Goal: Task Accomplishment & Management: Use online tool/utility

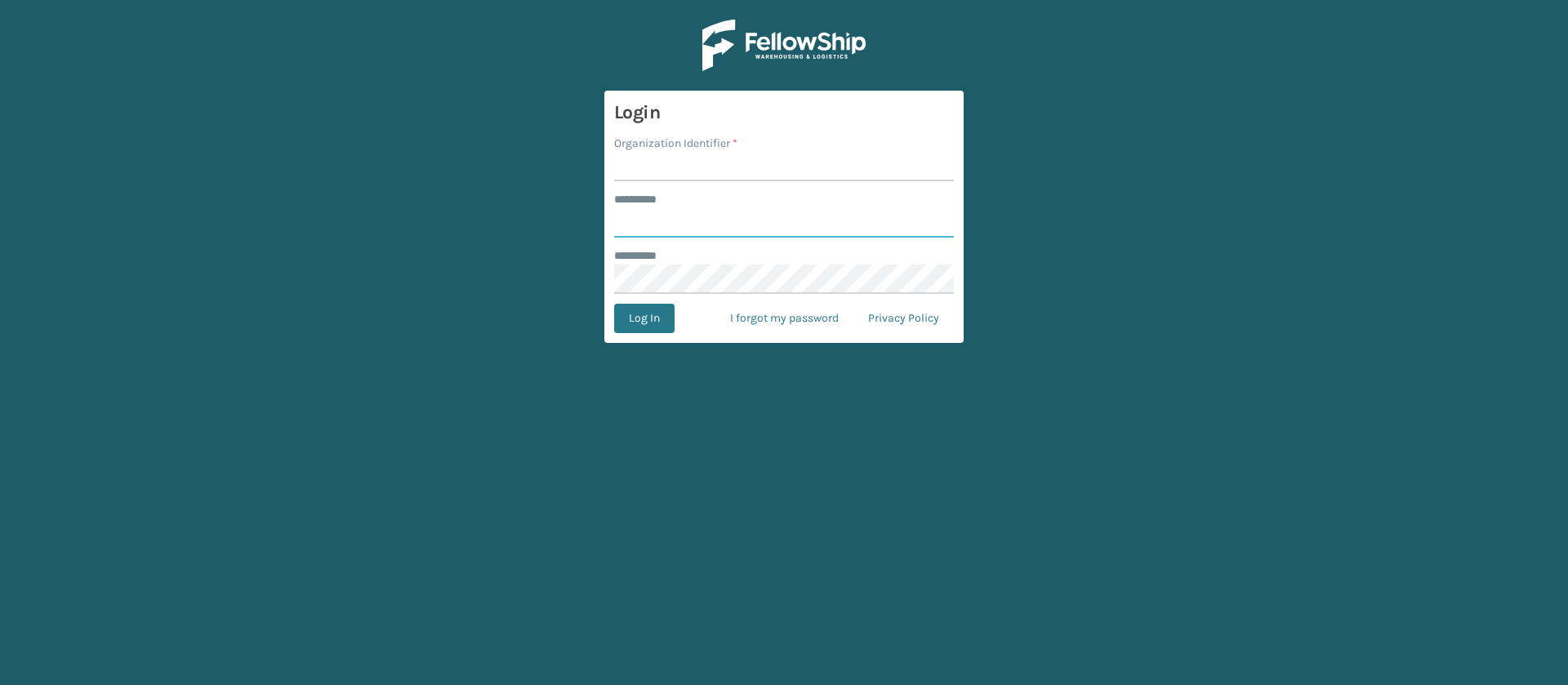
type input "**********"
click at [658, 166] on input "Organization Identifier *" at bounding box center [784, 167] width 340 height 30
type input "SuperAdminOrganization"
click at [657, 314] on button "Log In" at bounding box center [644, 318] width 61 height 30
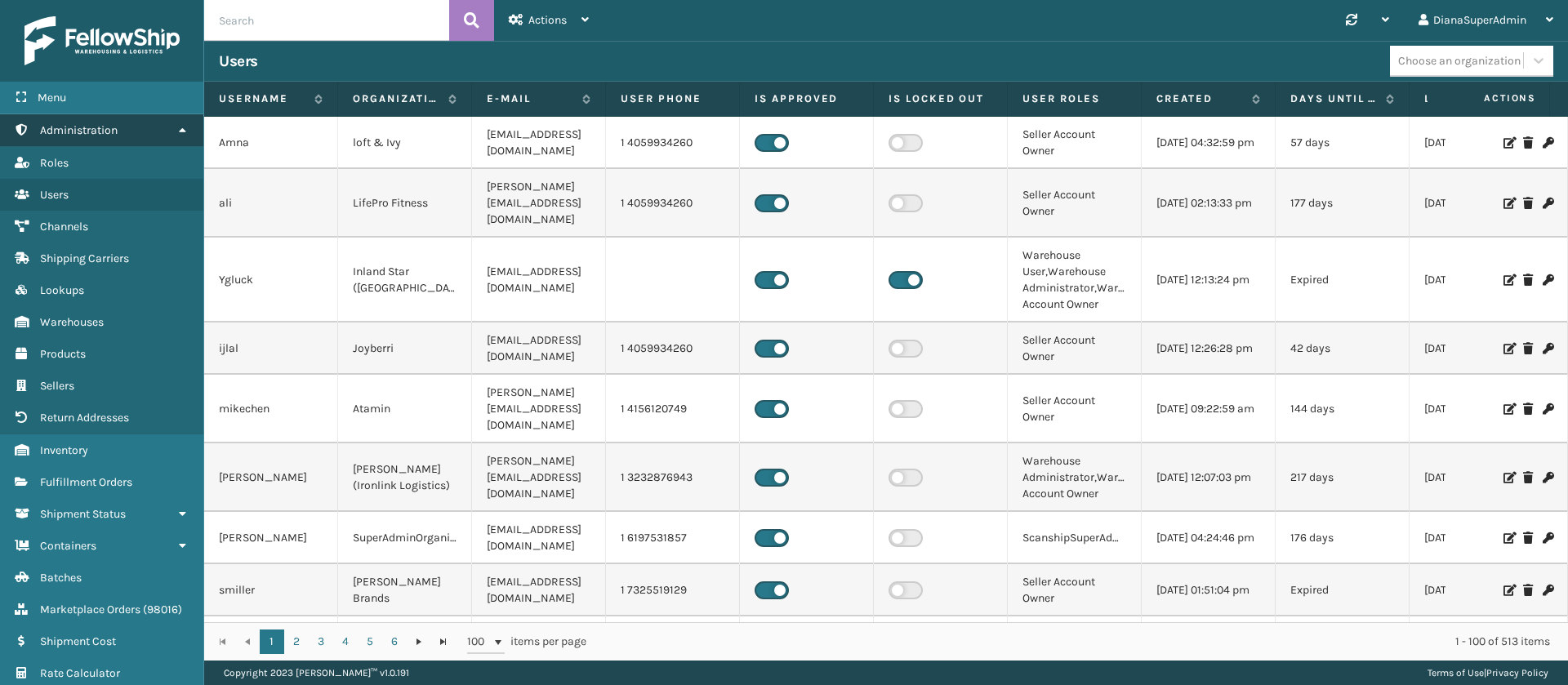
click at [150, 123] on link "Administration" at bounding box center [101, 130] width 203 height 32
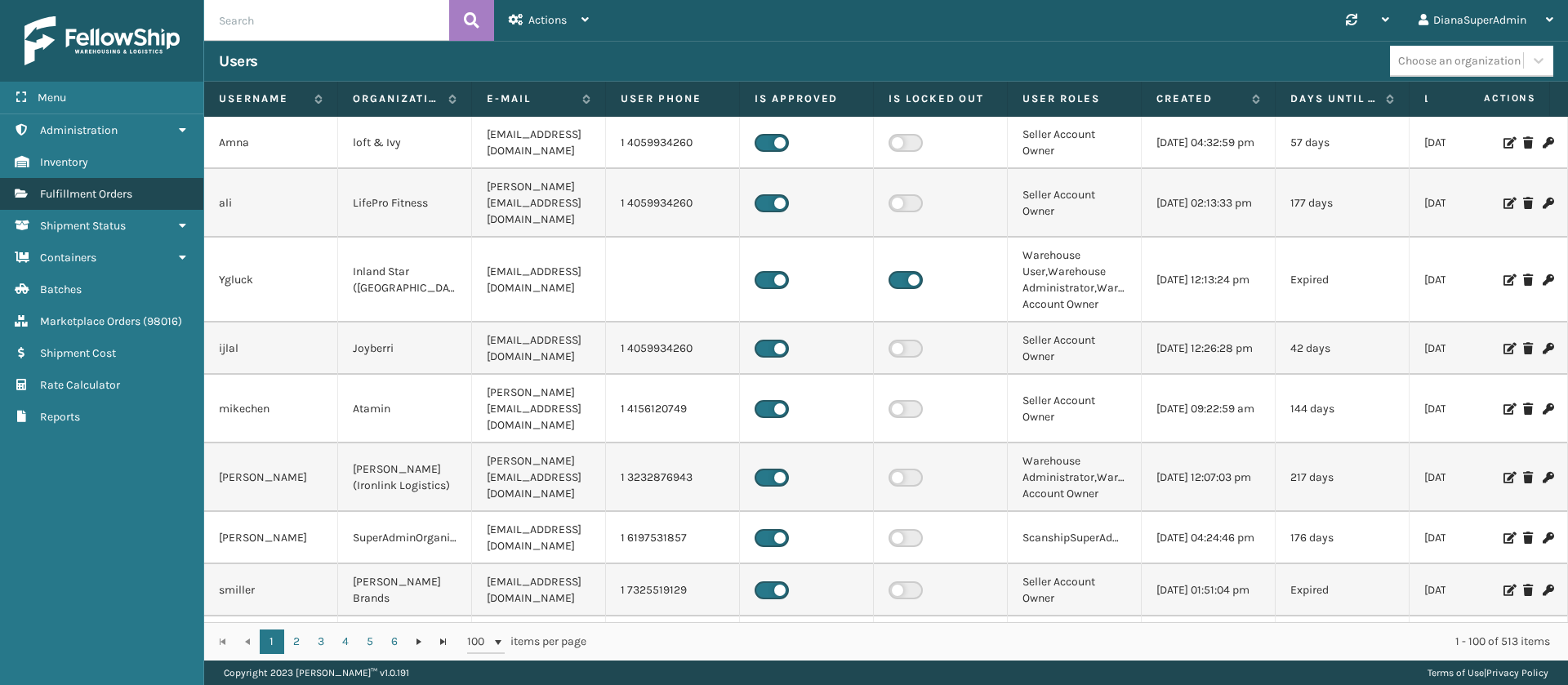
click at [143, 200] on link "Fulfillment Orders" at bounding box center [101, 194] width 203 height 32
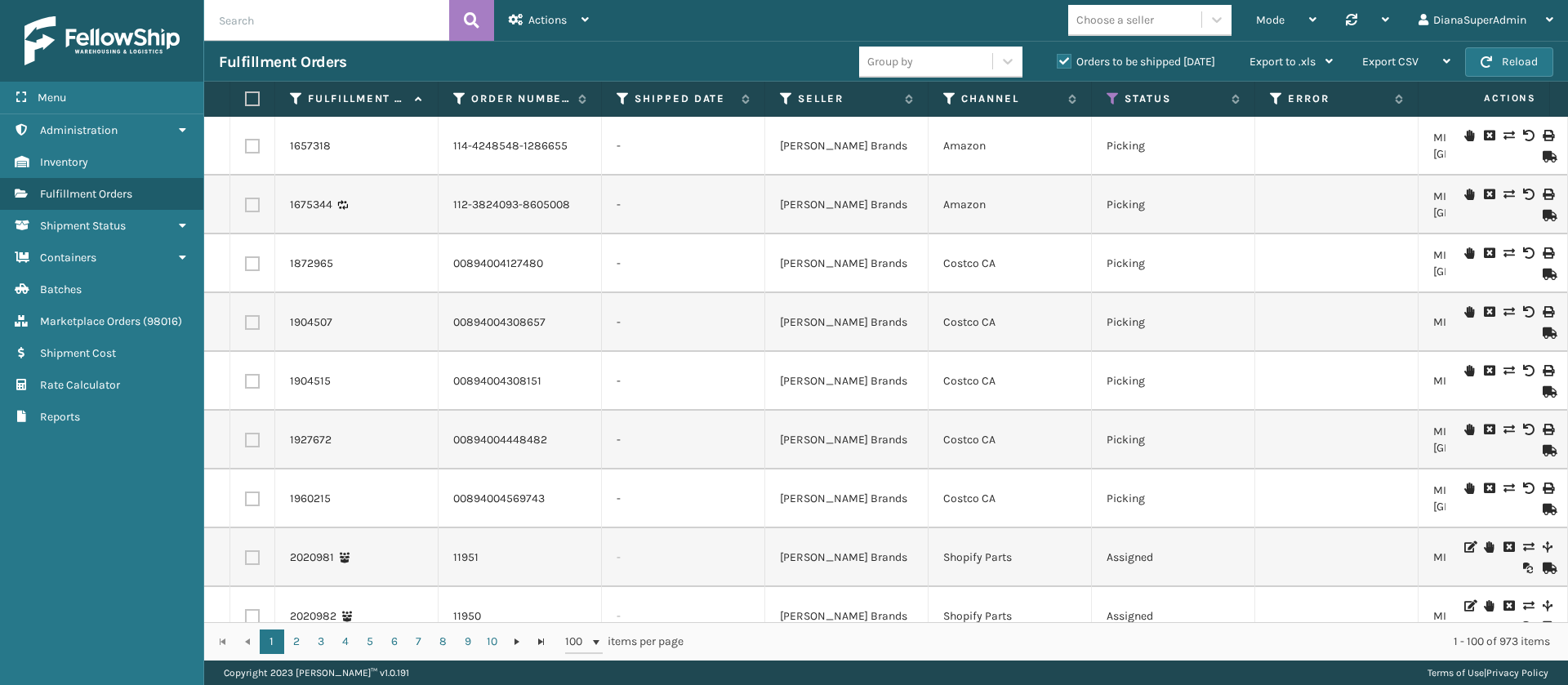
click at [356, 26] on input "text" at bounding box center [327, 20] width 245 height 40
paste input "2125250"
type input "2125250"
click at [462, 18] on button at bounding box center [471, 20] width 45 height 40
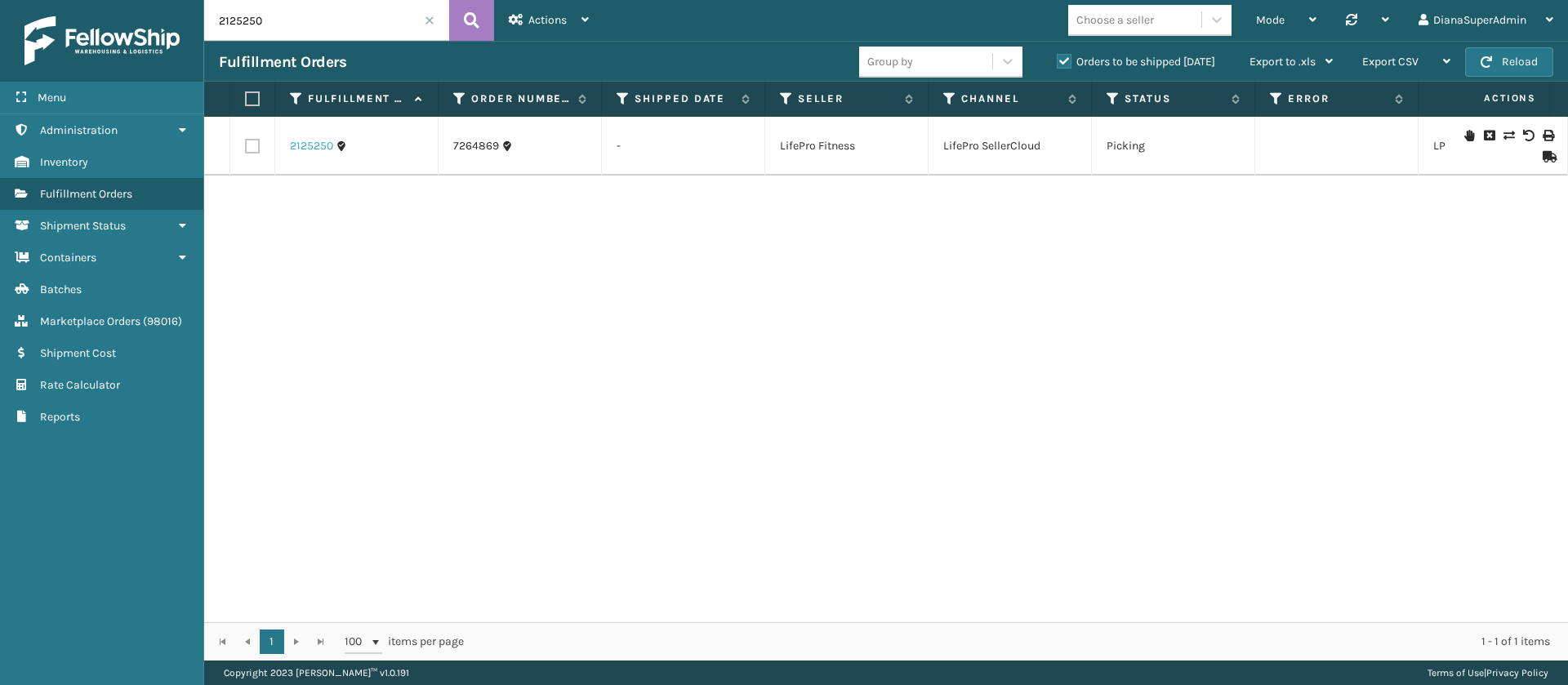
click at [321, 148] on link "2125250" at bounding box center [311, 145] width 43 height 16
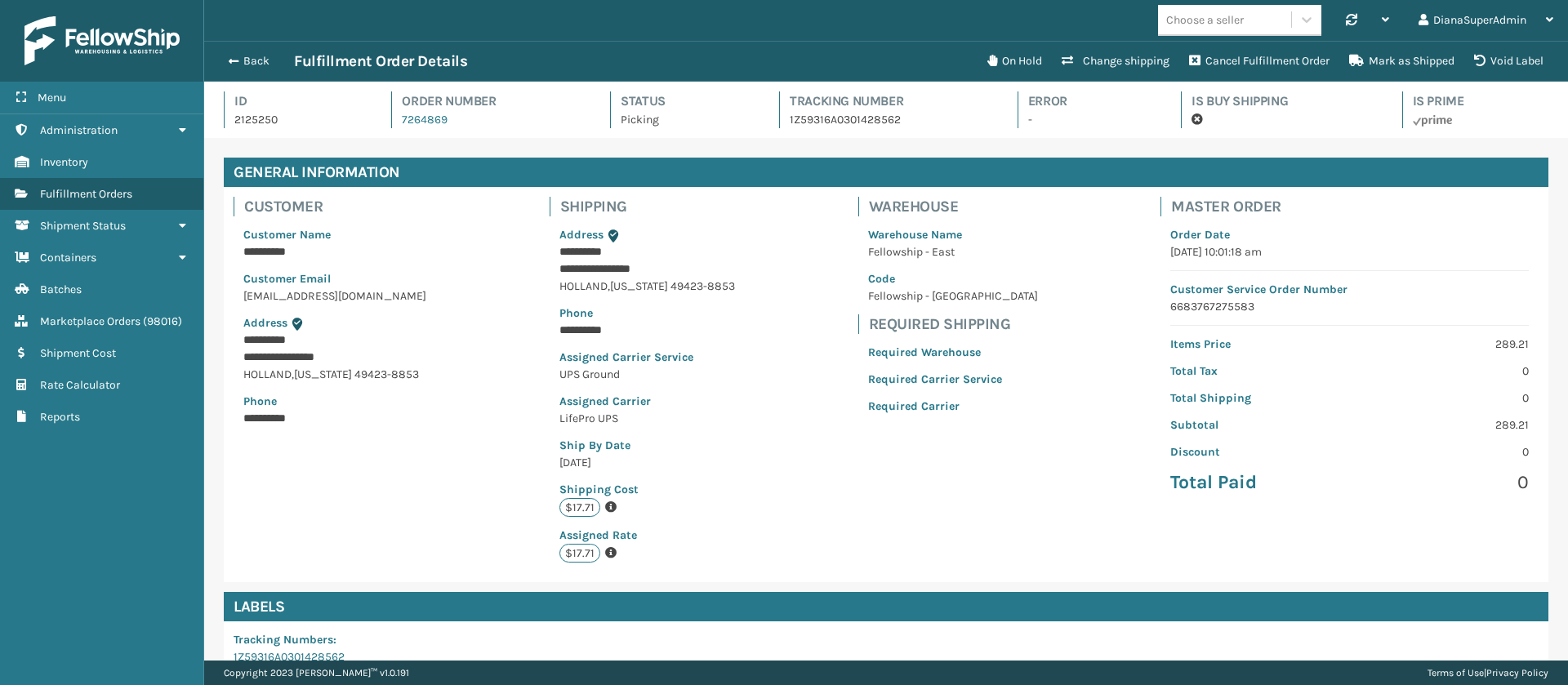
scroll to position [253, 0]
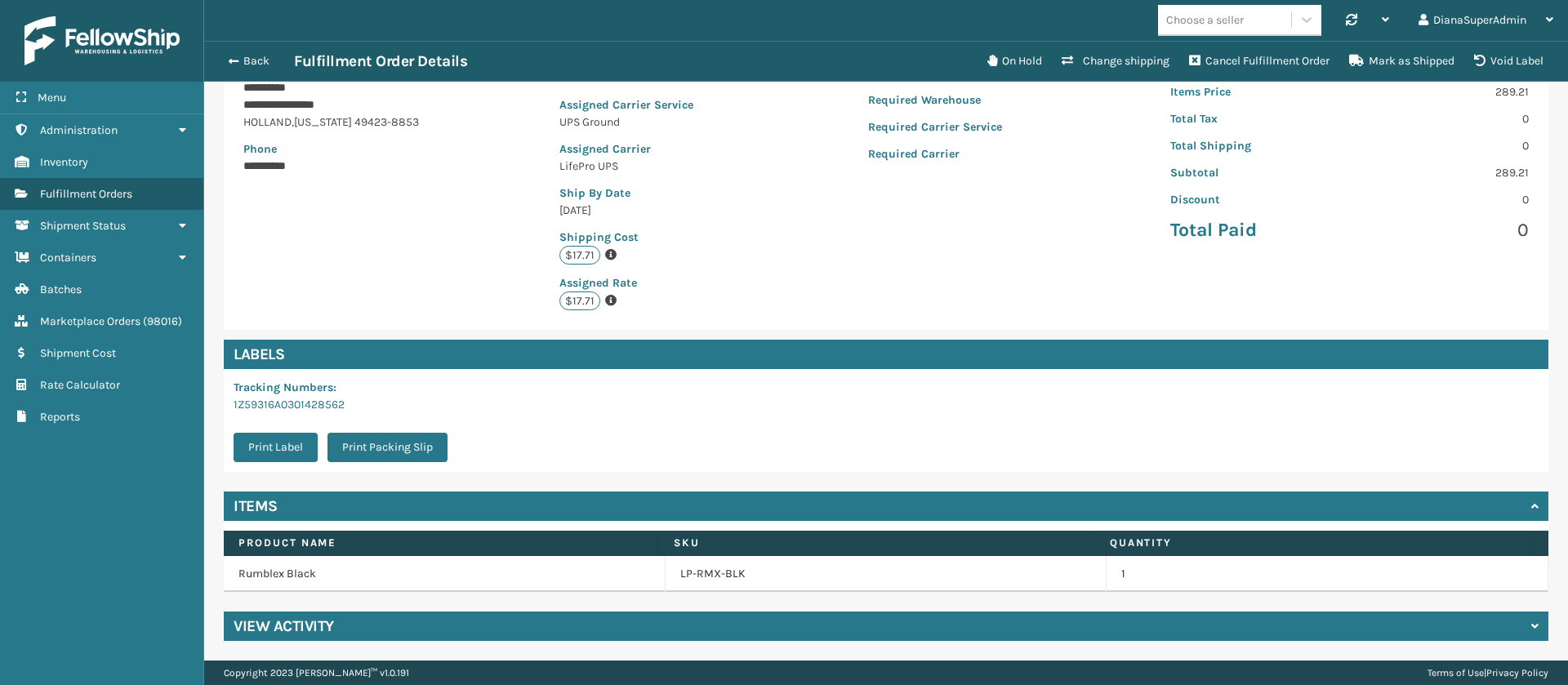
click at [439, 617] on div "View Activity" at bounding box center [886, 626] width 1325 height 30
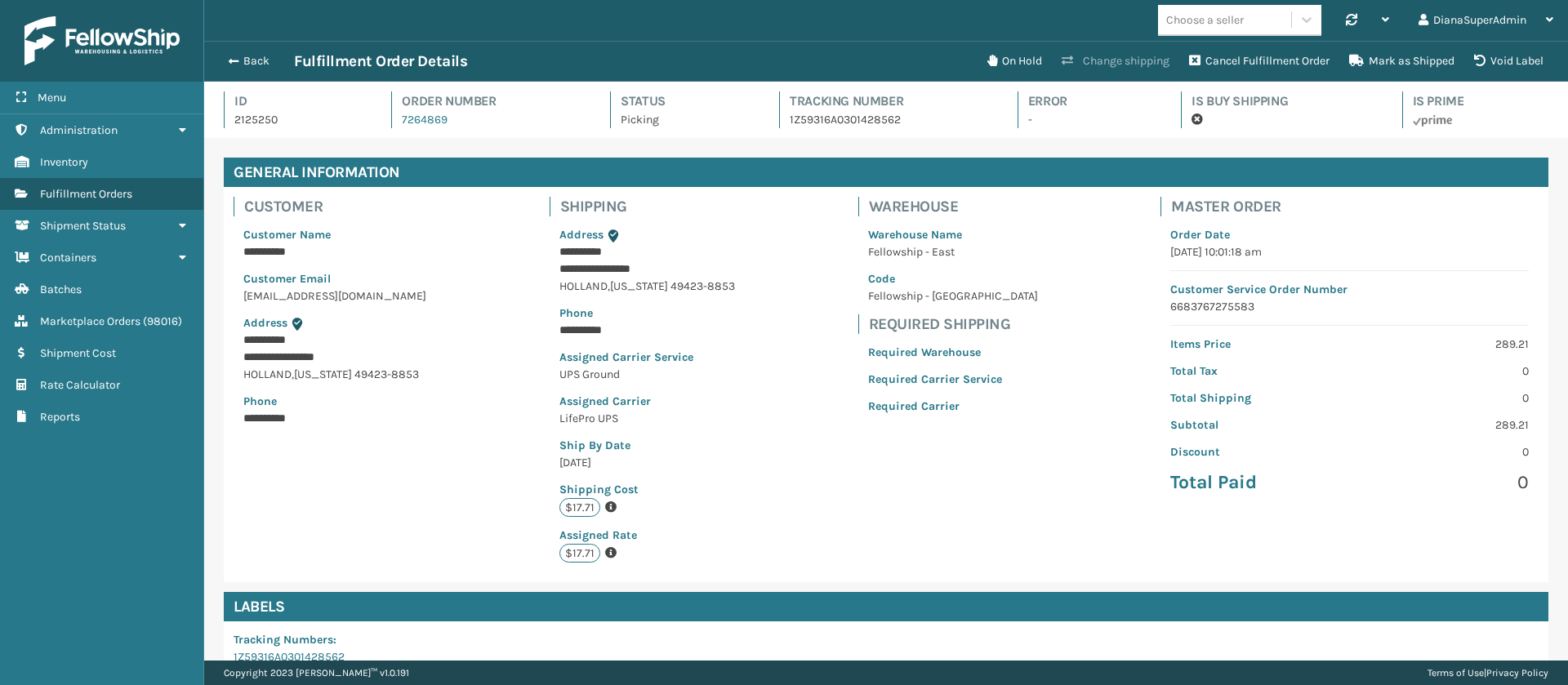
click at [1129, 67] on button "Change shipping" at bounding box center [1115, 62] width 127 height 33
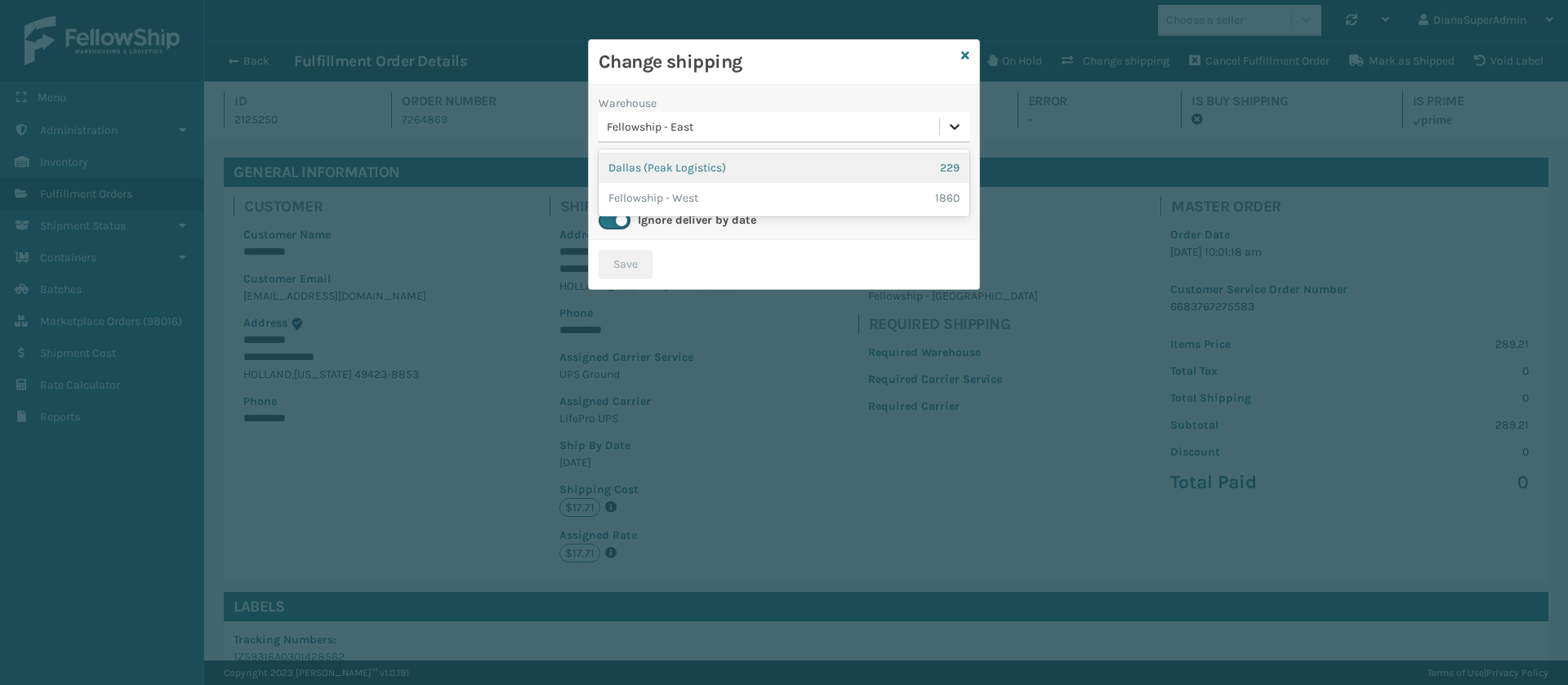
click at [951, 120] on icon at bounding box center [954, 126] width 16 height 16
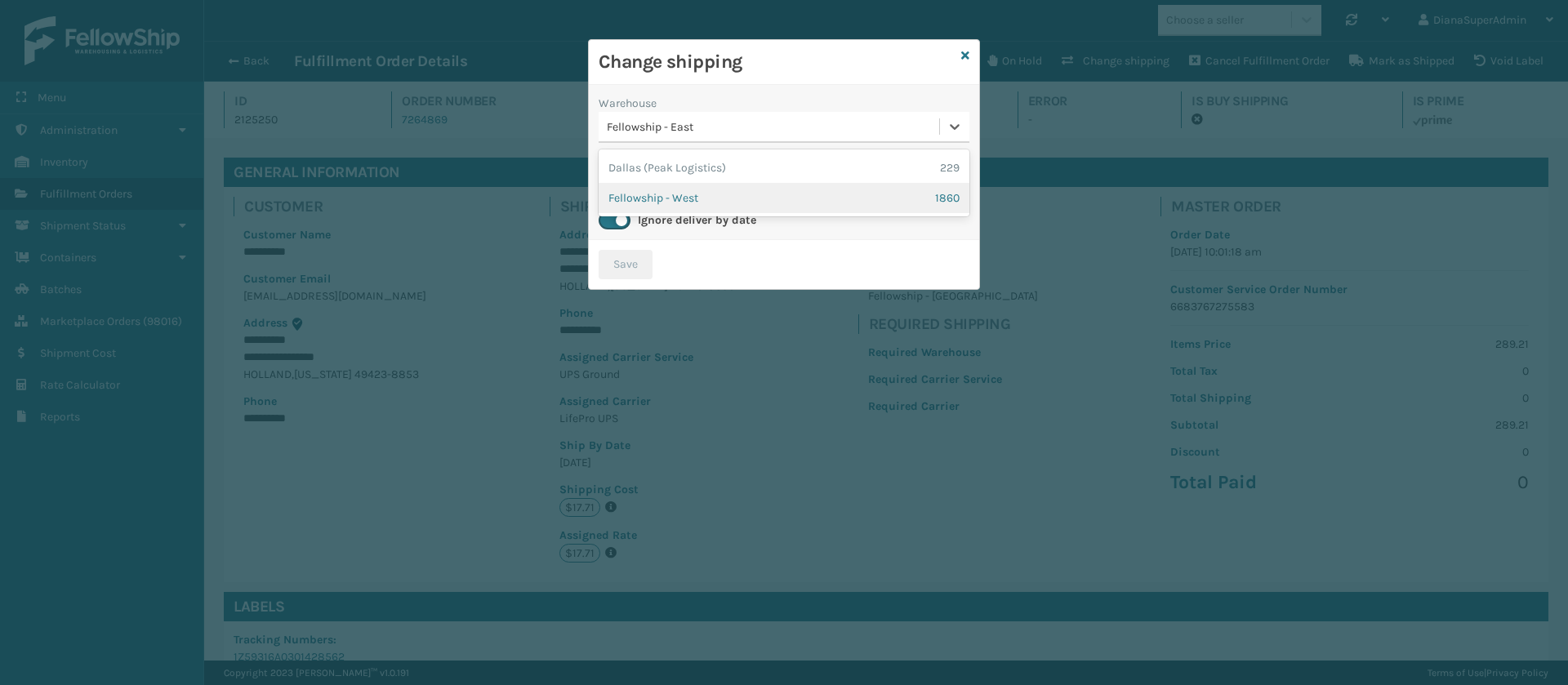
click at [730, 198] on div "Fellowship - West 1860" at bounding box center [784, 198] width 371 height 30
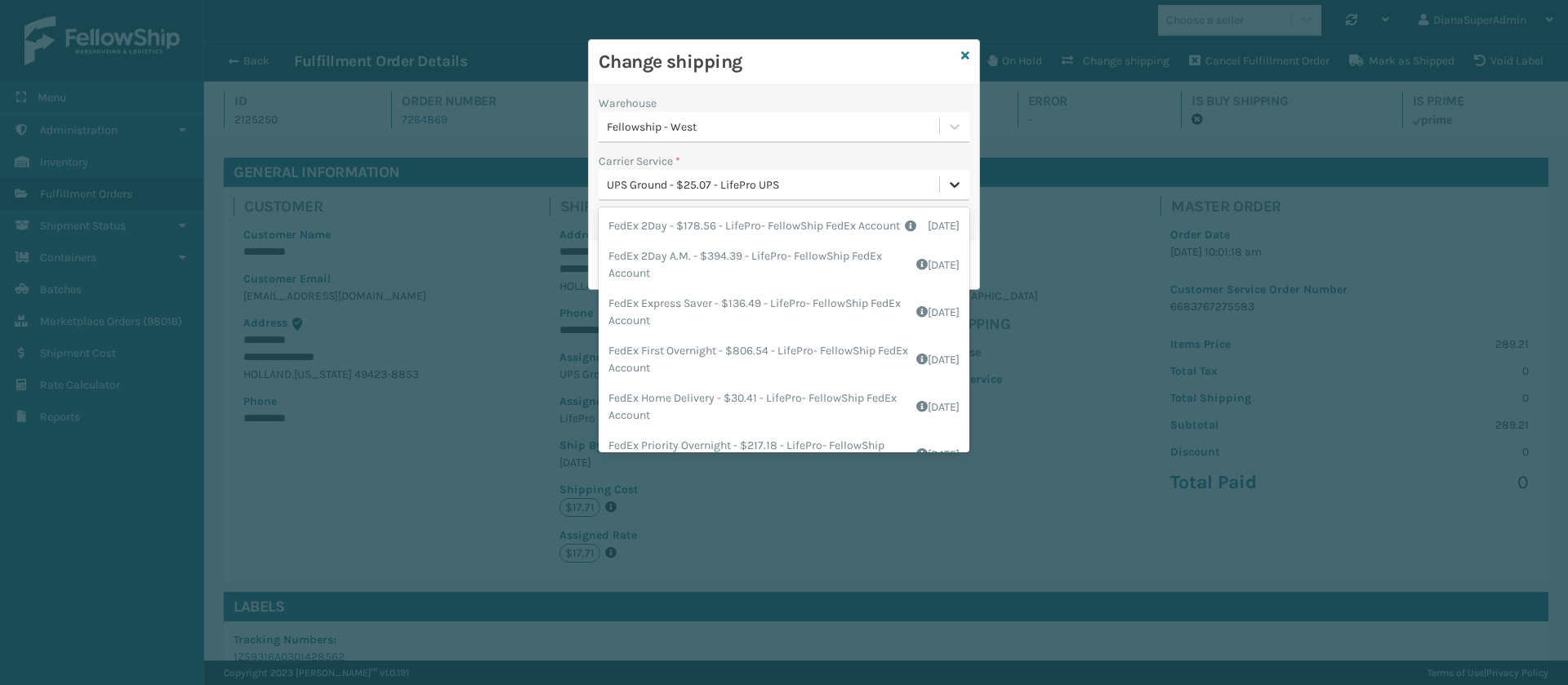
click at [948, 179] on icon at bounding box center [954, 184] width 16 height 16
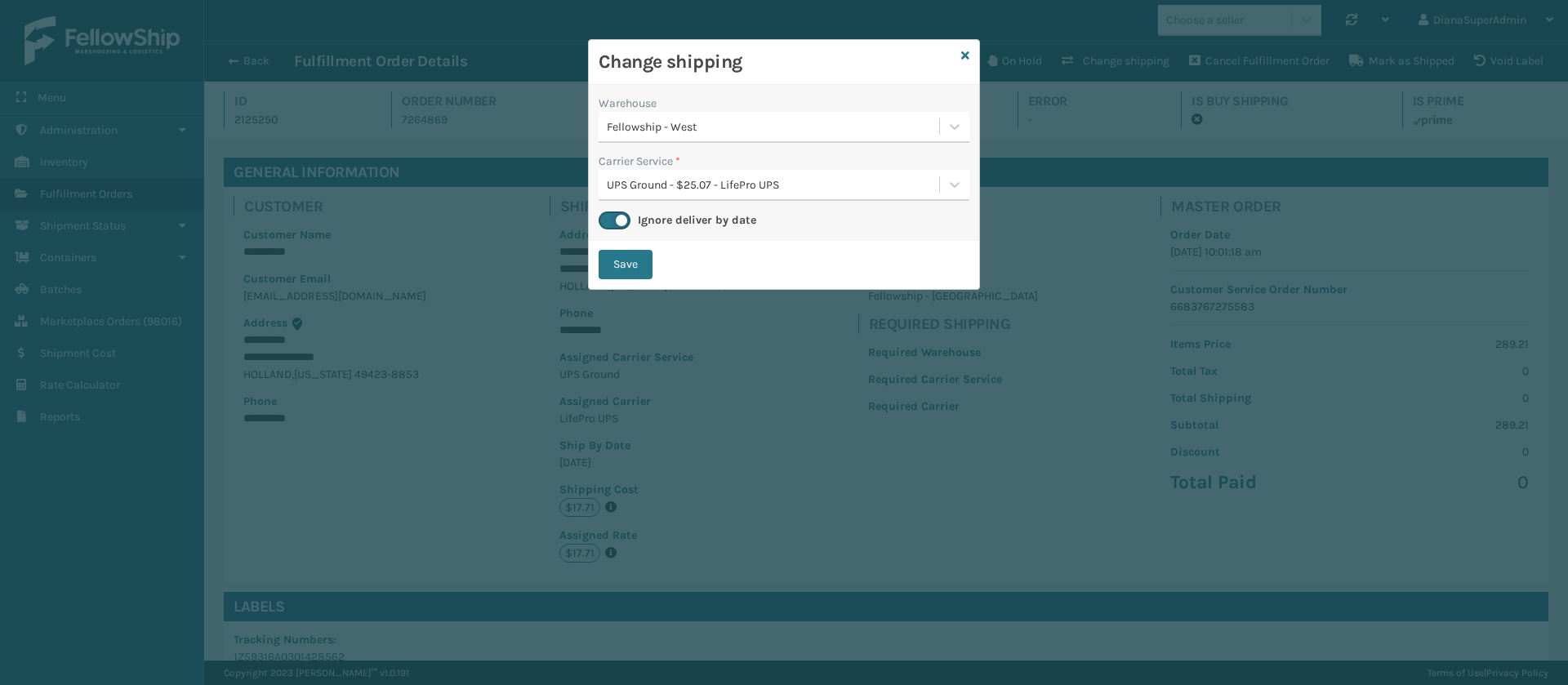
click at [869, 73] on h3 "Change shipping" at bounding box center [776, 62] width 356 height 24
click at [629, 269] on button "Save" at bounding box center [625, 264] width 54 height 30
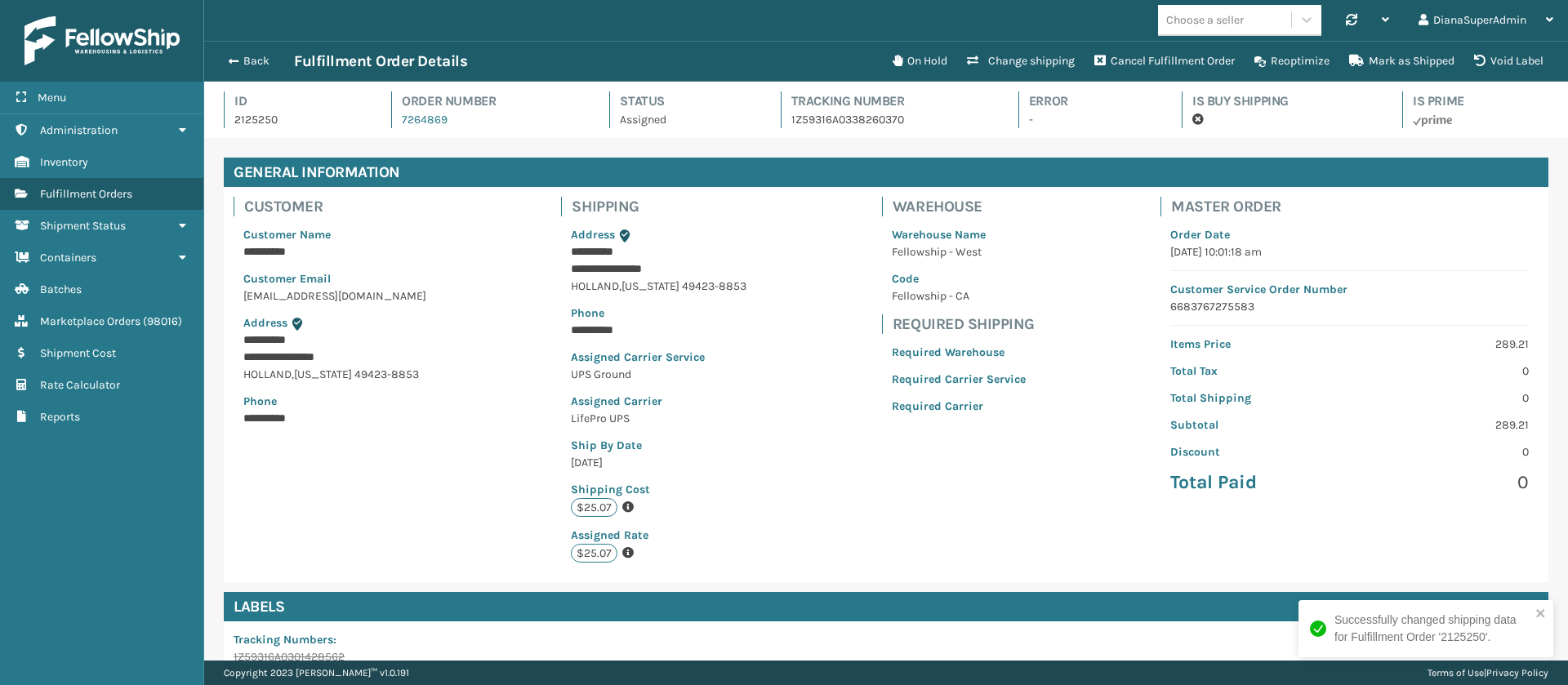
scroll to position [40, 1364]
click at [227, 57] on span "button" at bounding box center [231, 62] width 10 height 12
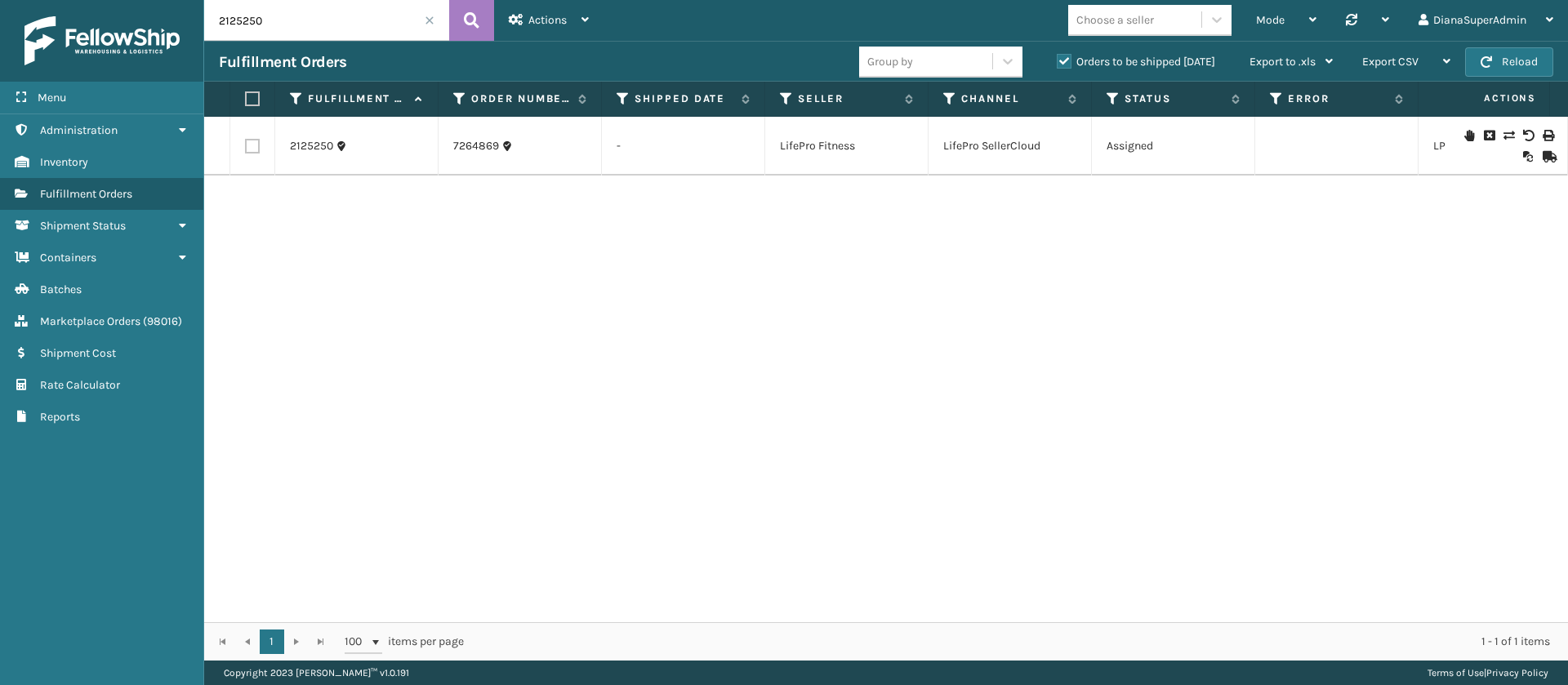
click at [330, 24] on input "2125250" at bounding box center [327, 20] width 245 height 40
type input "2123436"
click at [480, 24] on button at bounding box center [471, 20] width 45 height 40
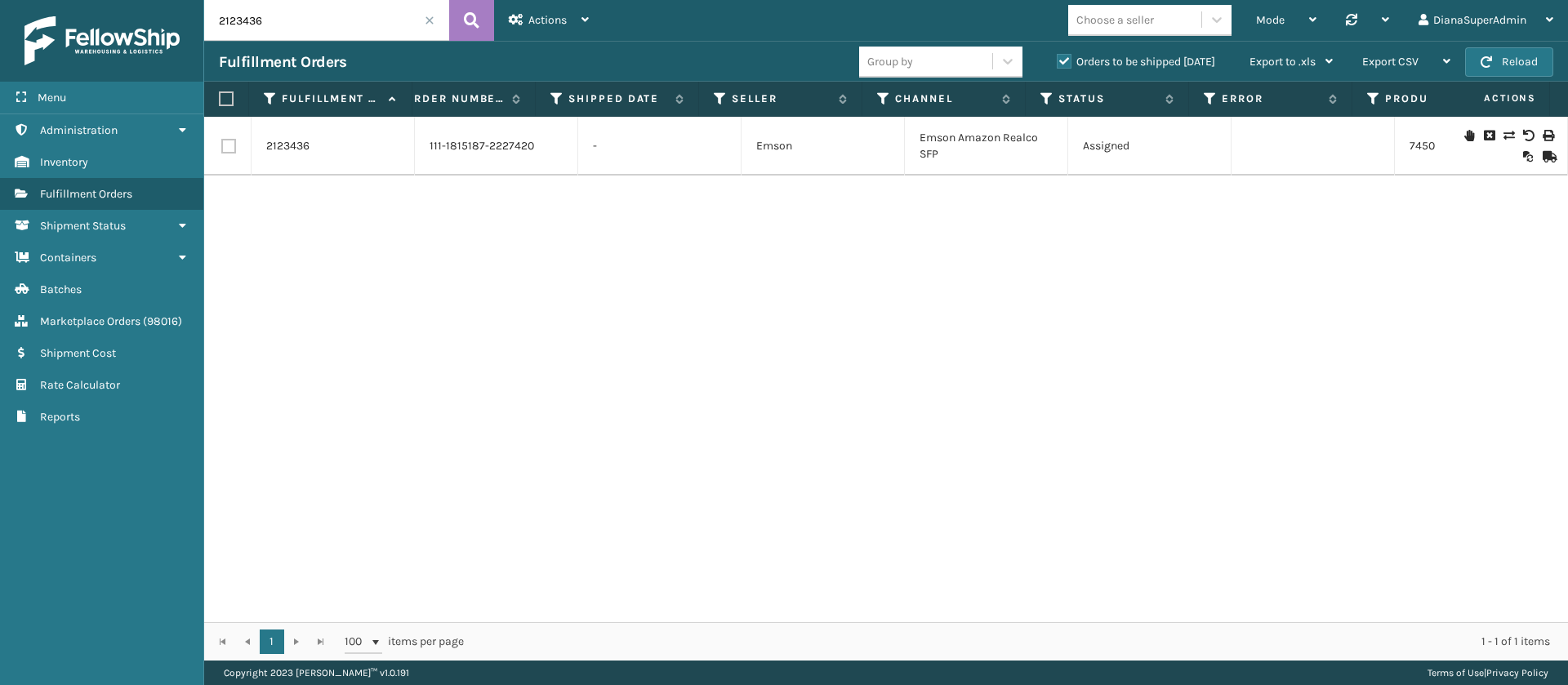
scroll to position [0, 24]
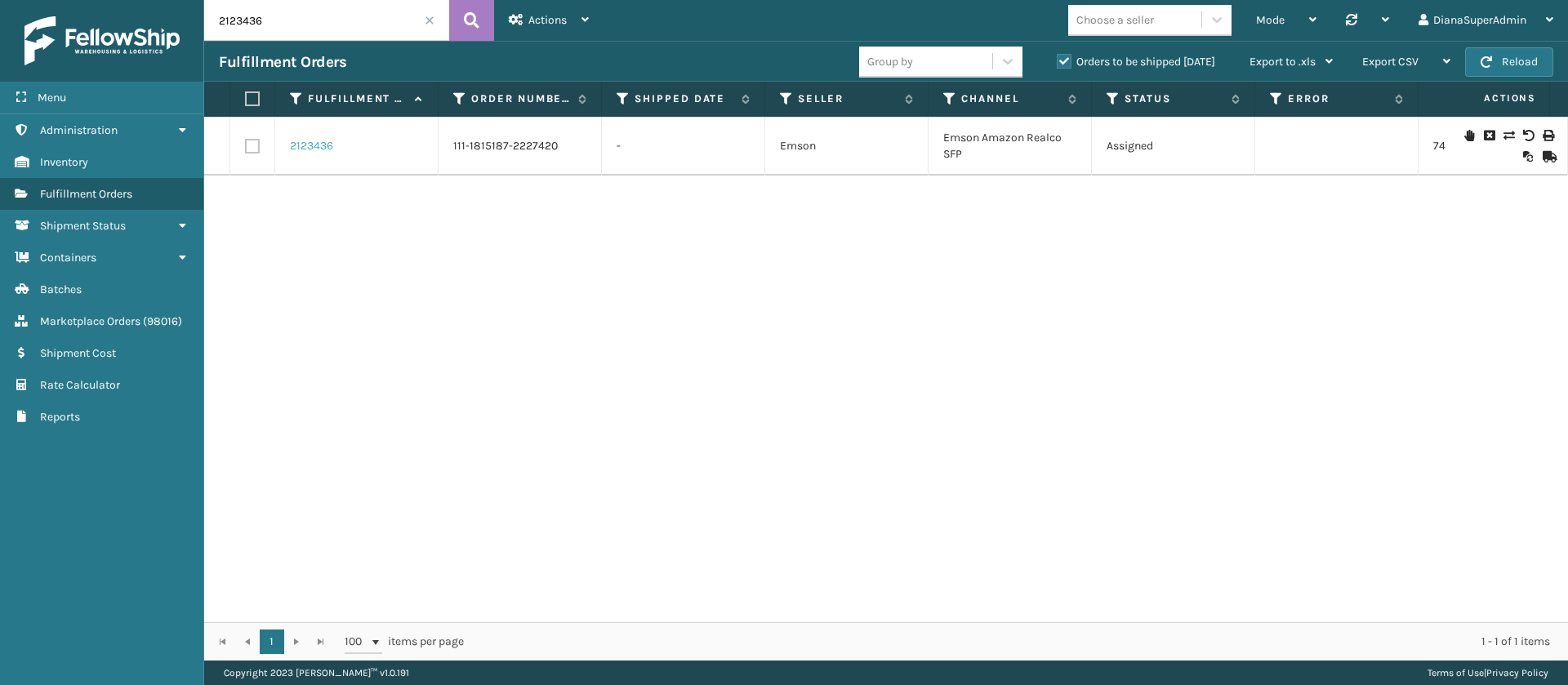
click at [310, 146] on link "2123436" at bounding box center [311, 145] width 43 height 16
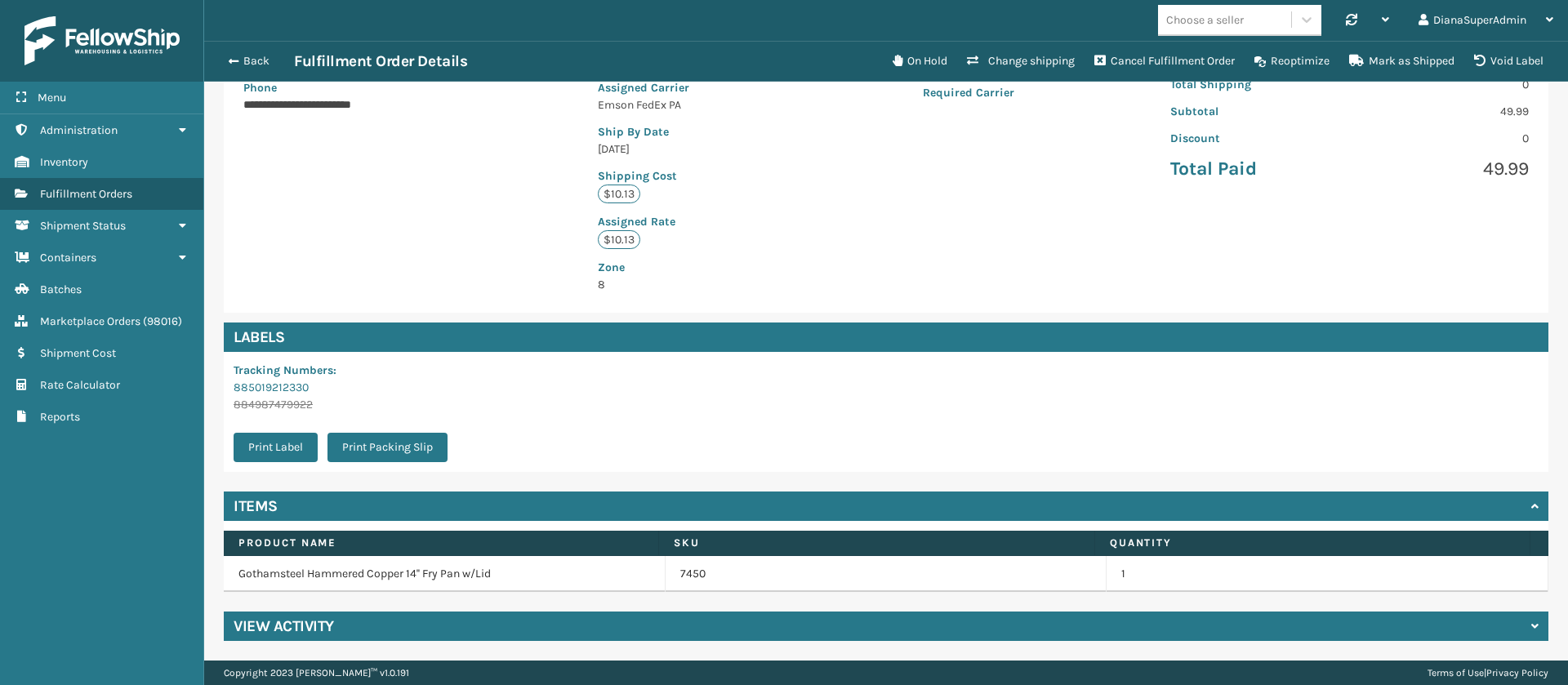
click at [359, 621] on div "View Activity" at bounding box center [886, 626] width 1325 height 30
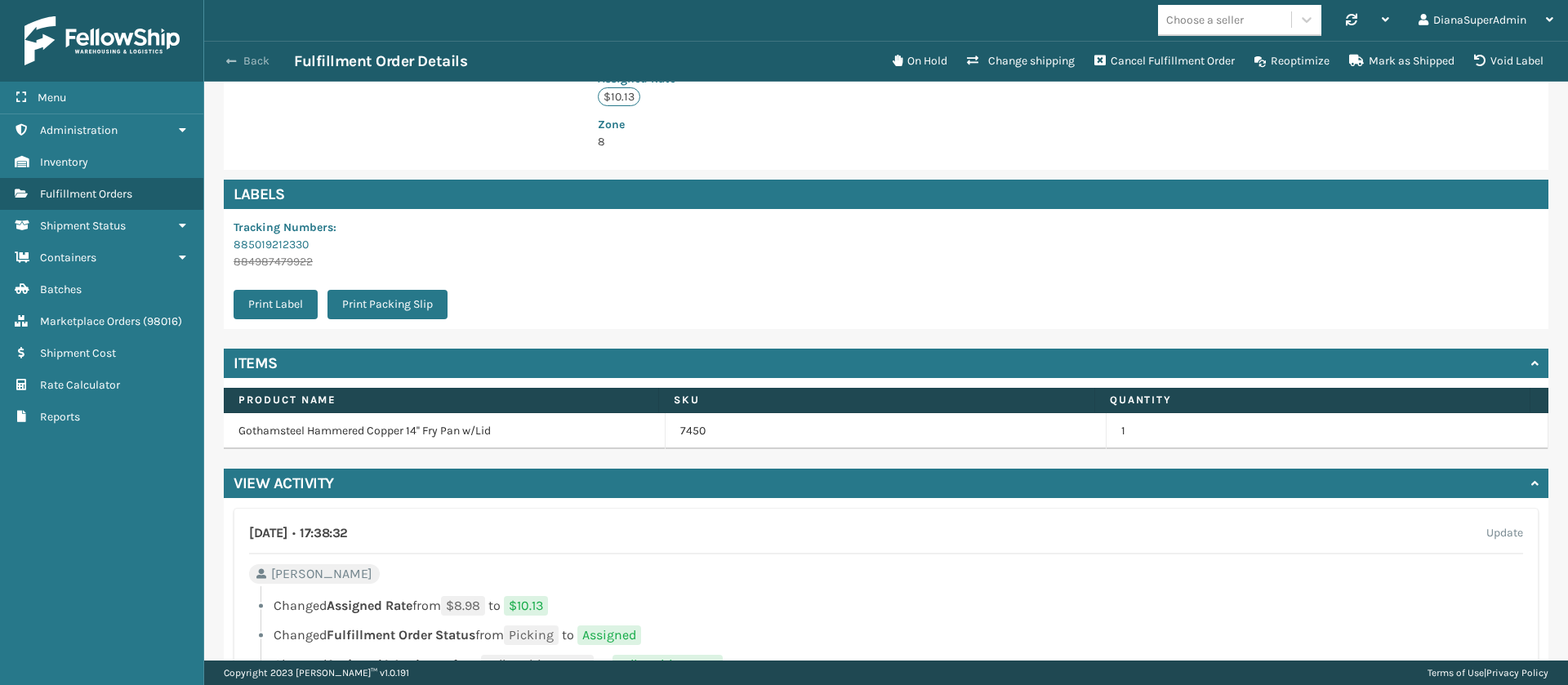
click at [238, 62] on button "Back" at bounding box center [256, 61] width 75 height 14
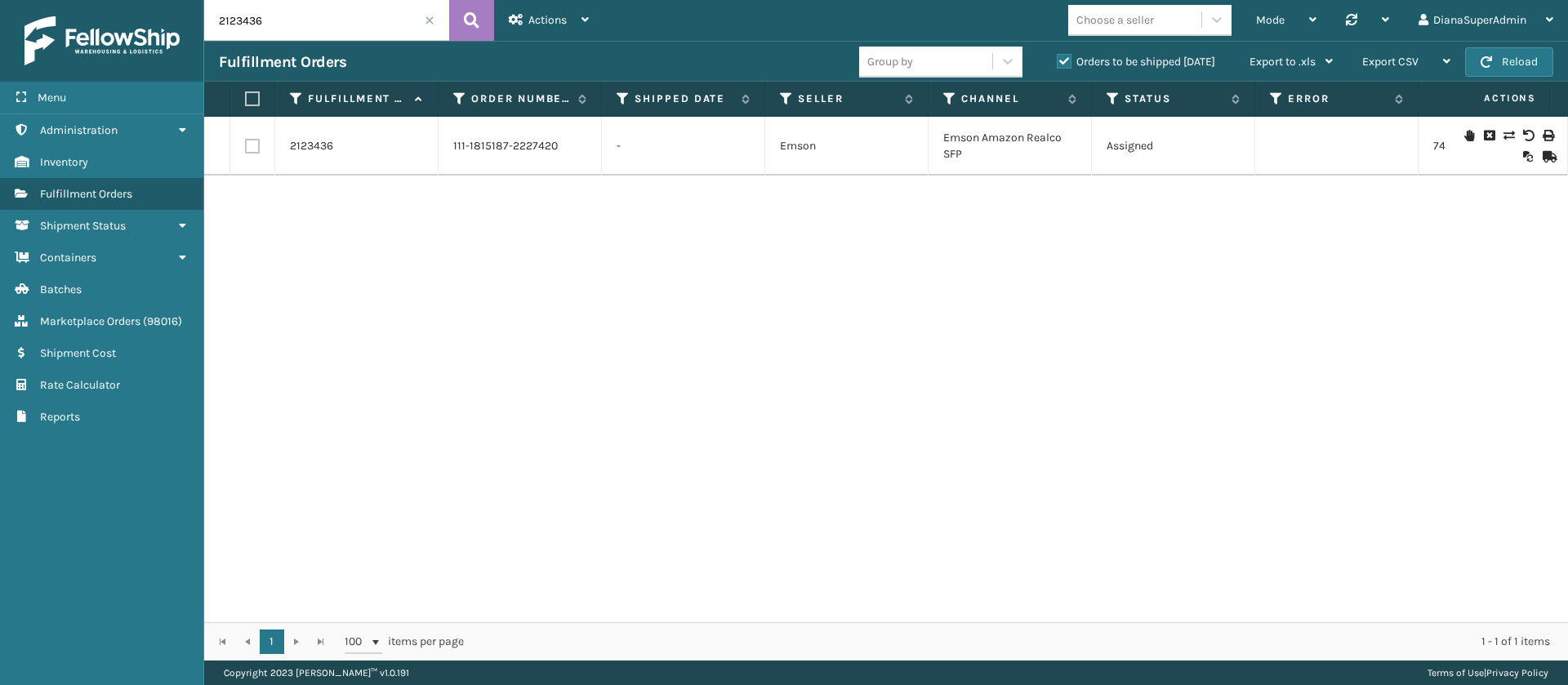
click at [316, 11] on input "2123436" at bounding box center [327, 20] width 245 height 40
type input "2125312"
click at [486, 17] on button at bounding box center [471, 20] width 45 height 40
click at [324, 143] on link "2125312" at bounding box center [310, 145] width 40 height 16
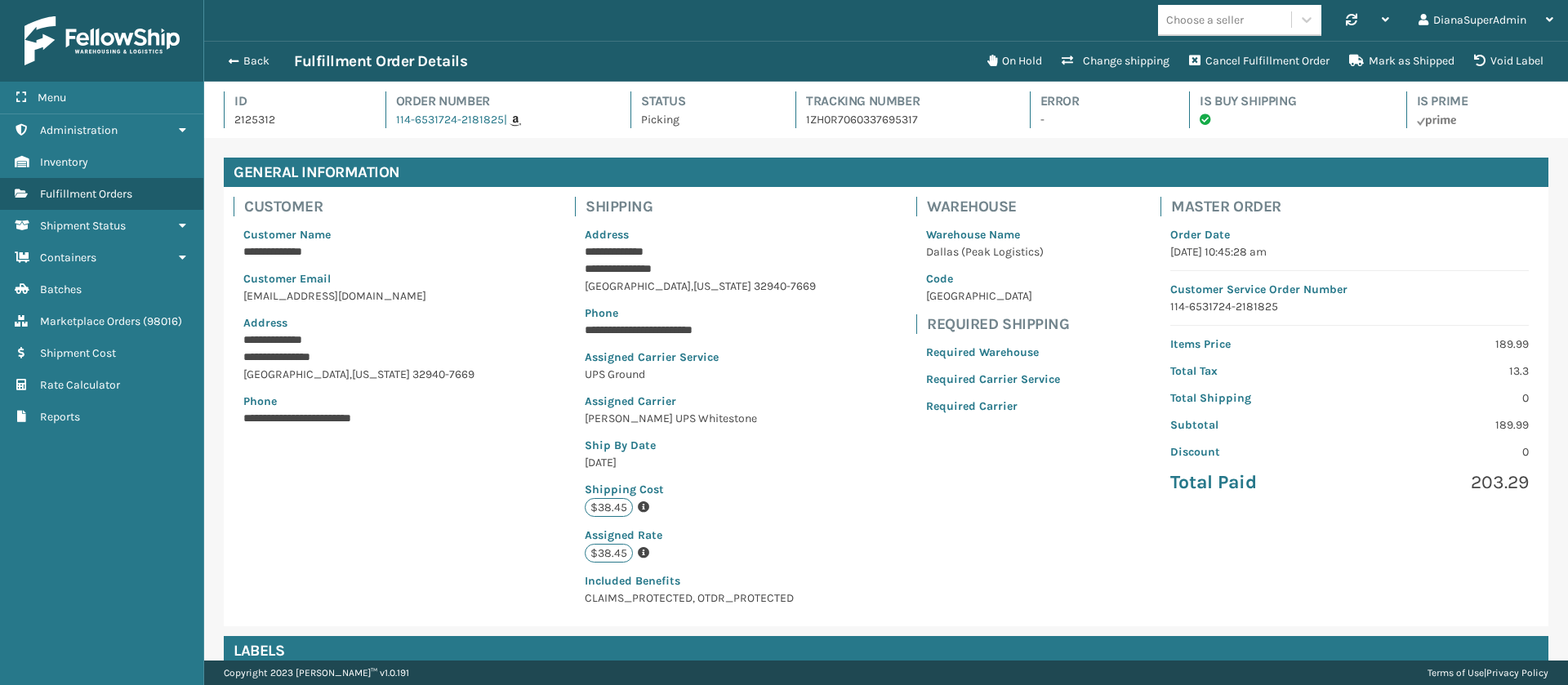
scroll to position [81606, 80306]
click at [1115, 56] on button "Change shipping" at bounding box center [1115, 62] width 127 height 33
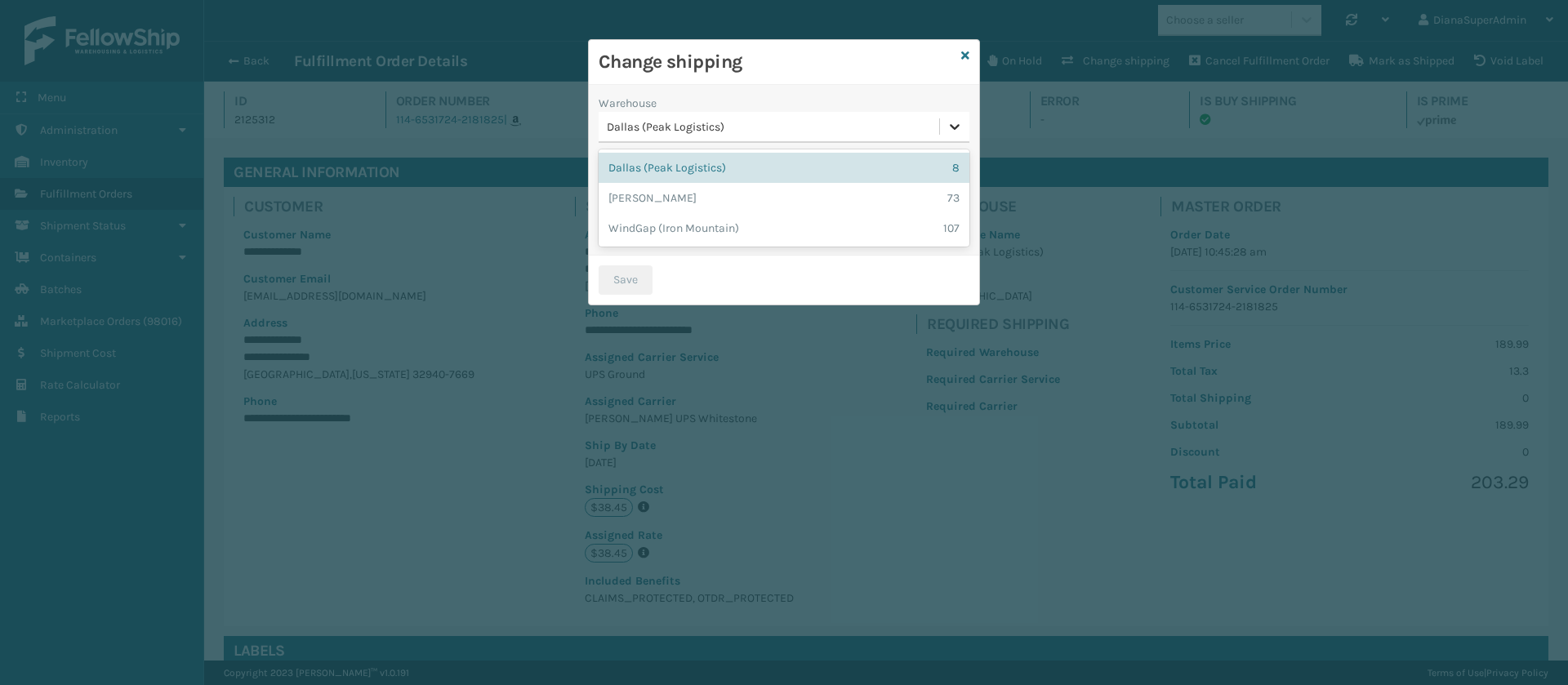
click at [961, 120] on icon at bounding box center [954, 126] width 16 height 16
click at [805, 186] on div "[PERSON_NAME] 73" at bounding box center [784, 198] width 371 height 30
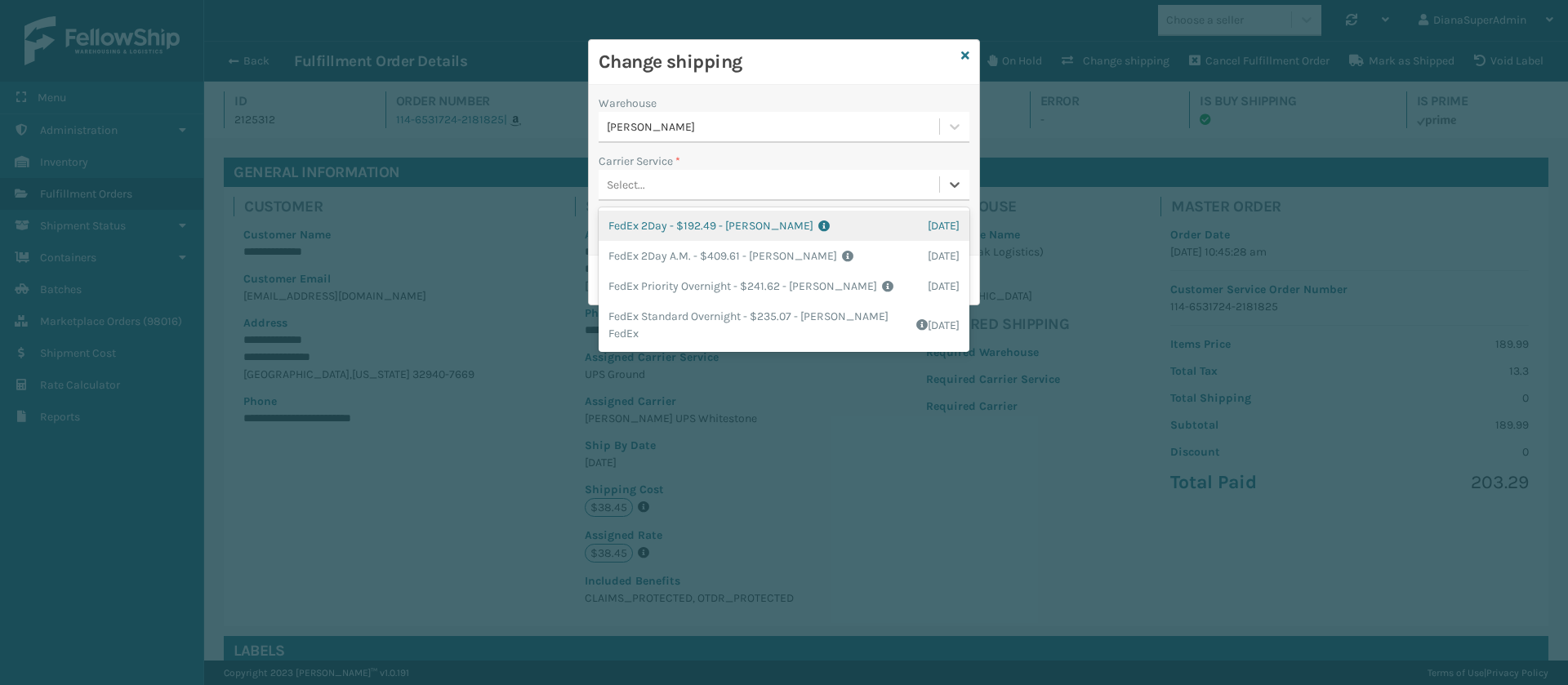
click at [709, 188] on div "Select..." at bounding box center [768, 185] width 340 height 27
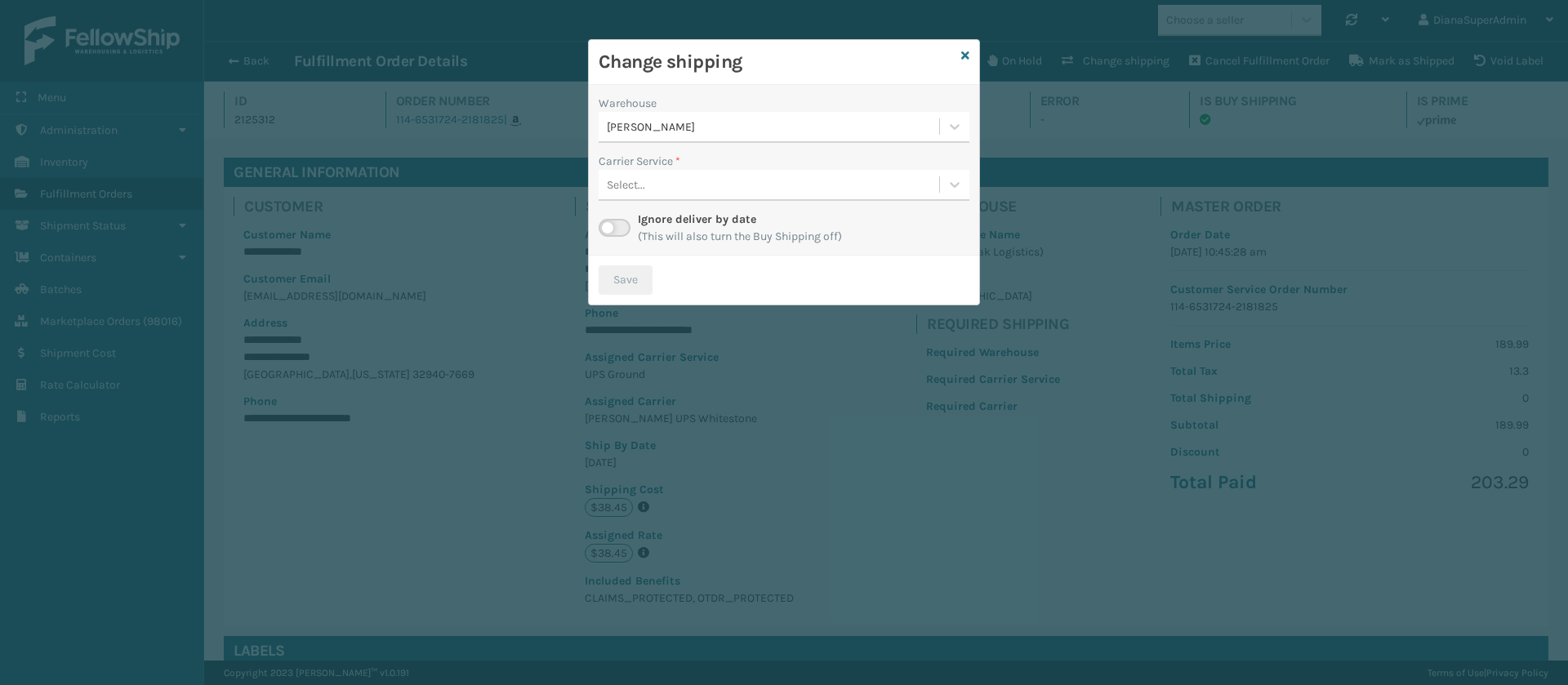
click at [762, 152] on div "Carrier Service *" at bounding box center [784, 161] width 371 height 17
click at [606, 228] on label at bounding box center [614, 227] width 32 height 18
click at [606, 228] on input "checkbox" at bounding box center [603, 224] width 11 height 11
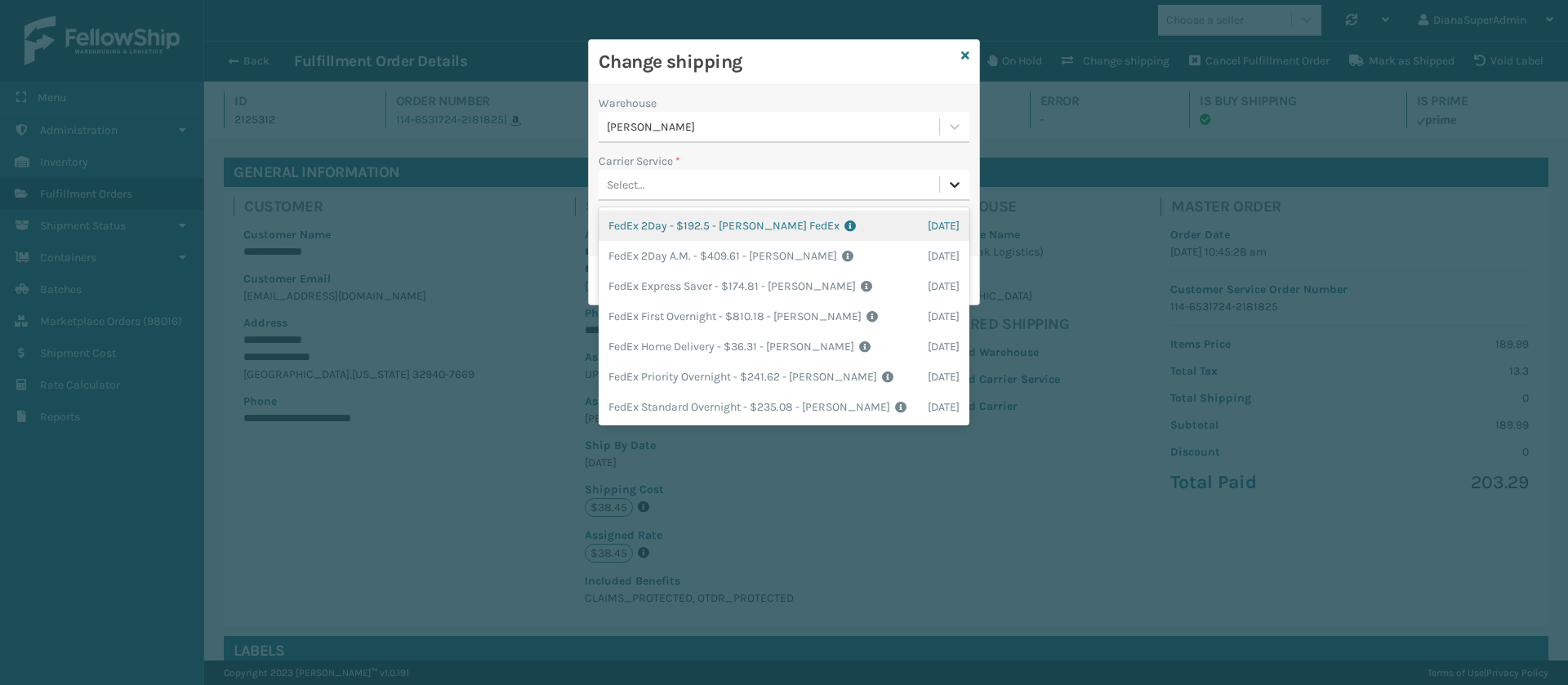
click at [944, 176] on div at bounding box center [954, 184] width 30 height 30
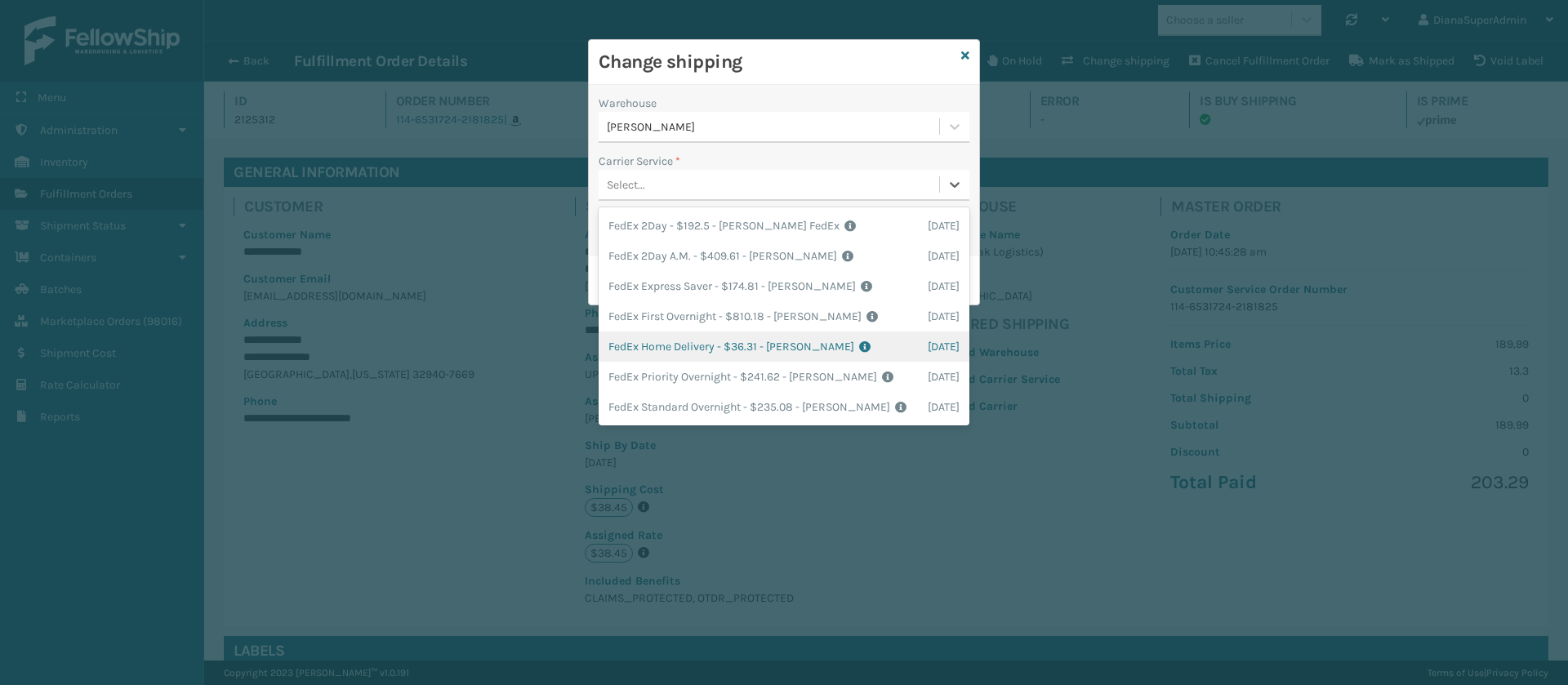
click at [644, 334] on div "FedEx Home Delivery - $36.31 - [PERSON_NAME] FedEx Shipping Cost $31.85 Surplus…" at bounding box center [784, 346] width 371 height 30
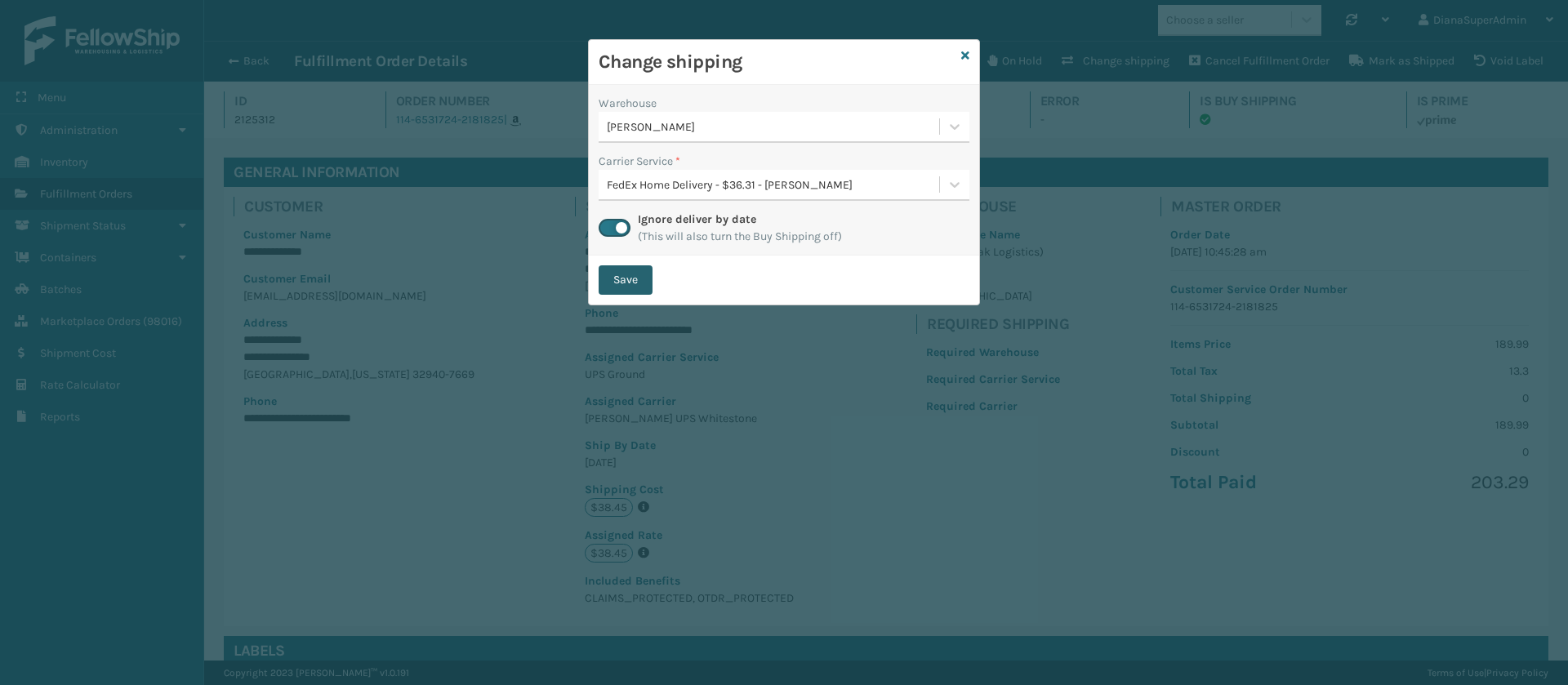
click at [638, 286] on button "Save" at bounding box center [625, 279] width 54 height 30
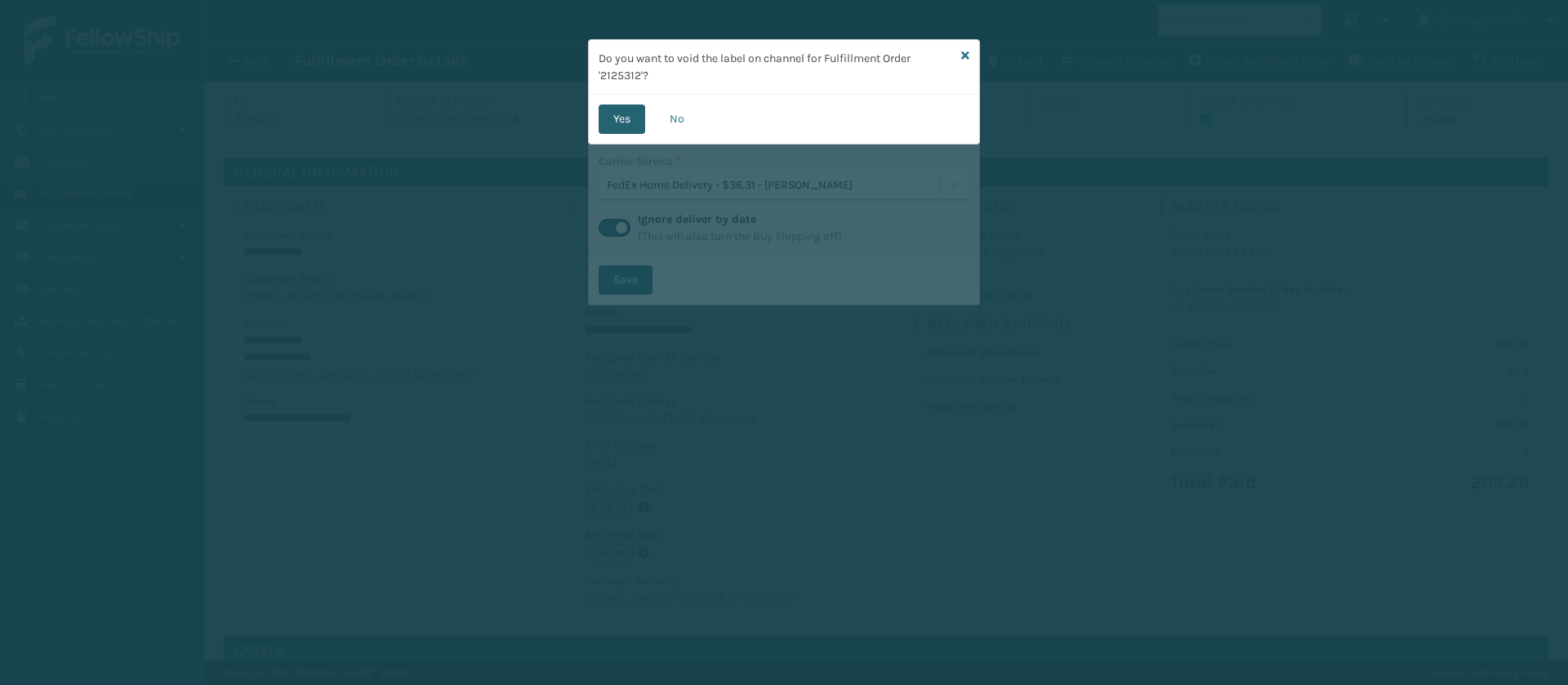
click at [632, 118] on button "Yes" at bounding box center [622, 119] width 46 height 30
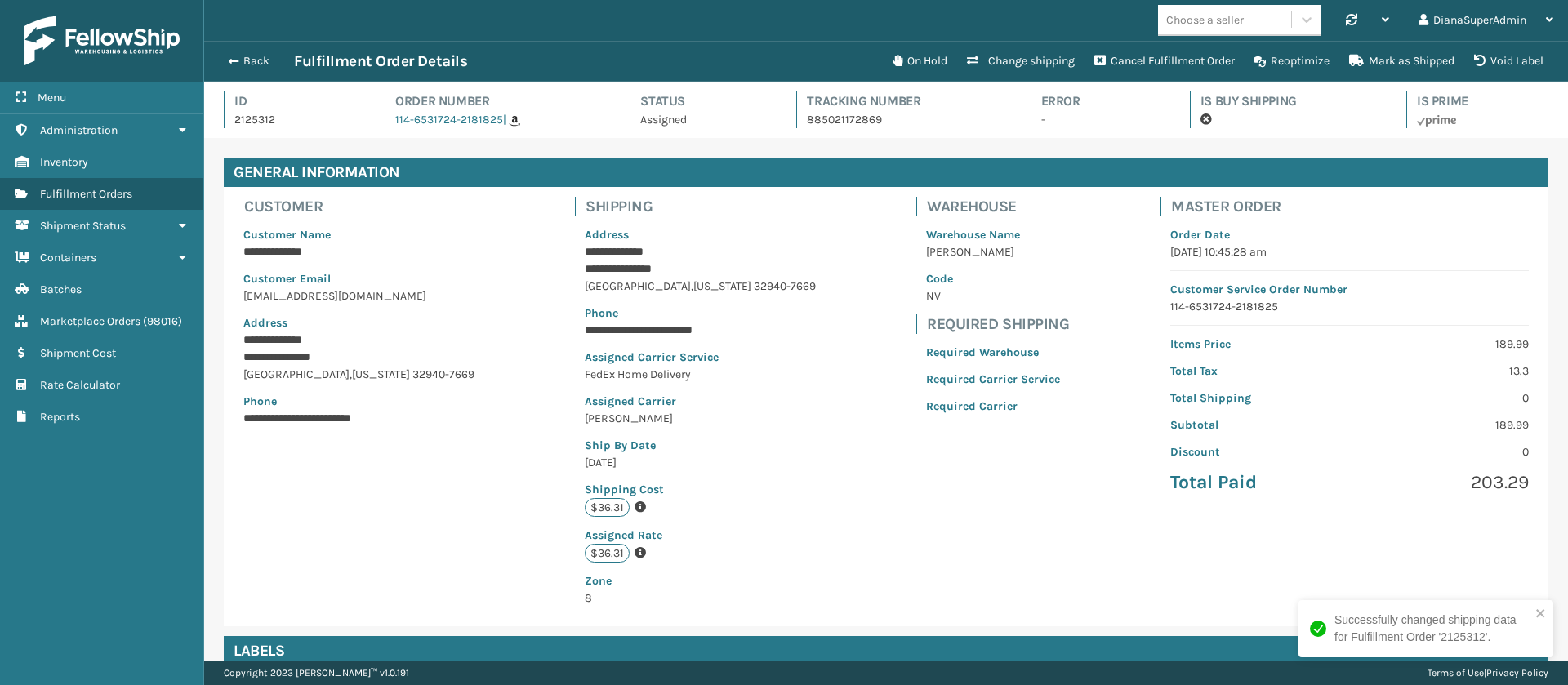
scroll to position [40, 1364]
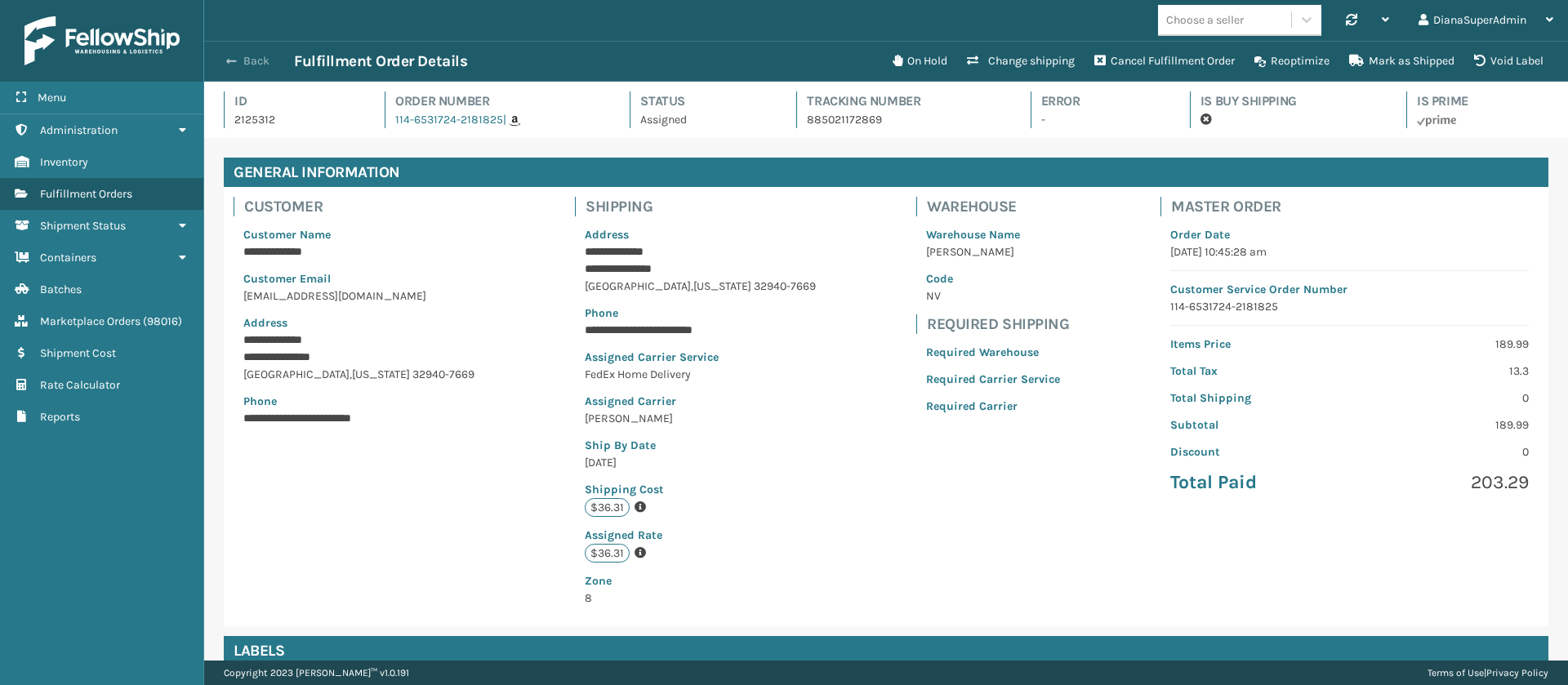
click at [233, 57] on span "button" at bounding box center [231, 62] width 10 height 12
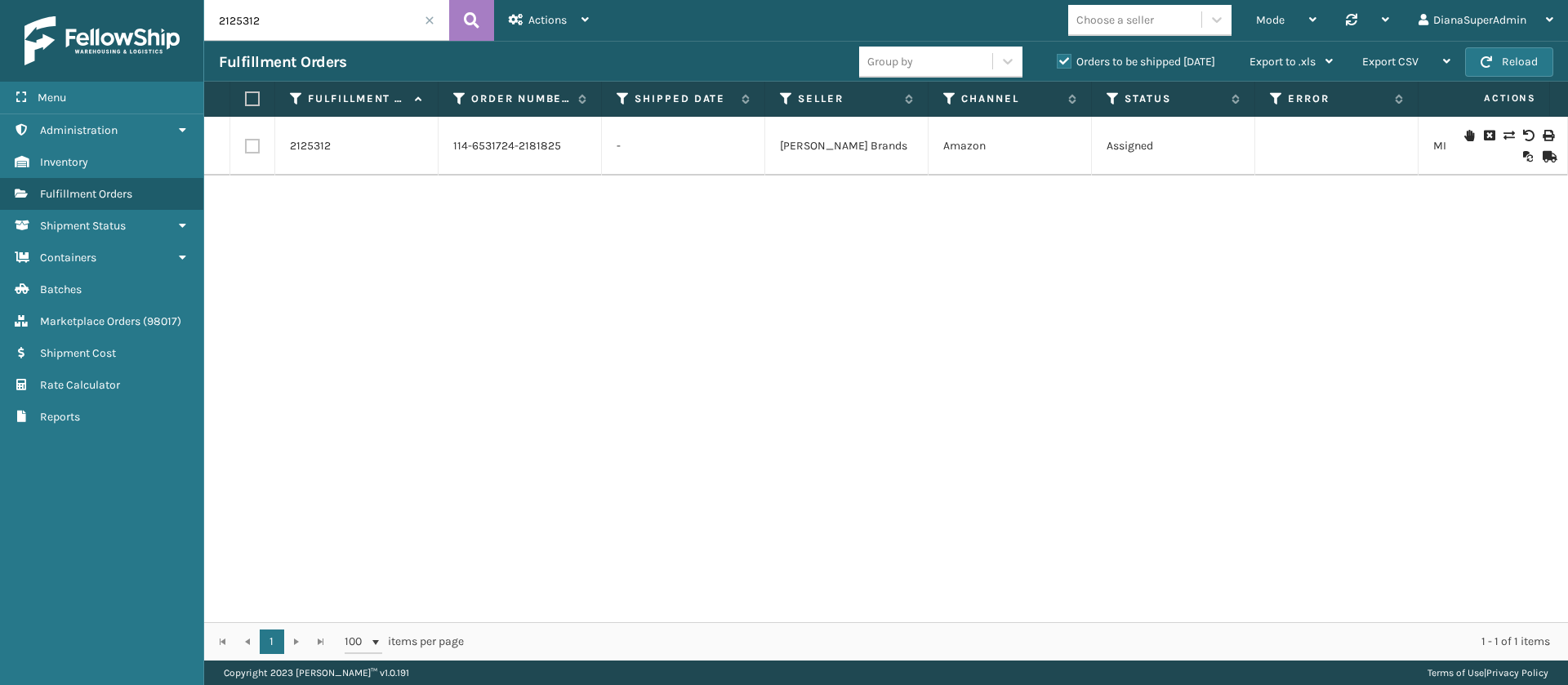
click at [425, 15] on span at bounding box center [430, 20] width 10 height 10
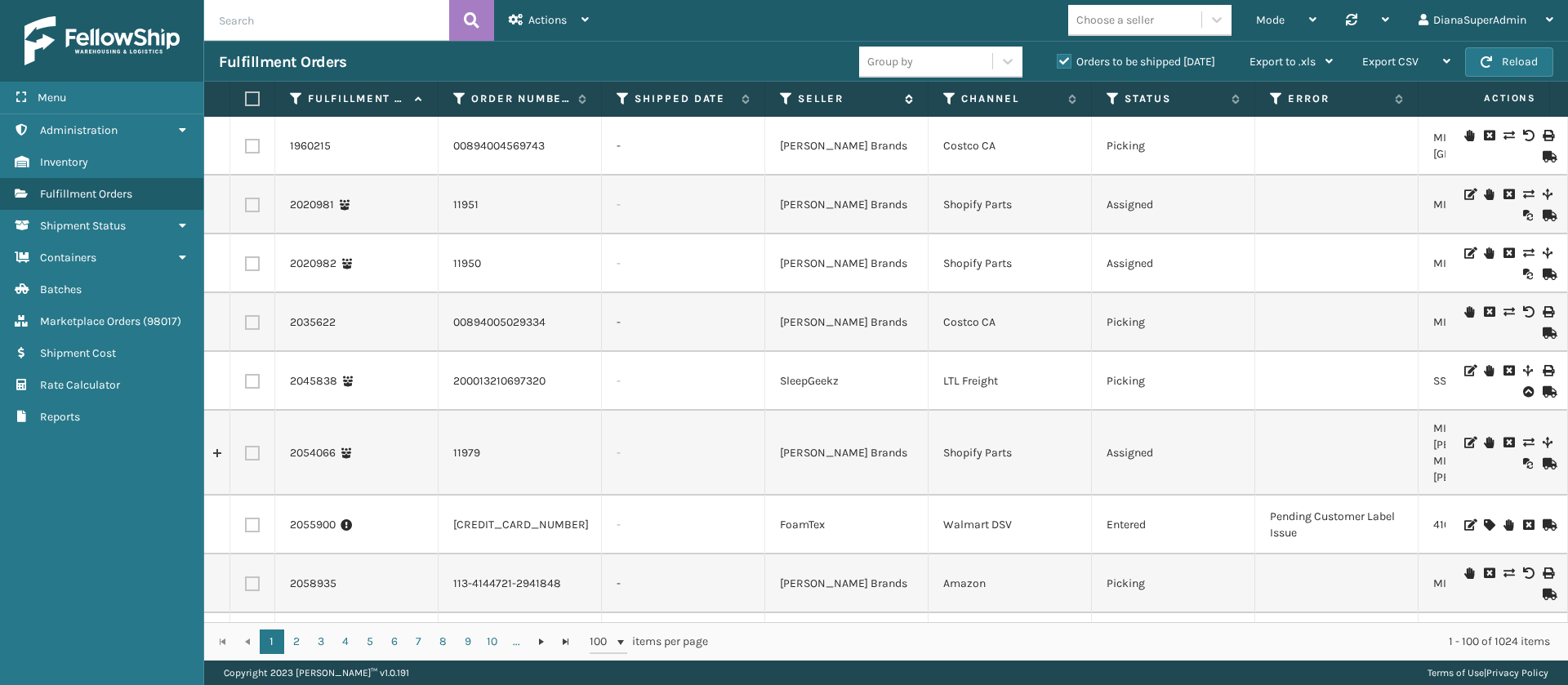
click at [787, 99] on icon at bounding box center [786, 98] width 13 height 14
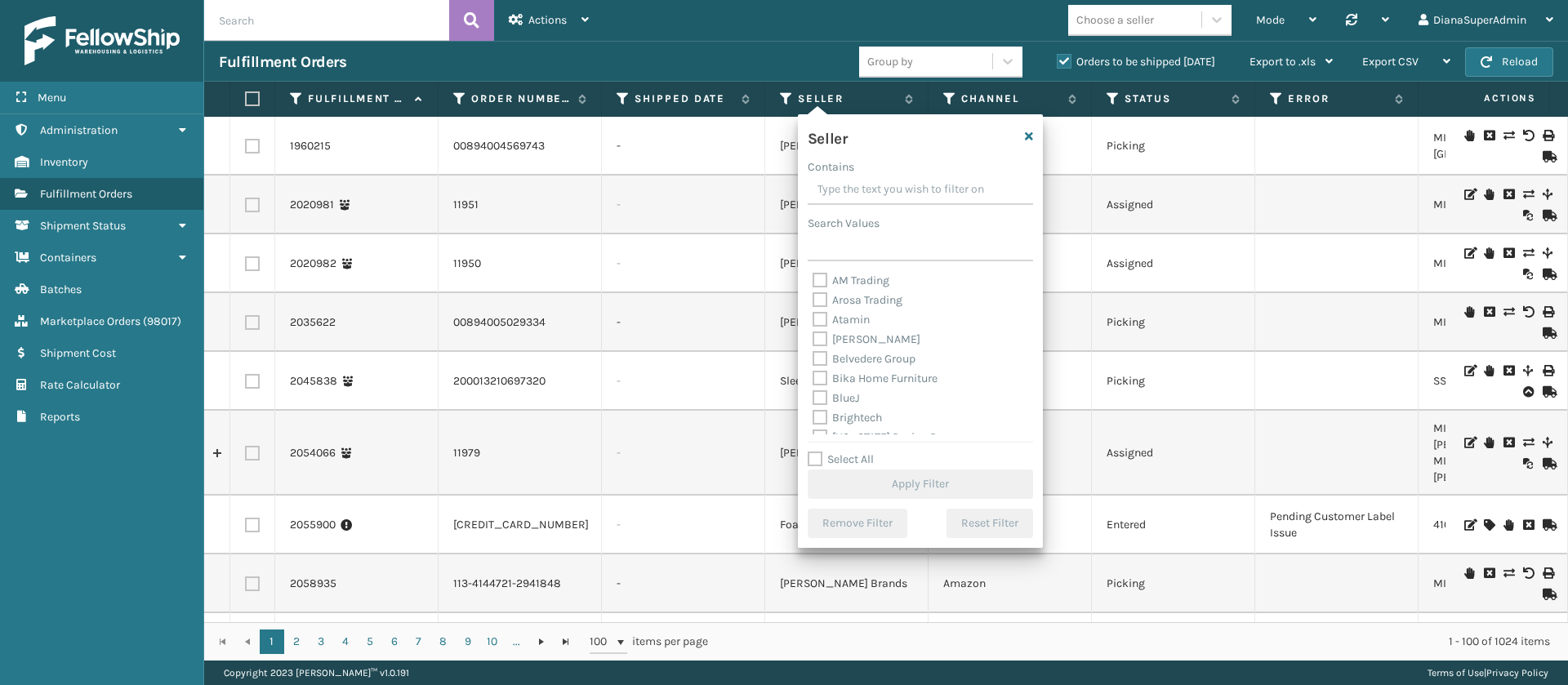
scroll to position [522, 0]
click at [813, 460] on label "Select All" at bounding box center [840, 459] width 66 height 13
click at [813, 452] on input "Select All" at bounding box center [930, 451] width 245 height 2
checkbox input "true"
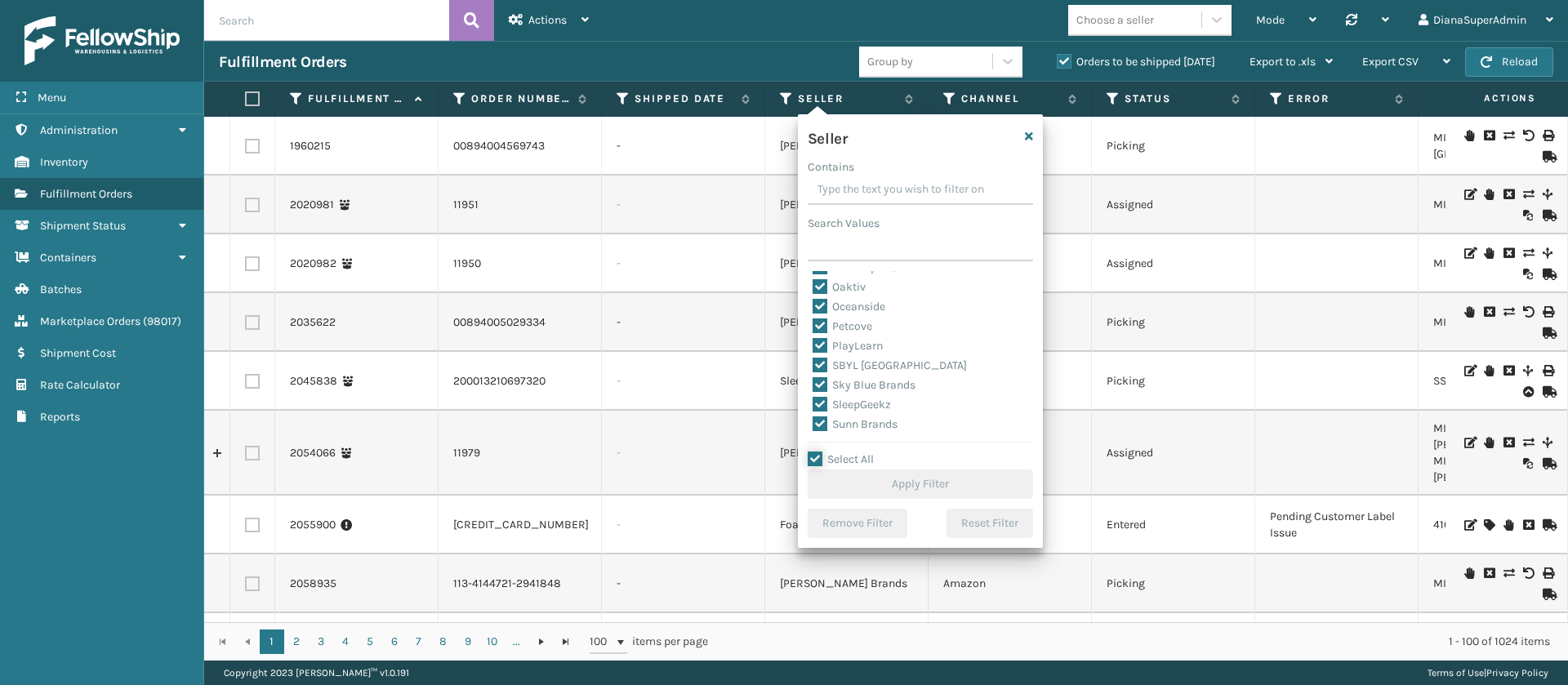
checkbox input "true"
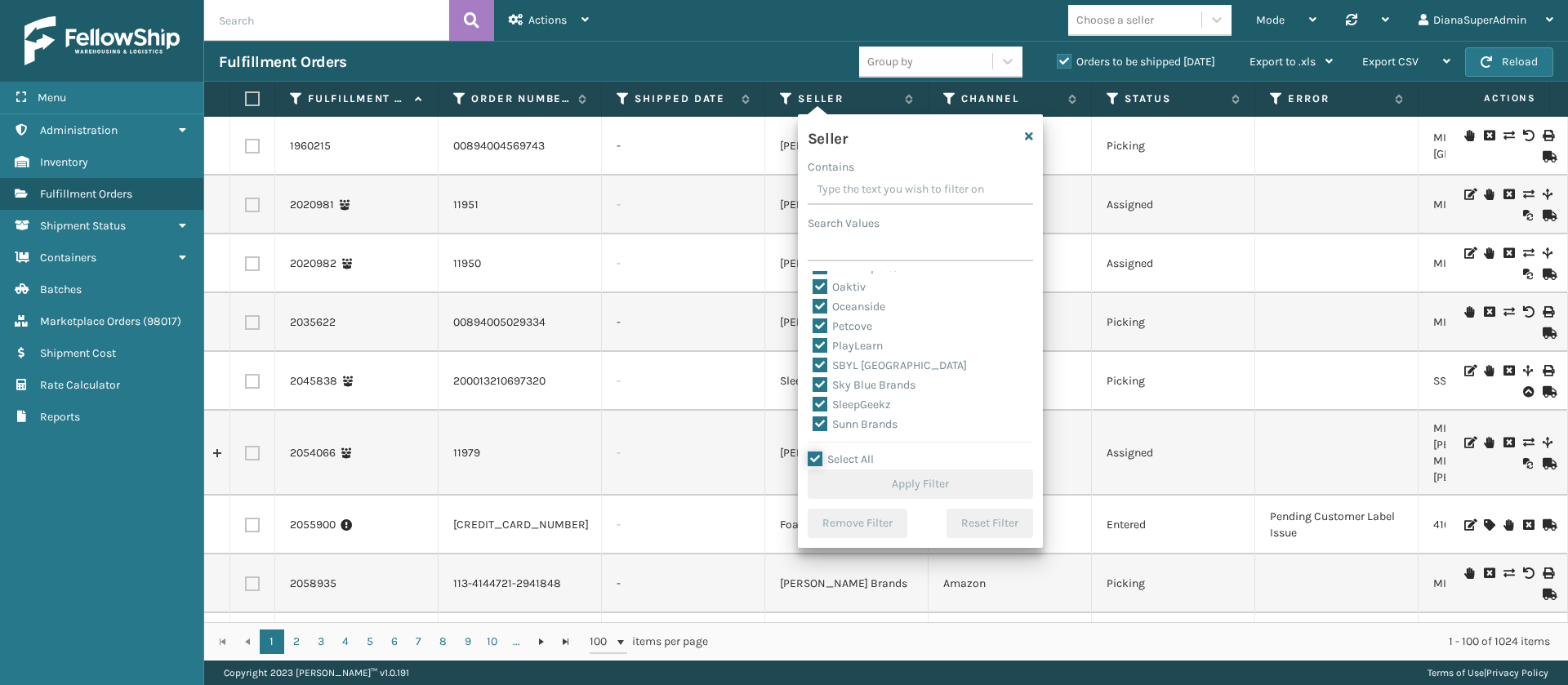
checkbox input "true"
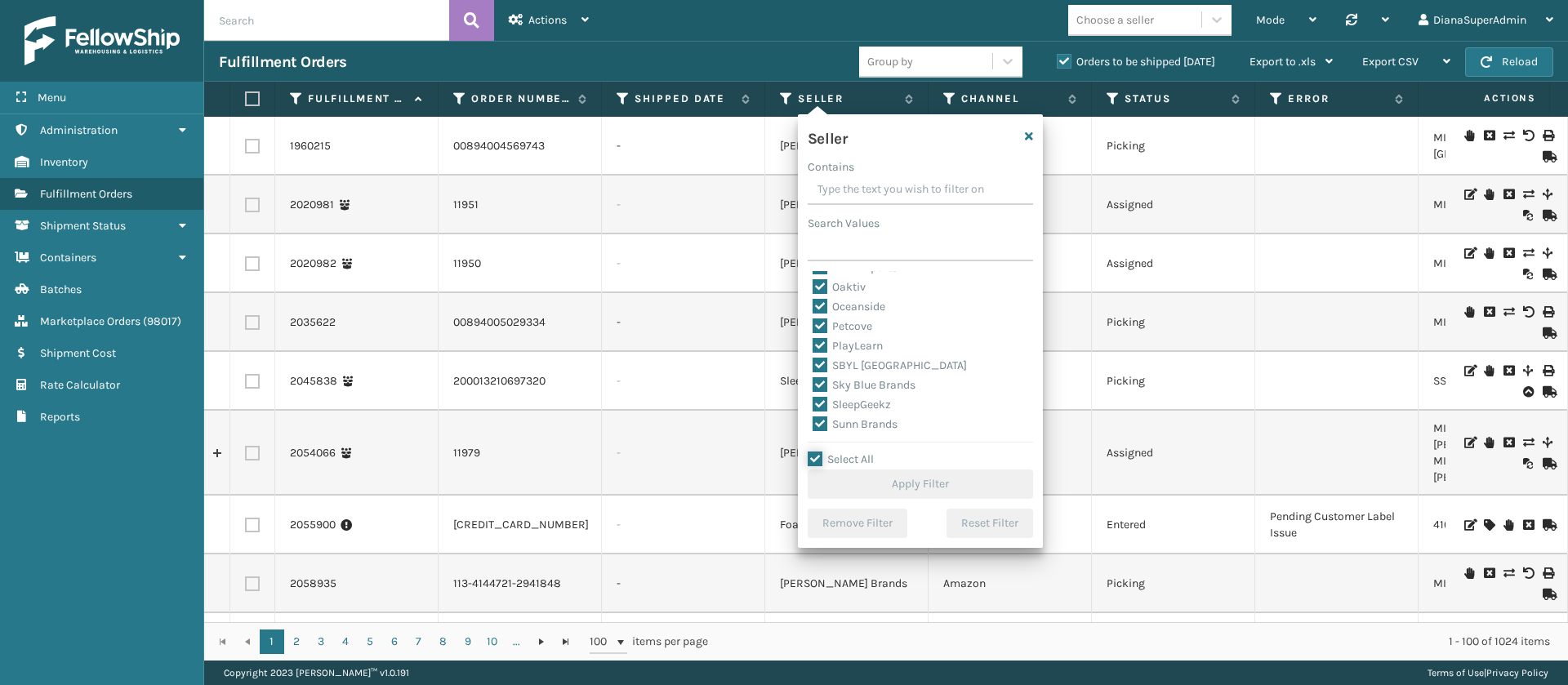
checkbox input "true"
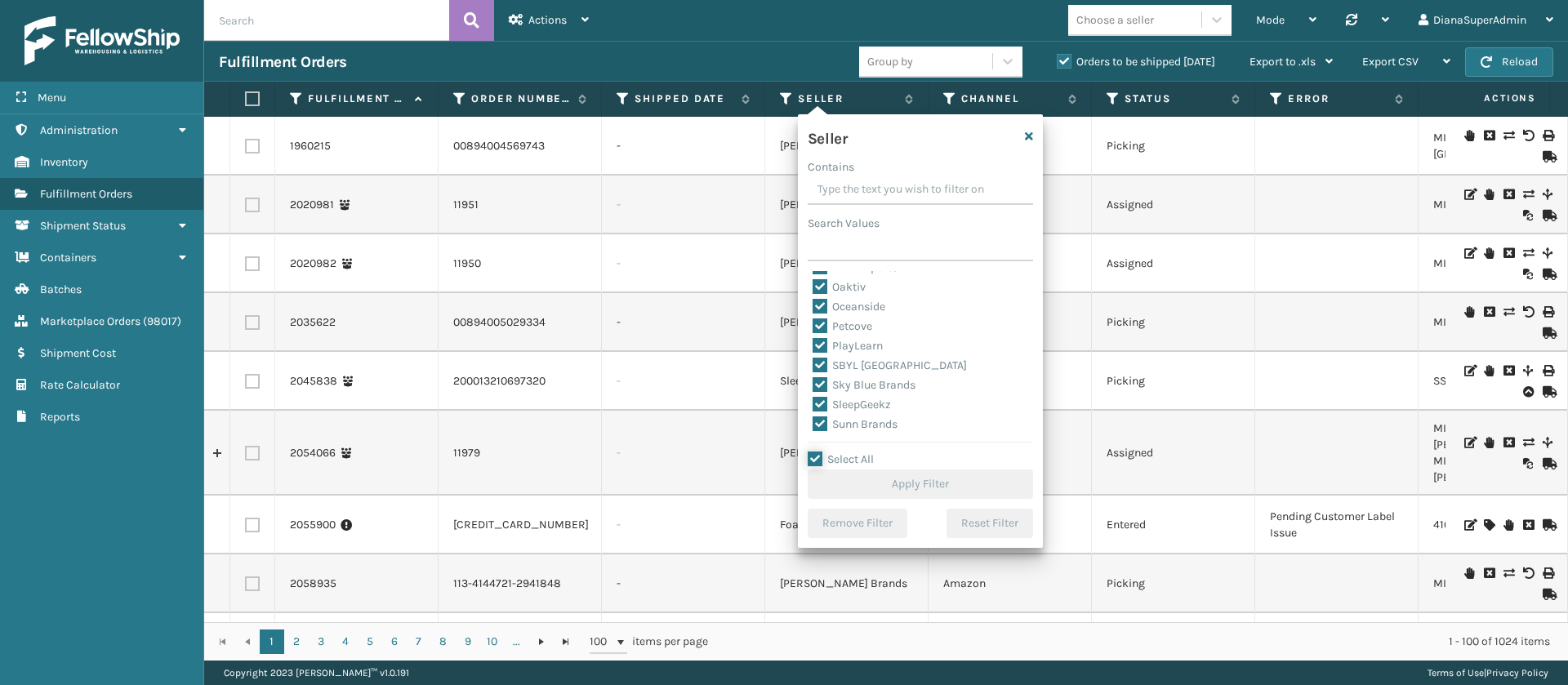
checkbox input "true"
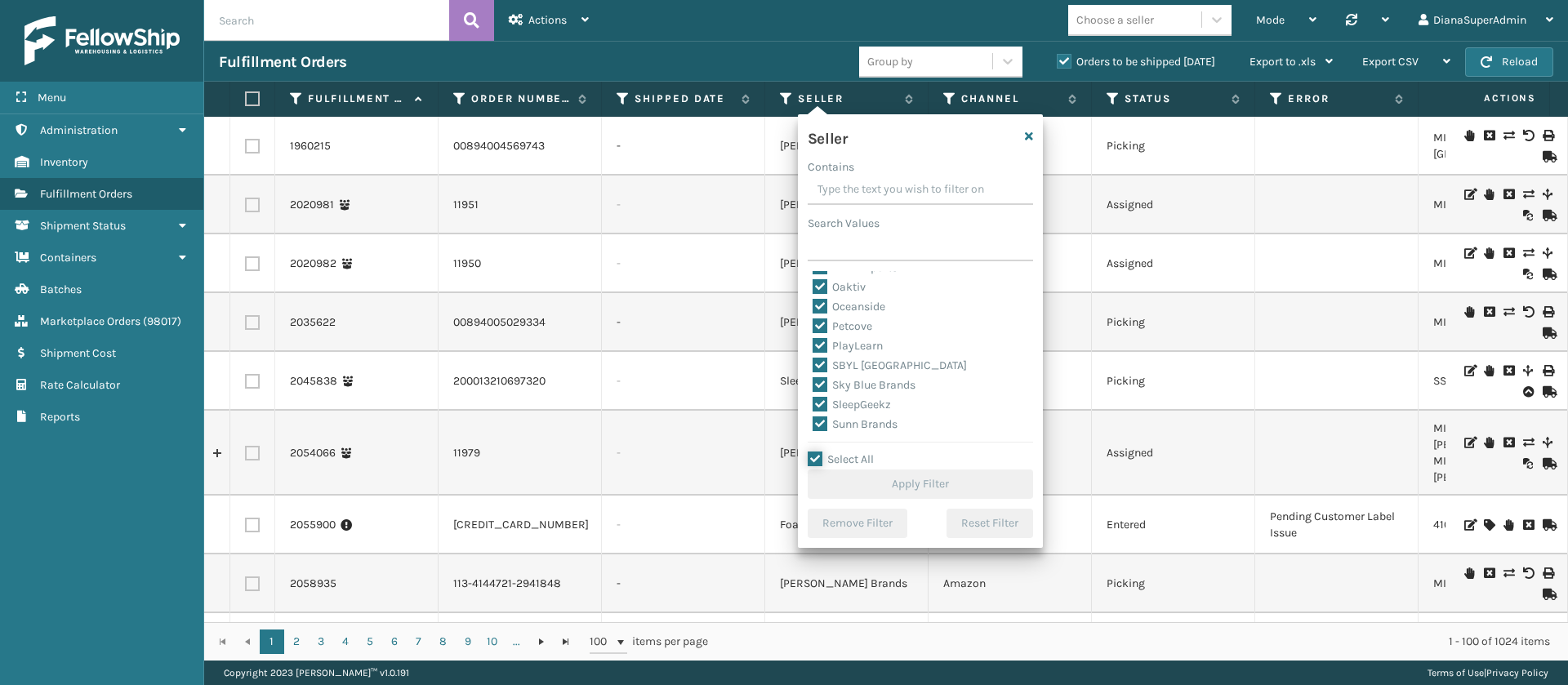
checkbox input "true"
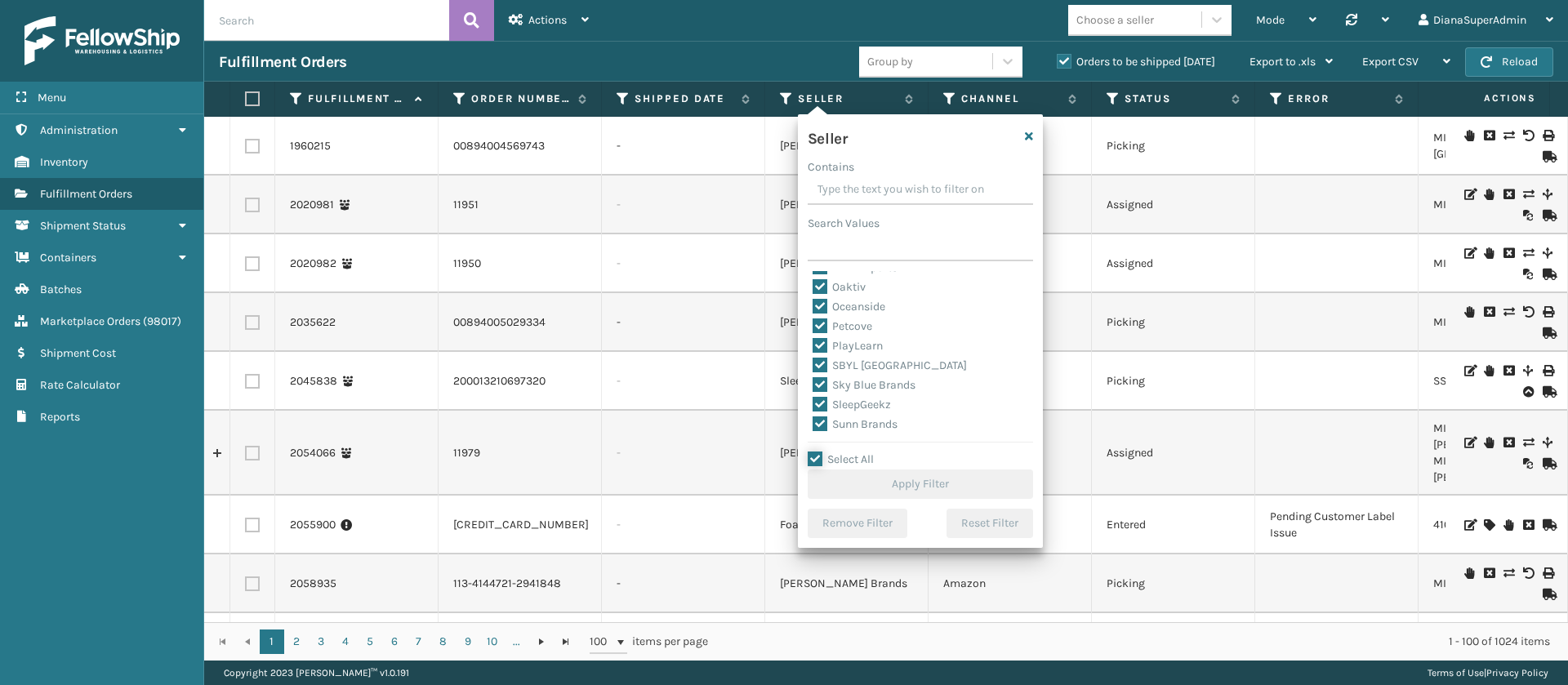
checkbox input "true"
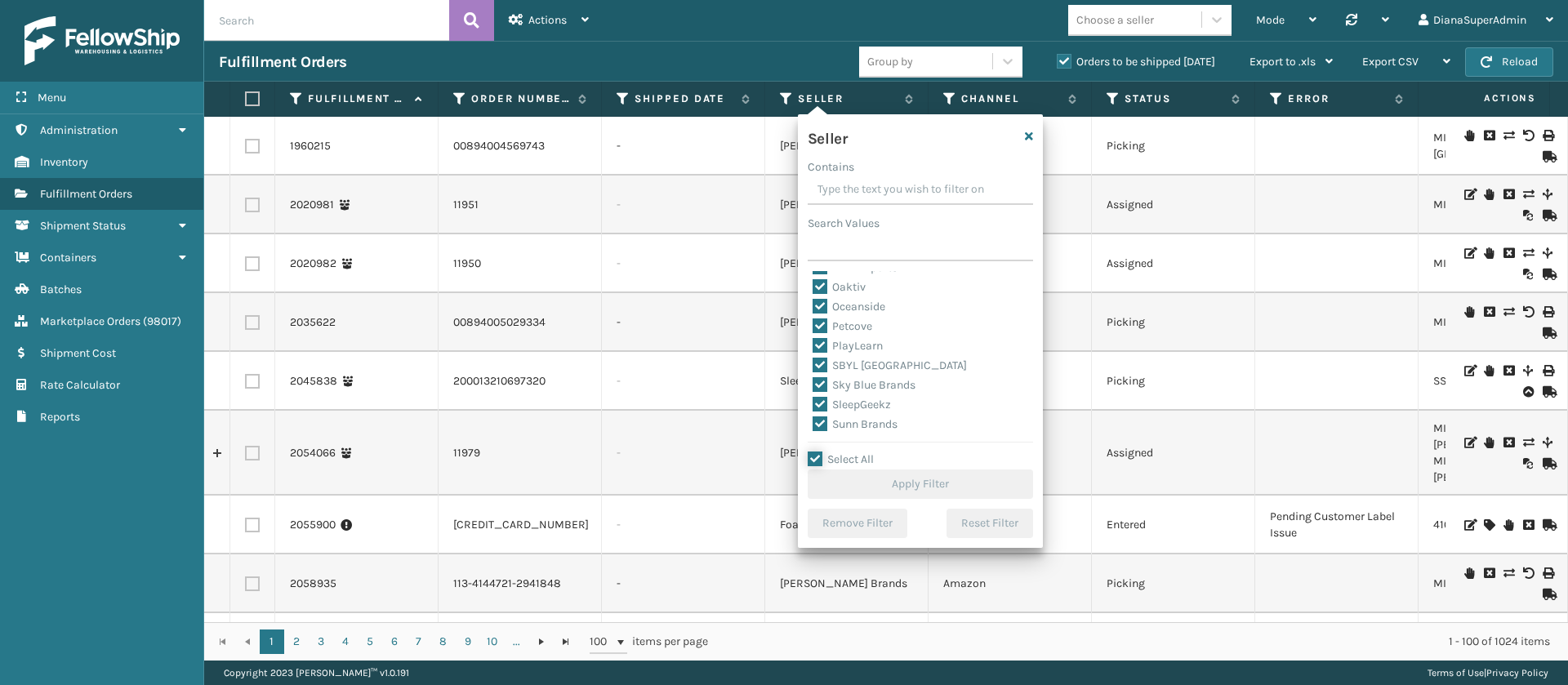
checkbox input "true"
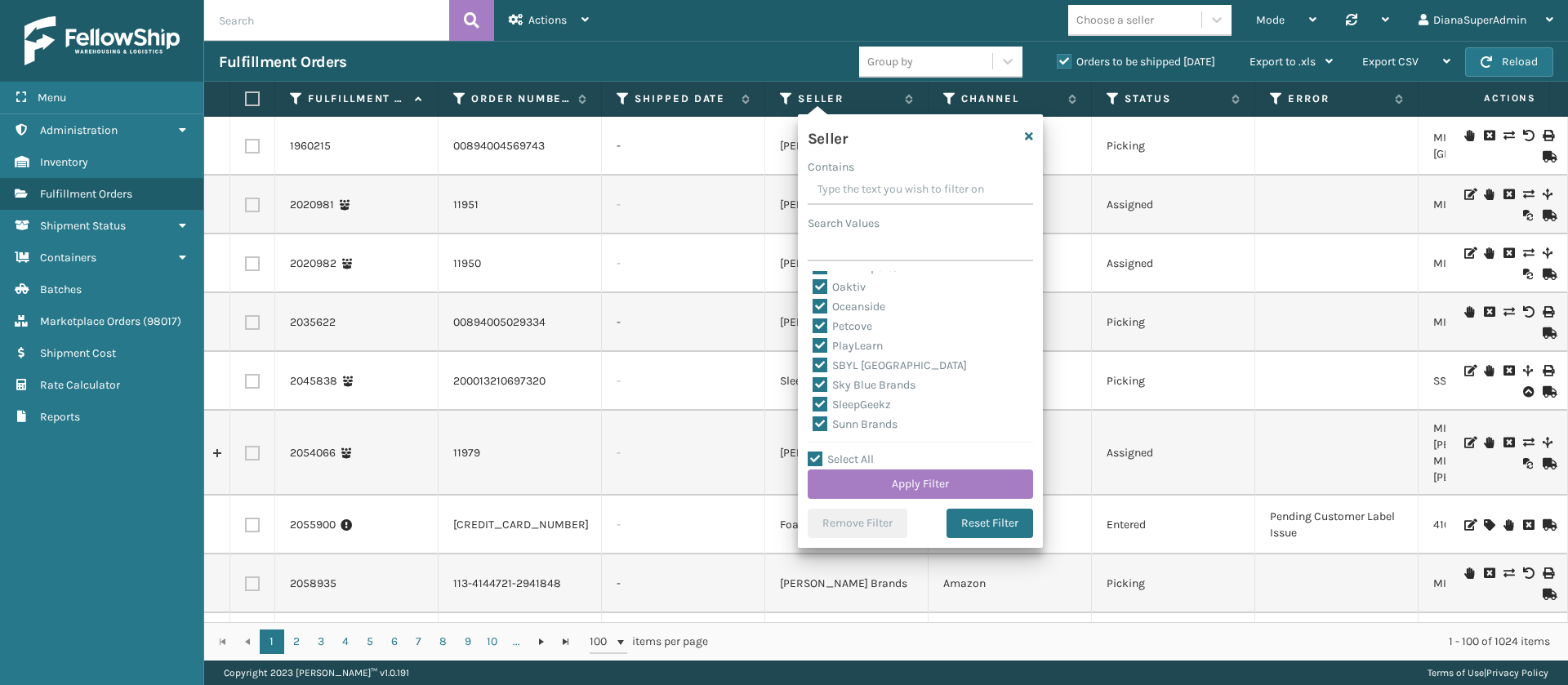
click at [822, 398] on label "SleepGeekz" at bounding box center [851, 405] width 78 height 13
click at [813, 398] on input "SleepGeekz" at bounding box center [812, 400] width 1 height 11
checkbox input "false"
click at [918, 476] on button "Apply Filter" at bounding box center [920, 484] width 226 height 30
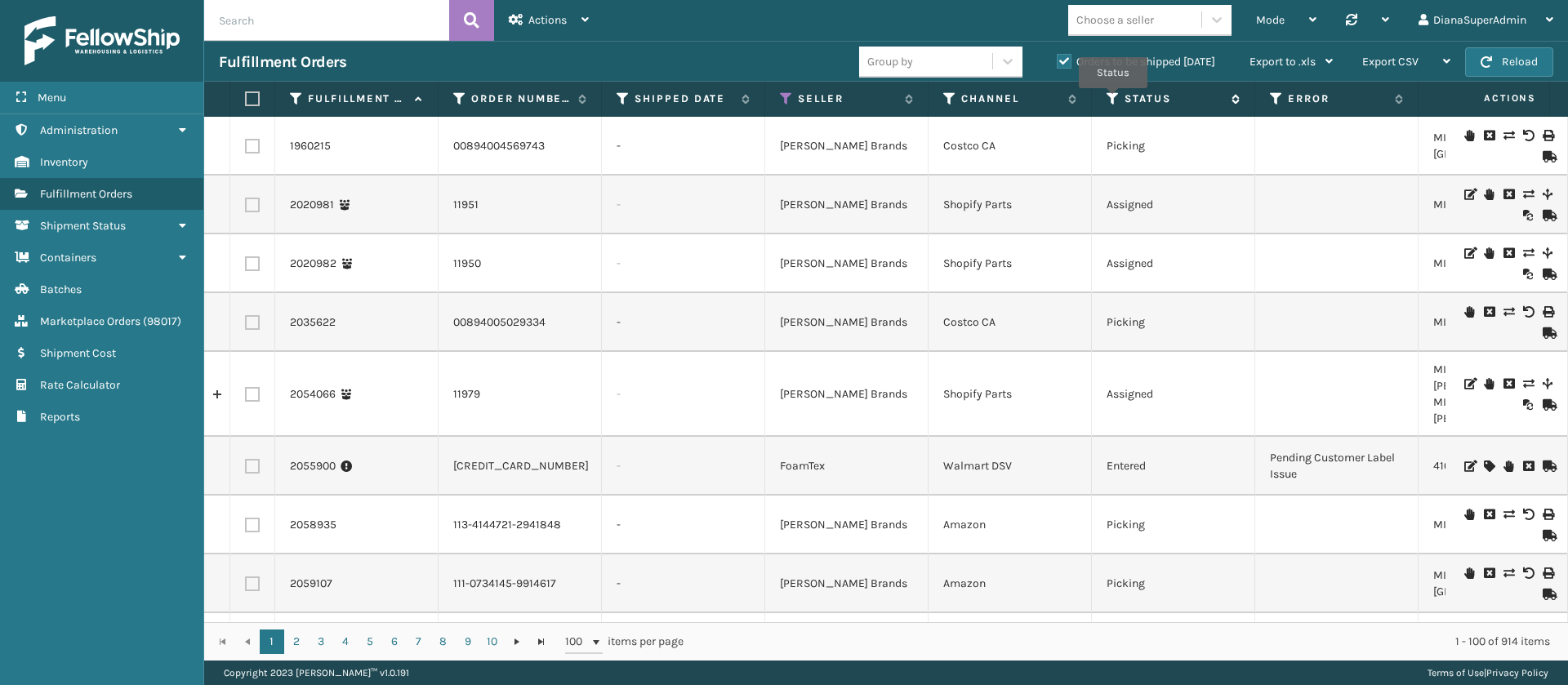
click at [1112, 99] on icon at bounding box center [1113, 98] width 13 height 14
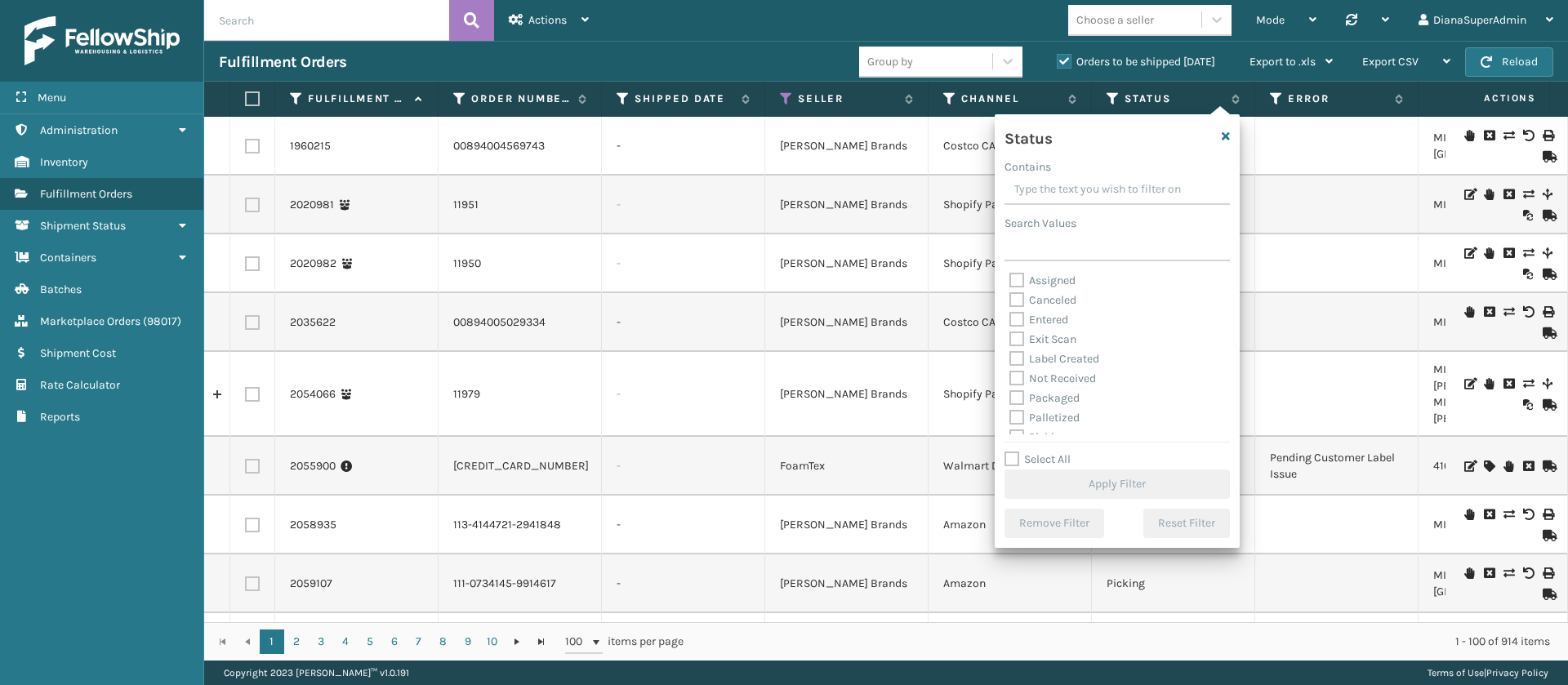
click at [1023, 356] on label "Label Created" at bounding box center [1053, 358] width 90 height 13
click at [1010, 356] on input "Label Created" at bounding box center [1009, 355] width 1 height 11
checkbox input "true"
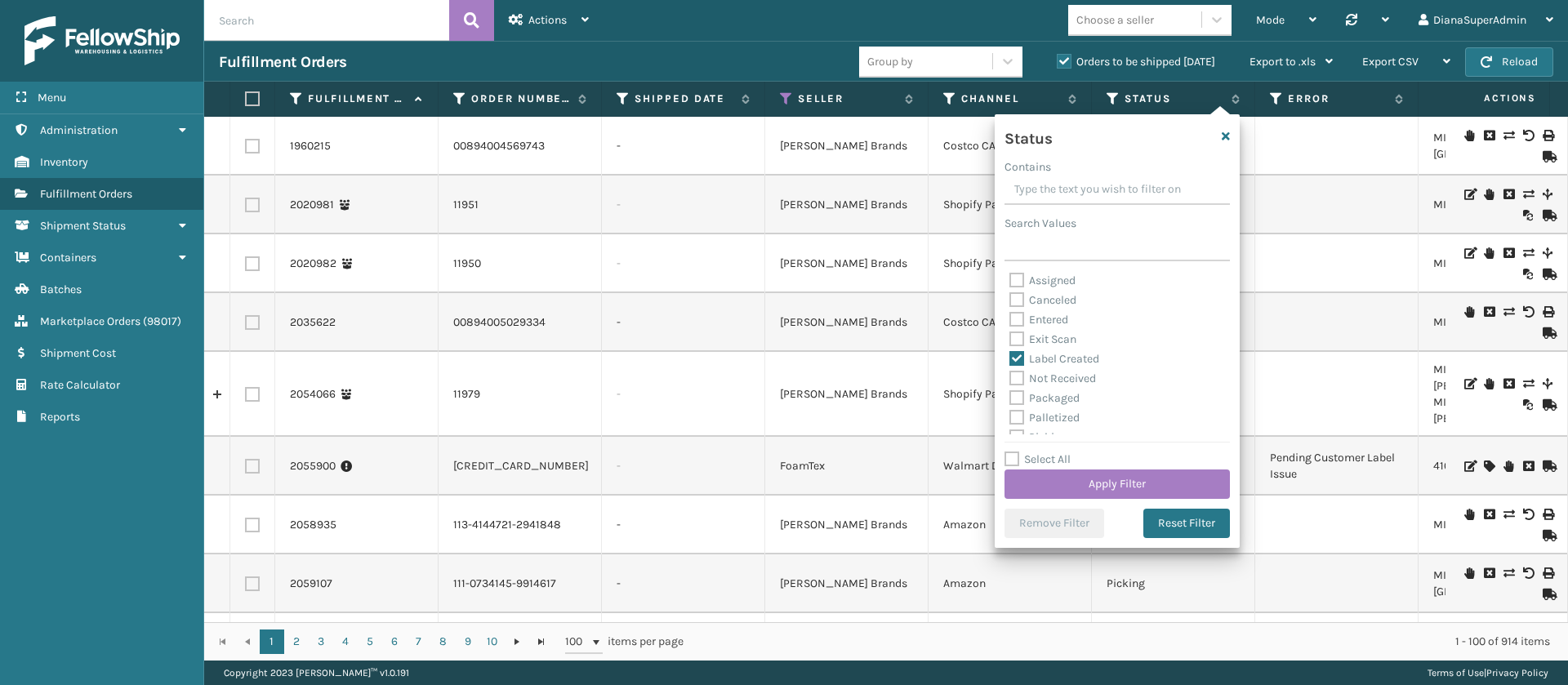
click at [1015, 401] on label "Packaged" at bounding box center [1044, 398] width 70 height 13
click at [1010, 399] on input "Packaged" at bounding box center [1009, 393] width 1 height 11
checkbox input "true"
click at [1018, 415] on label "Palletized" at bounding box center [1044, 417] width 70 height 13
click at [1010, 415] on input "Palletized" at bounding box center [1009, 413] width 1 height 11
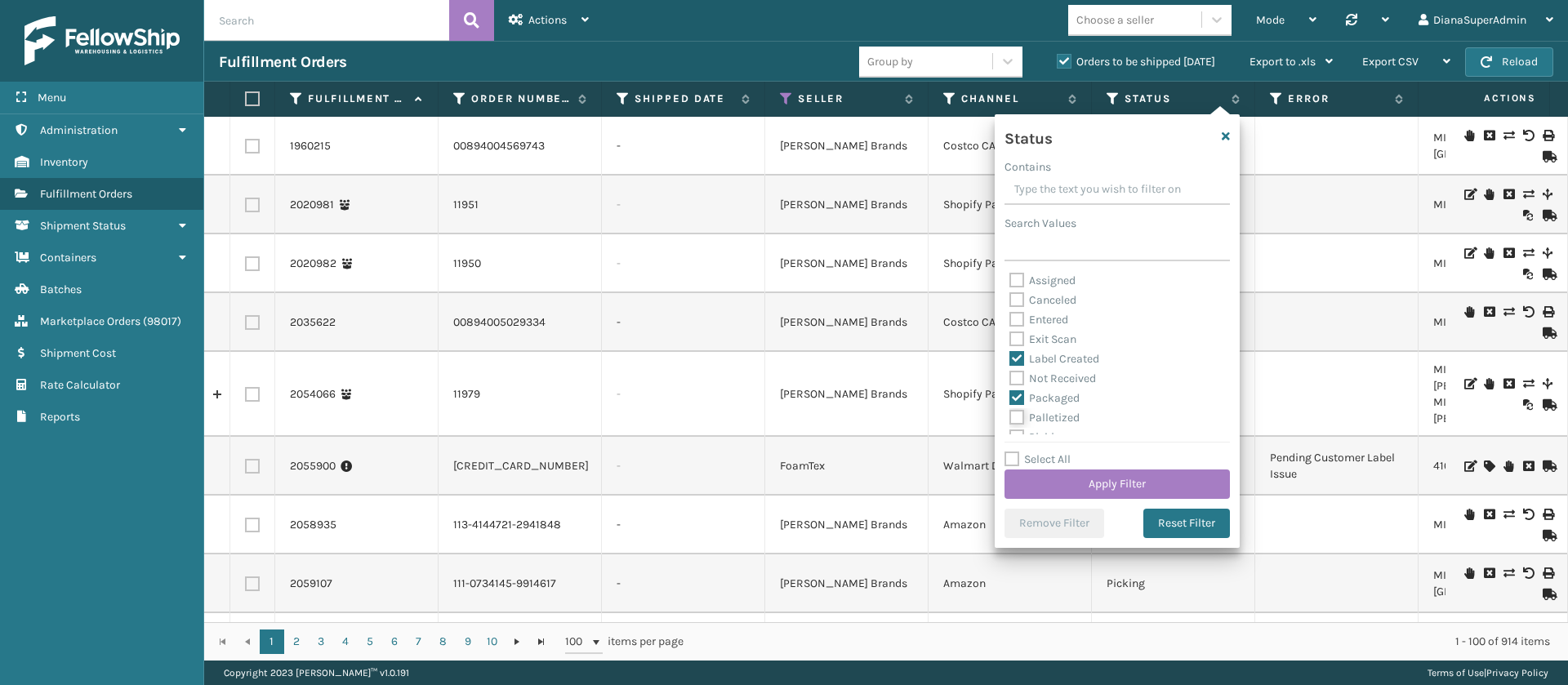
checkbox input "true"
click at [1019, 373] on label "Picking" at bounding box center [1038, 369] width 58 height 13
click at [1010, 371] on input "Picking" at bounding box center [1009, 365] width 1 height 11
checkbox input "true"
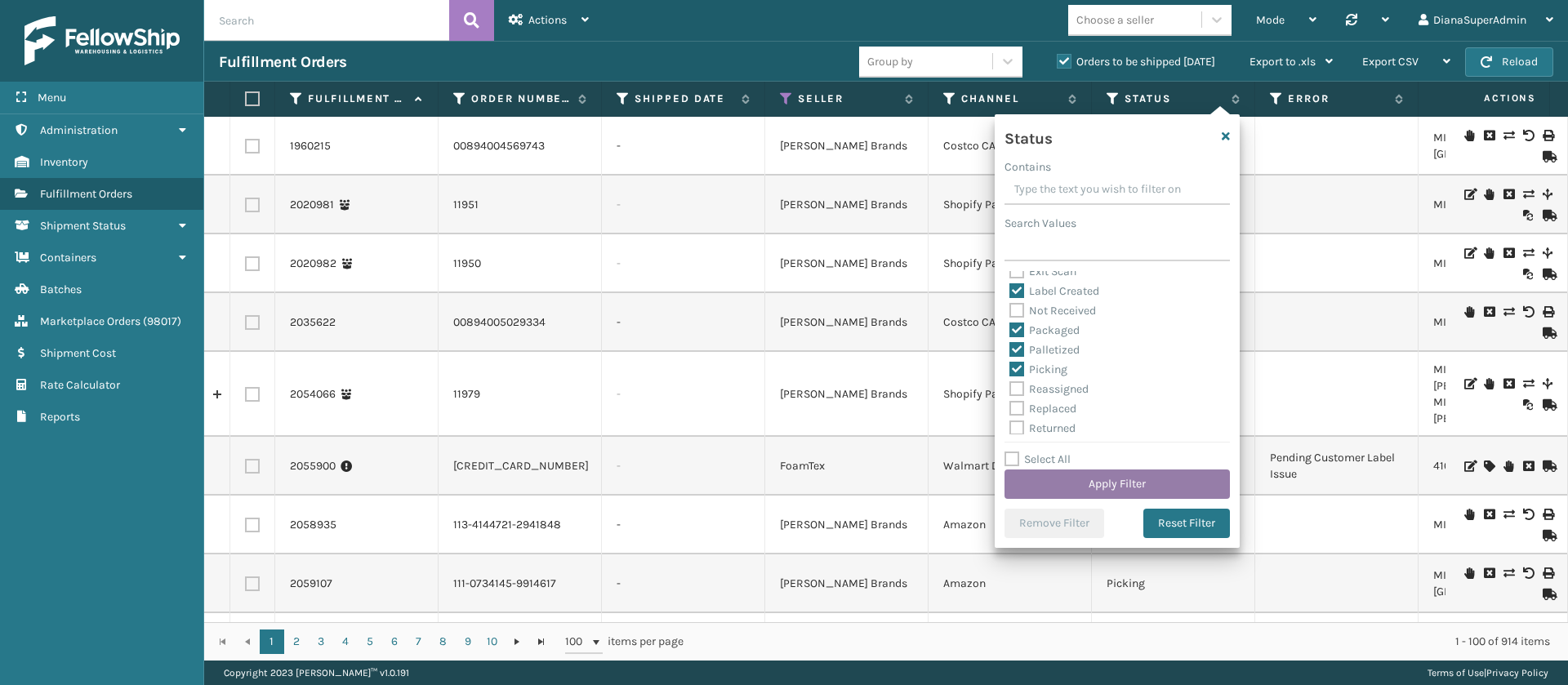
click at [1107, 476] on button "Apply Filter" at bounding box center [1117, 484] width 226 height 30
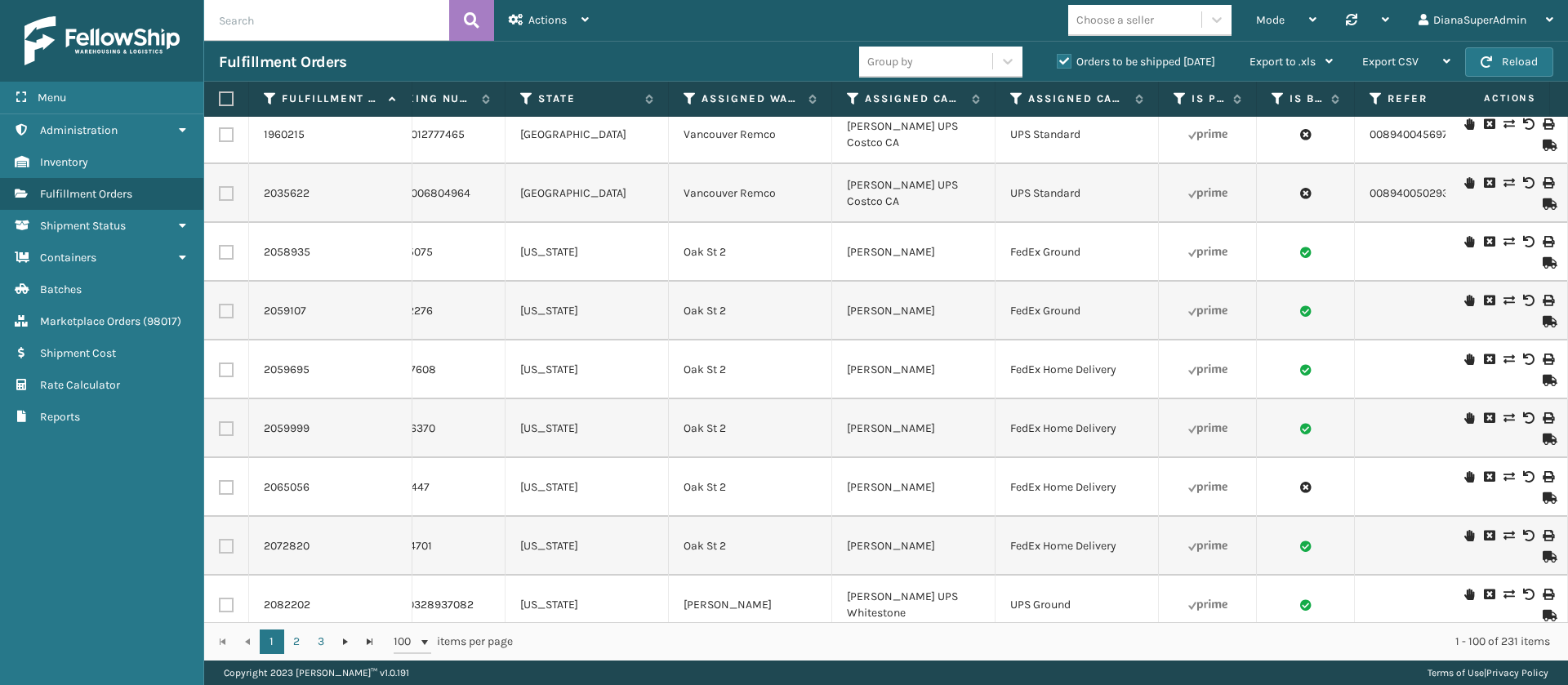
scroll to position [0, 1404]
click at [688, 99] on icon at bounding box center [689, 98] width 13 height 14
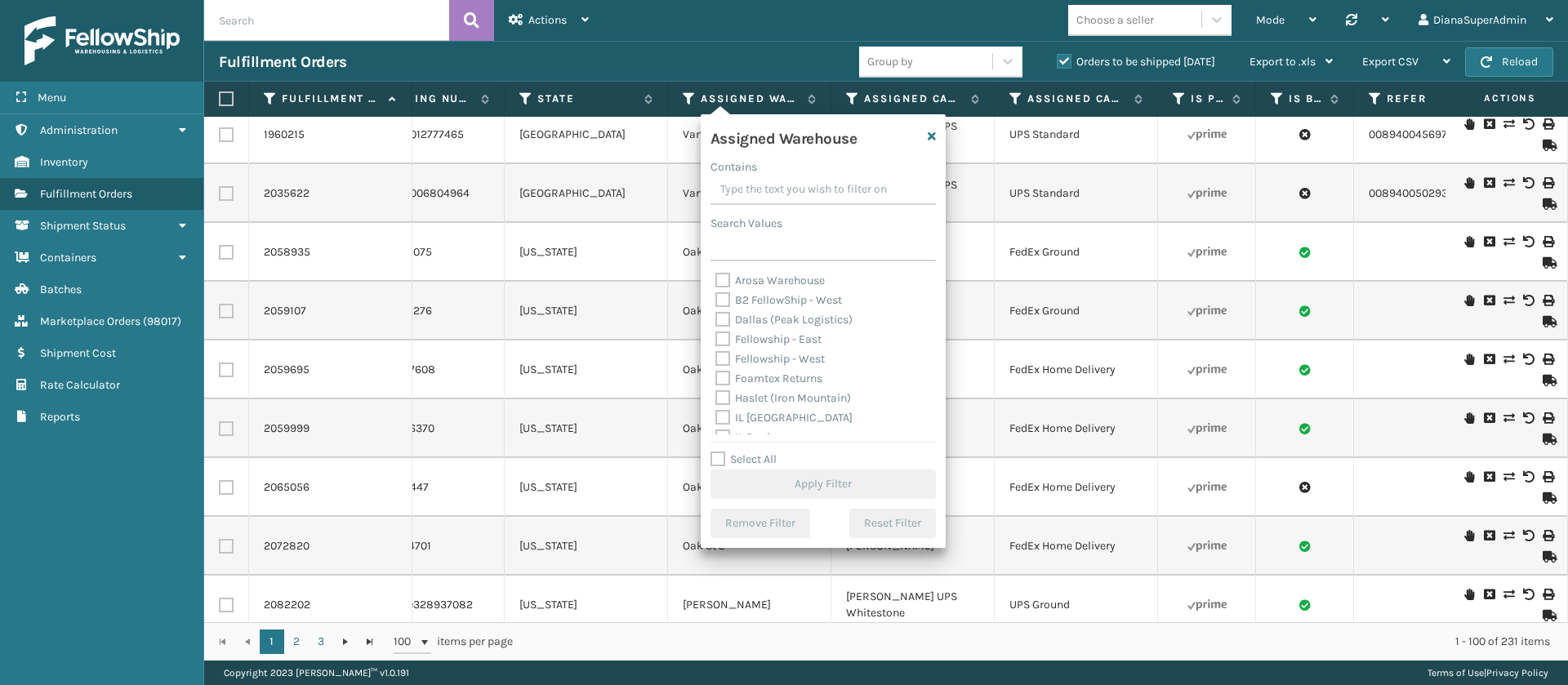
click at [724, 340] on label "Fellowship - East" at bounding box center [768, 339] width 106 height 13
click at [716, 340] on input "Fellowship - East" at bounding box center [715, 334] width 1 height 11
checkbox input "true"
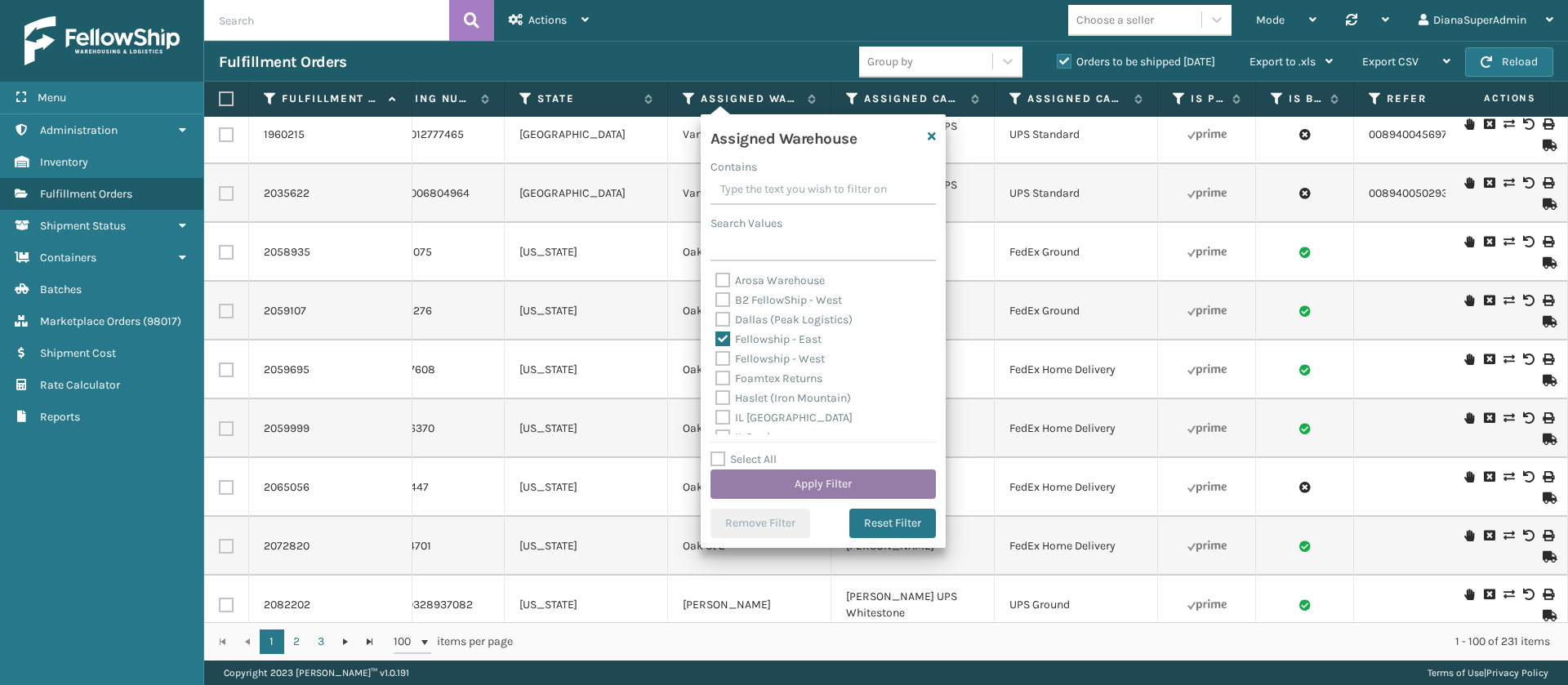
click at [806, 485] on button "Apply Filter" at bounding box center [823, 484] width 226 height 30
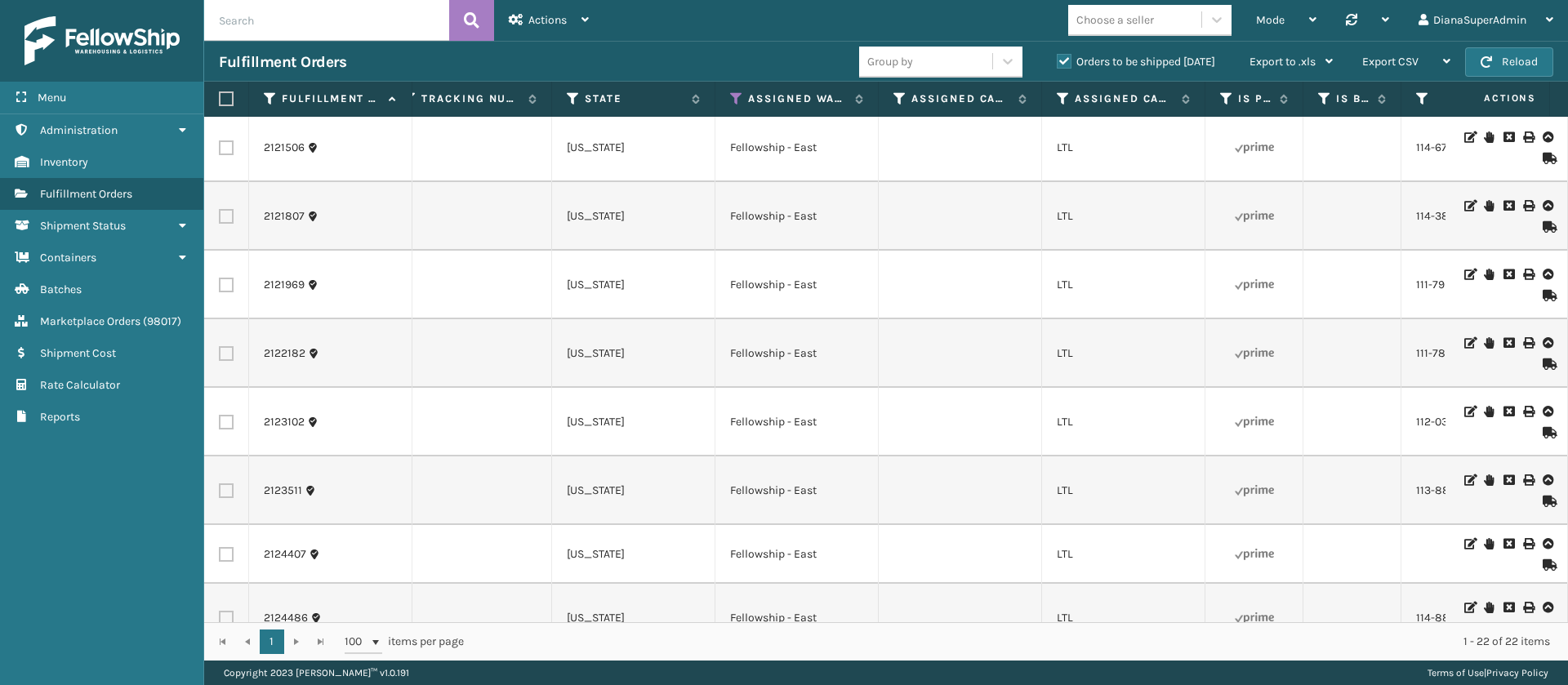
scroll to position [806, 1362]
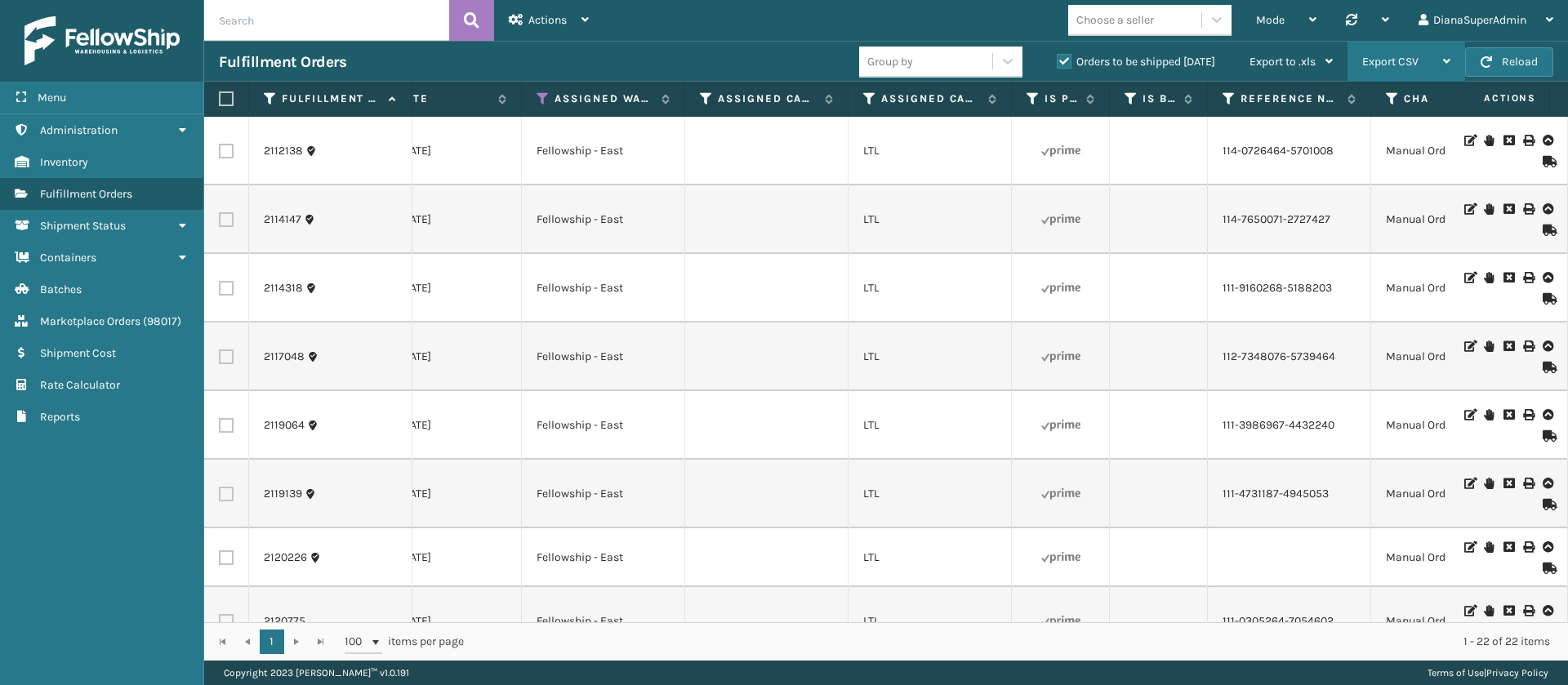
click at [1422, 53] on div "Export CSV" at bounding box center [1407, 62] width 89 height 40
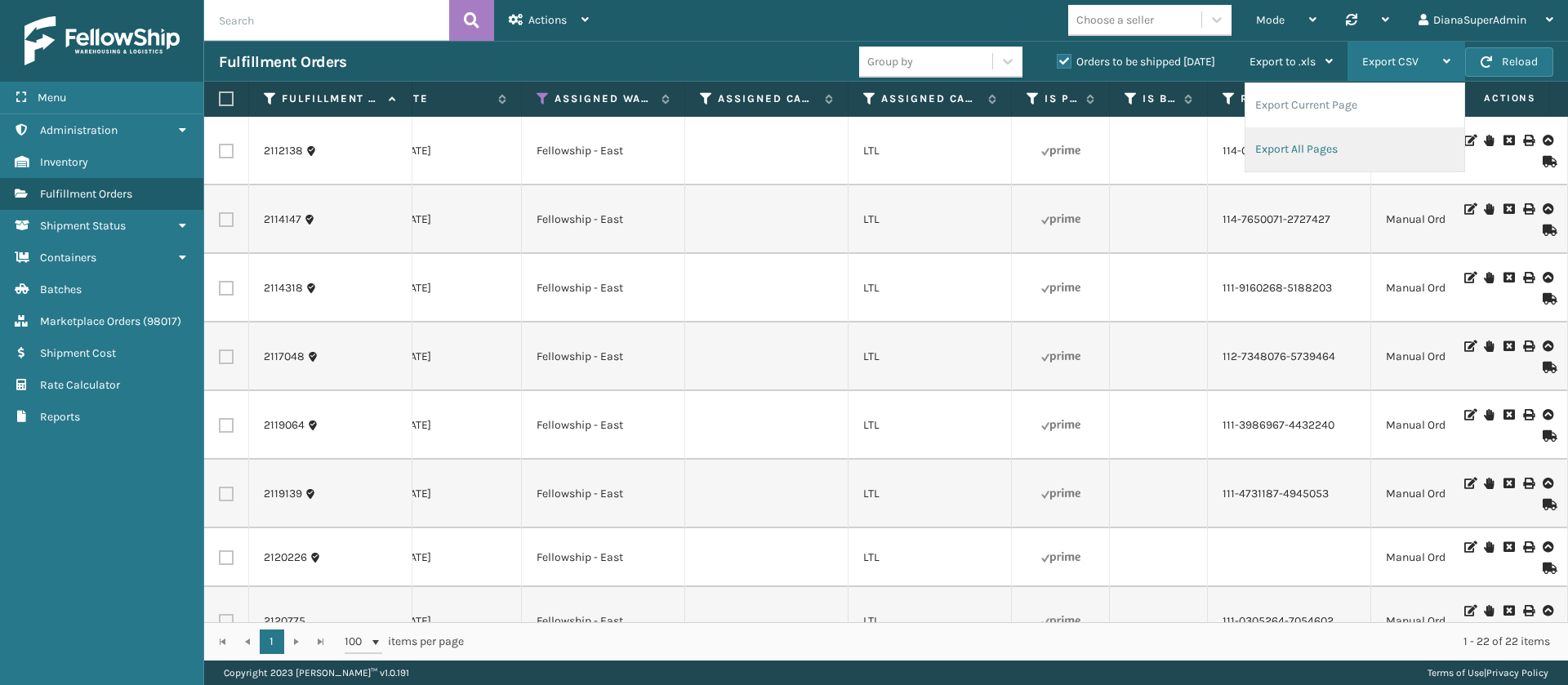
click at [1317, 144] on li "Export All Pages" at bounding box center [1354, 149] width 219 height 44
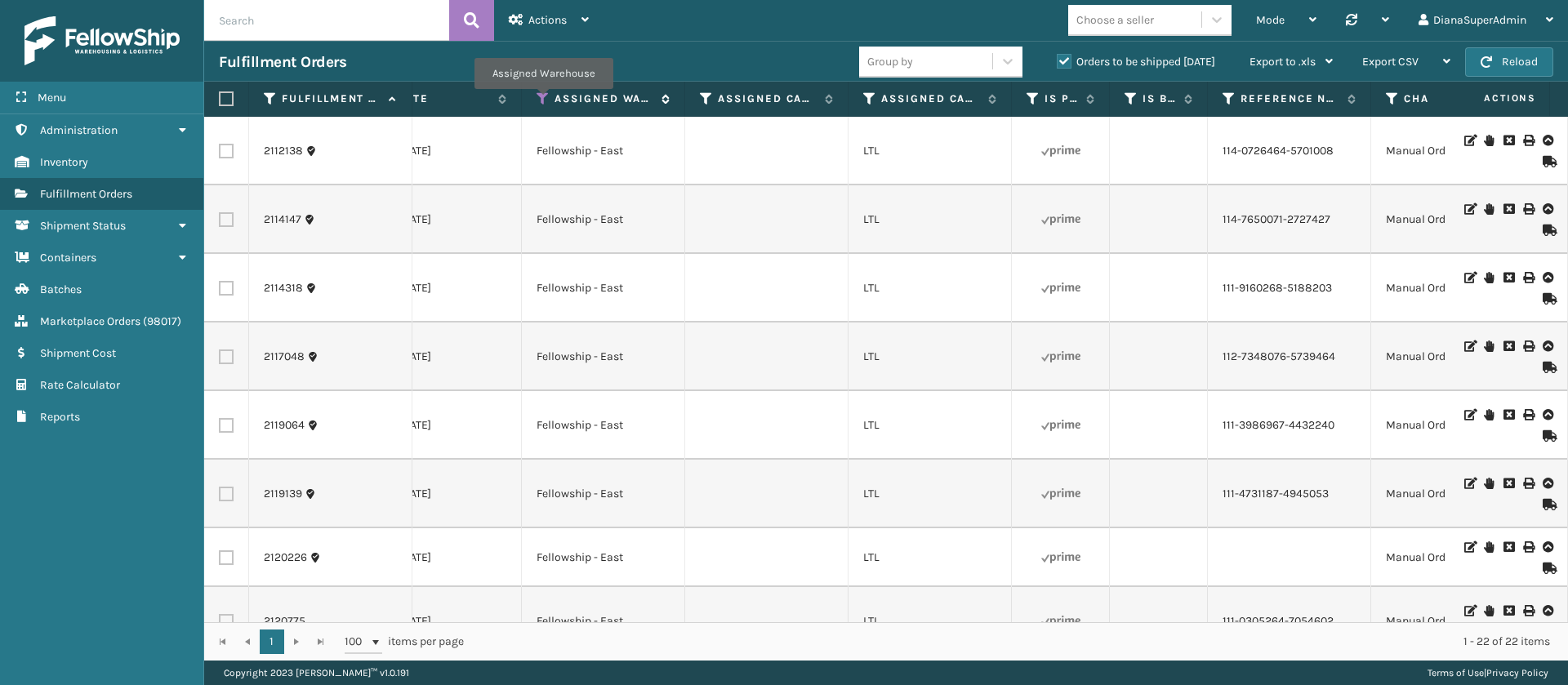
click at [544, 100] on icon at bounding box center [544, 98] width 13 height 14
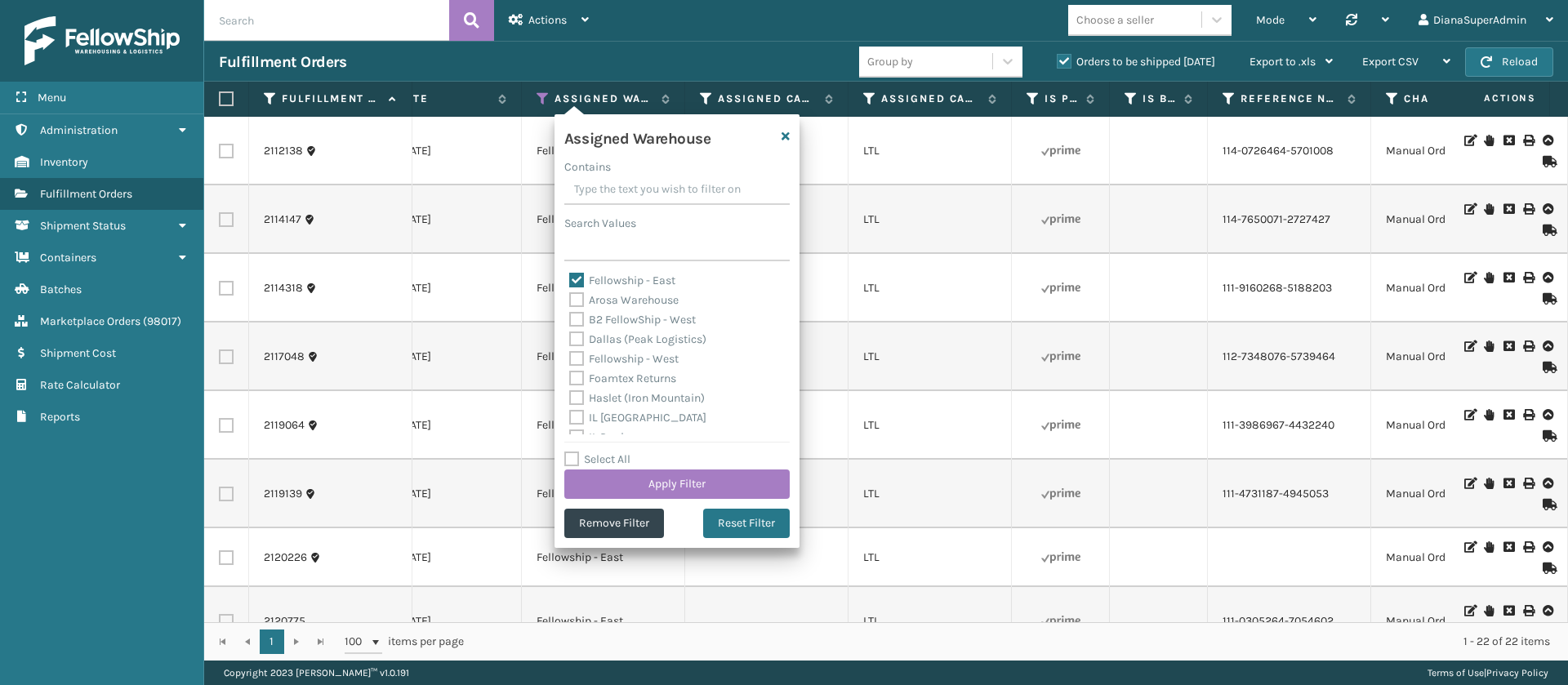
click at [577, 284] on label "Fellowship - East" at bounding box center [623, 280] width 106 height 13
click at [571, 281] on input "Fellowship - East" at bounding box center [570, 276] width 1 height 11
checkbox input "false"
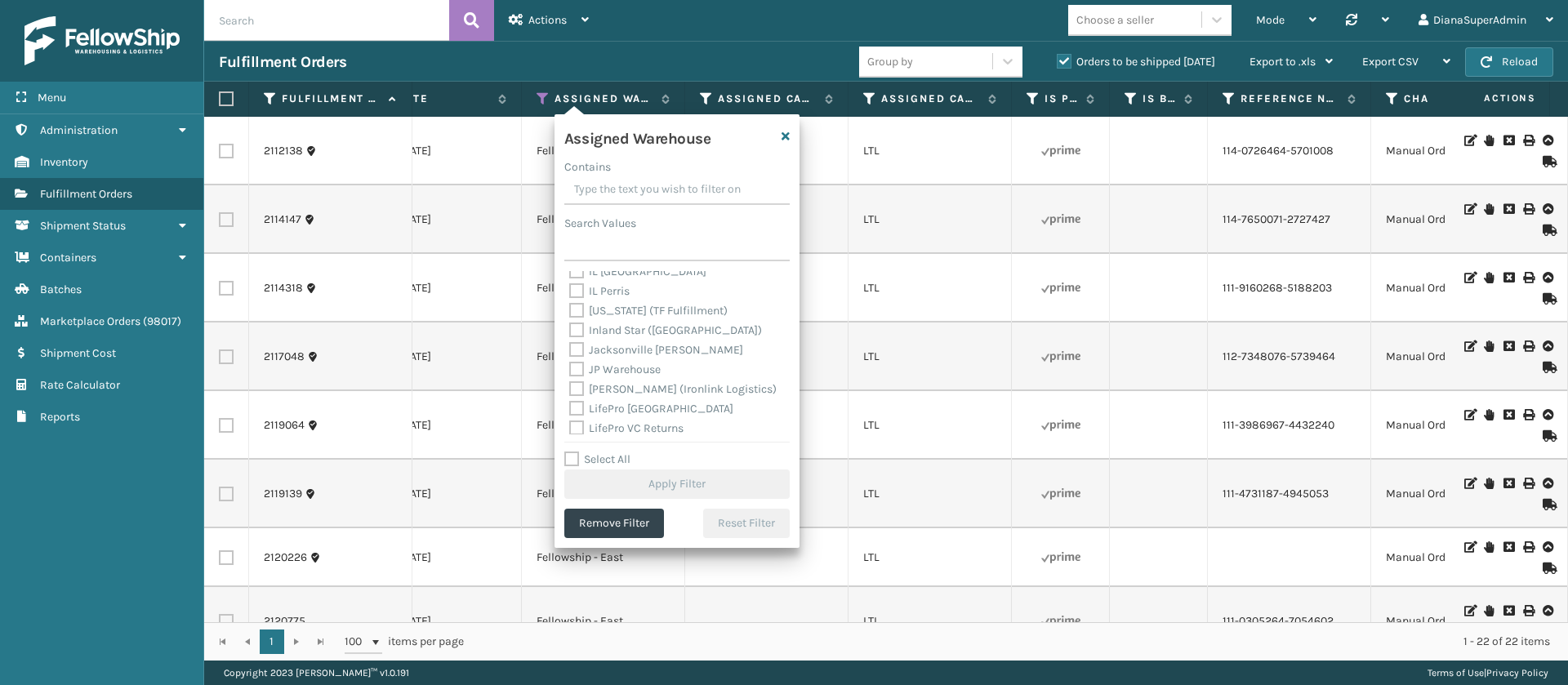
scroll to position [149, 0]
click at [575, 383] on label "[PERSON_NAME] (Ironlink Logistics)" at bounding box center [673, 385] width 207 height 13
click at [571, 383] on input "[PERSON_NAME] (Ironlink Logistics)" at bounding box center [570, 382] width 1 height 11
checkbox input "true"
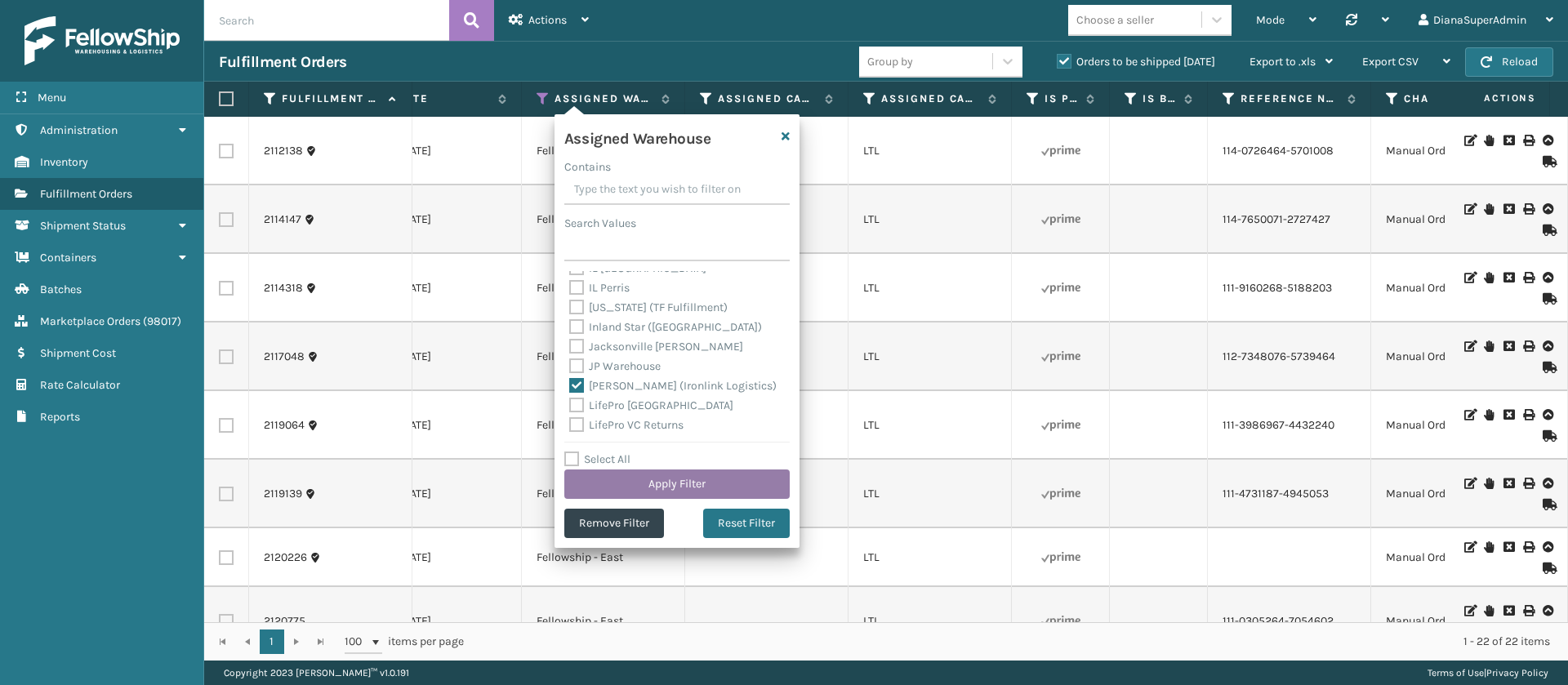
click at [670, 479] on button "Apply Filter" at bounding box center [678, 484] width 226 height 30
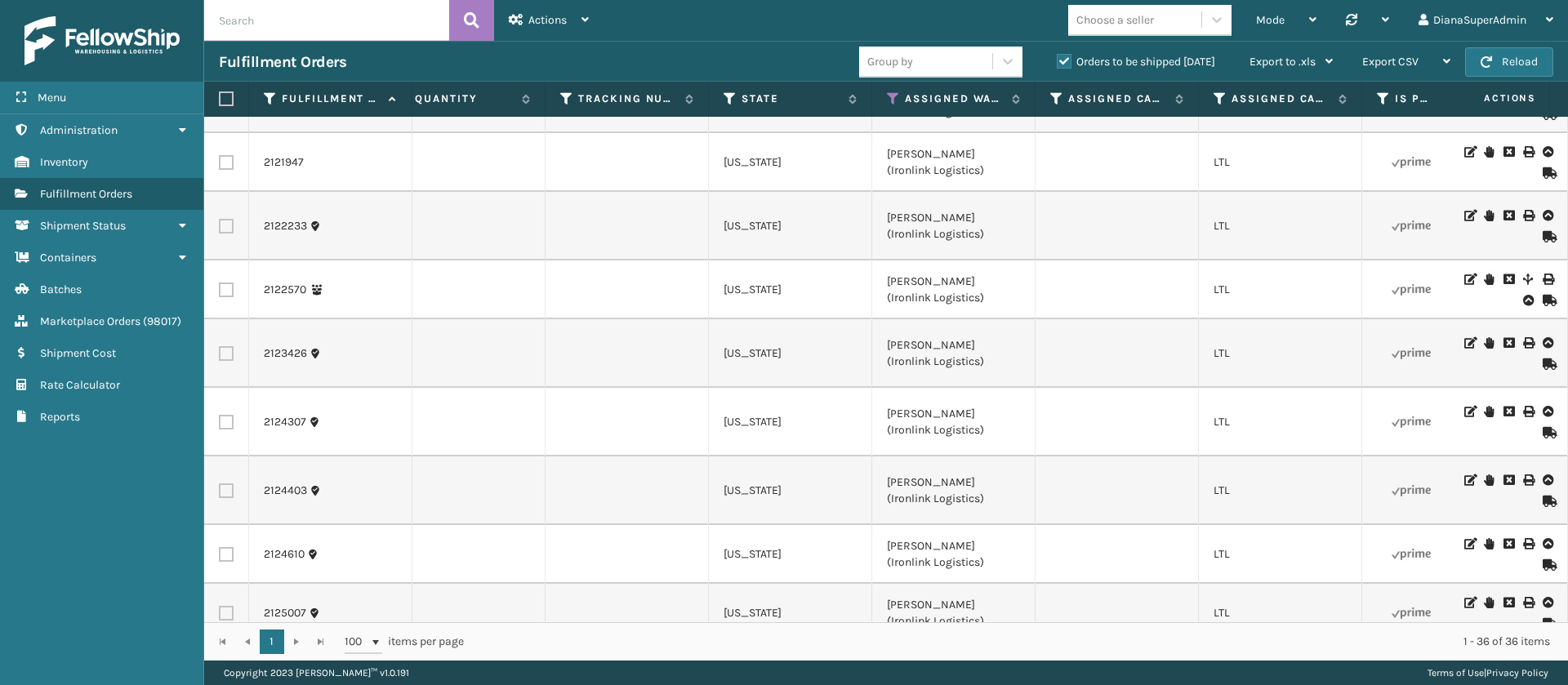
scroll to position [0, 1198]
click at [1405, 55] on span "Export CSV" at bounding box center [1391, 62] width 56 height 13
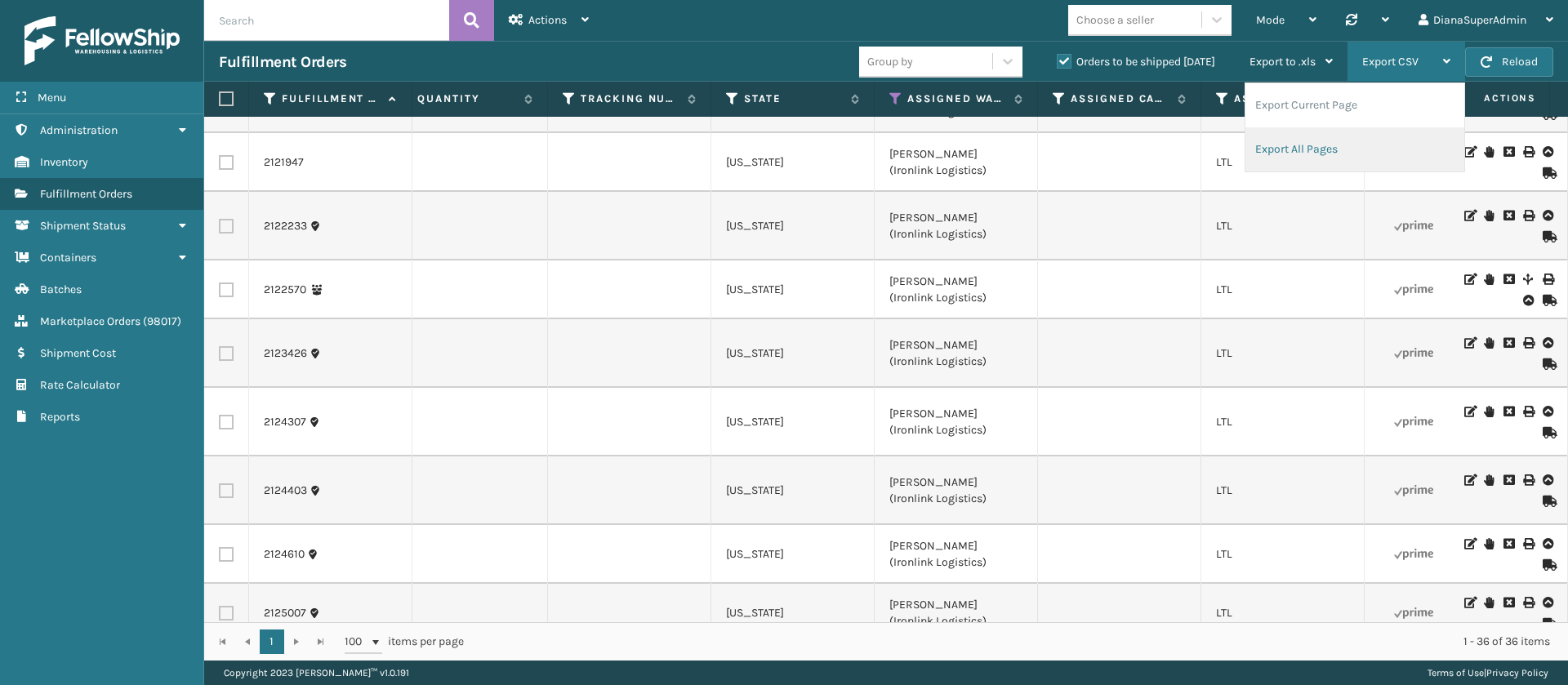
click at [1298, 148] on li "Export All Pages" at bounding box center [1354, 149] width 219 height 44
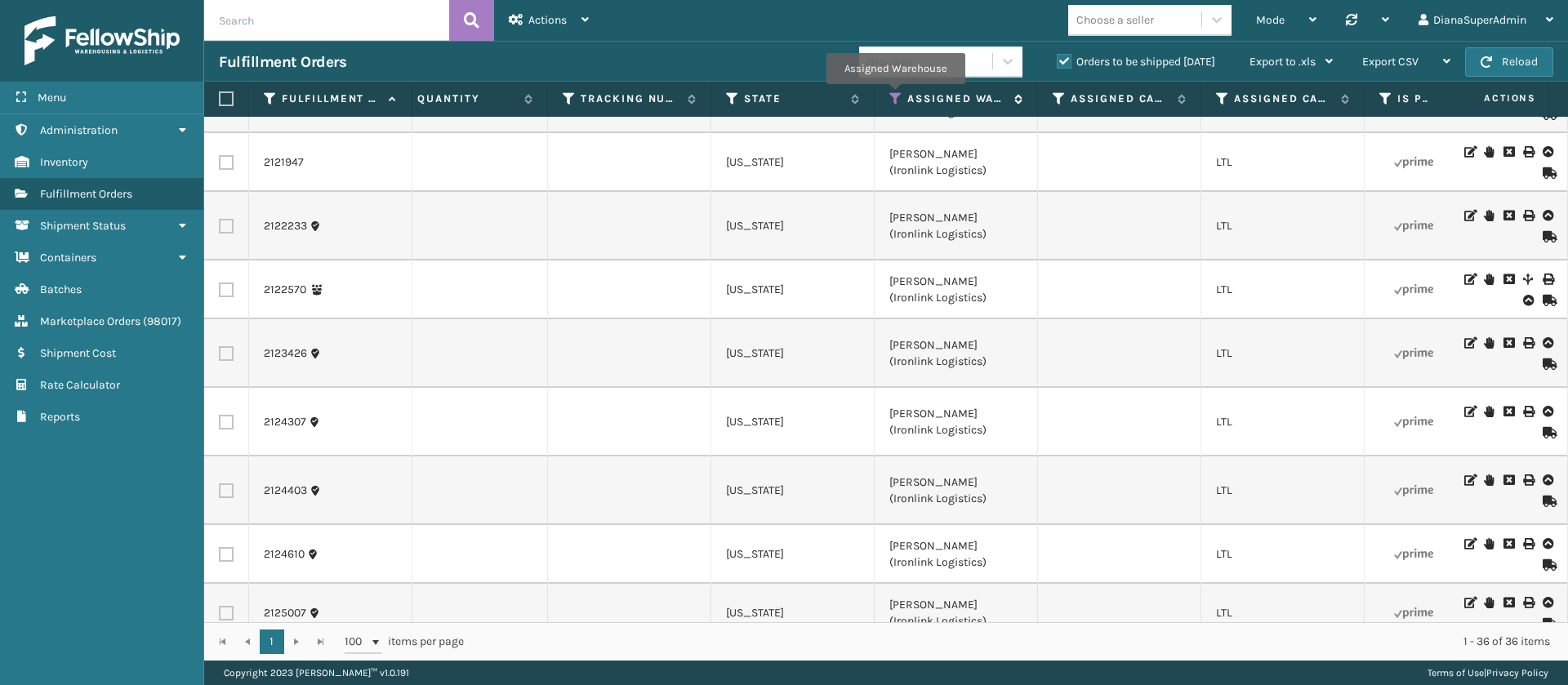
click at [894, 95] on icon at bounding box center [896, 98] width 13 height 14
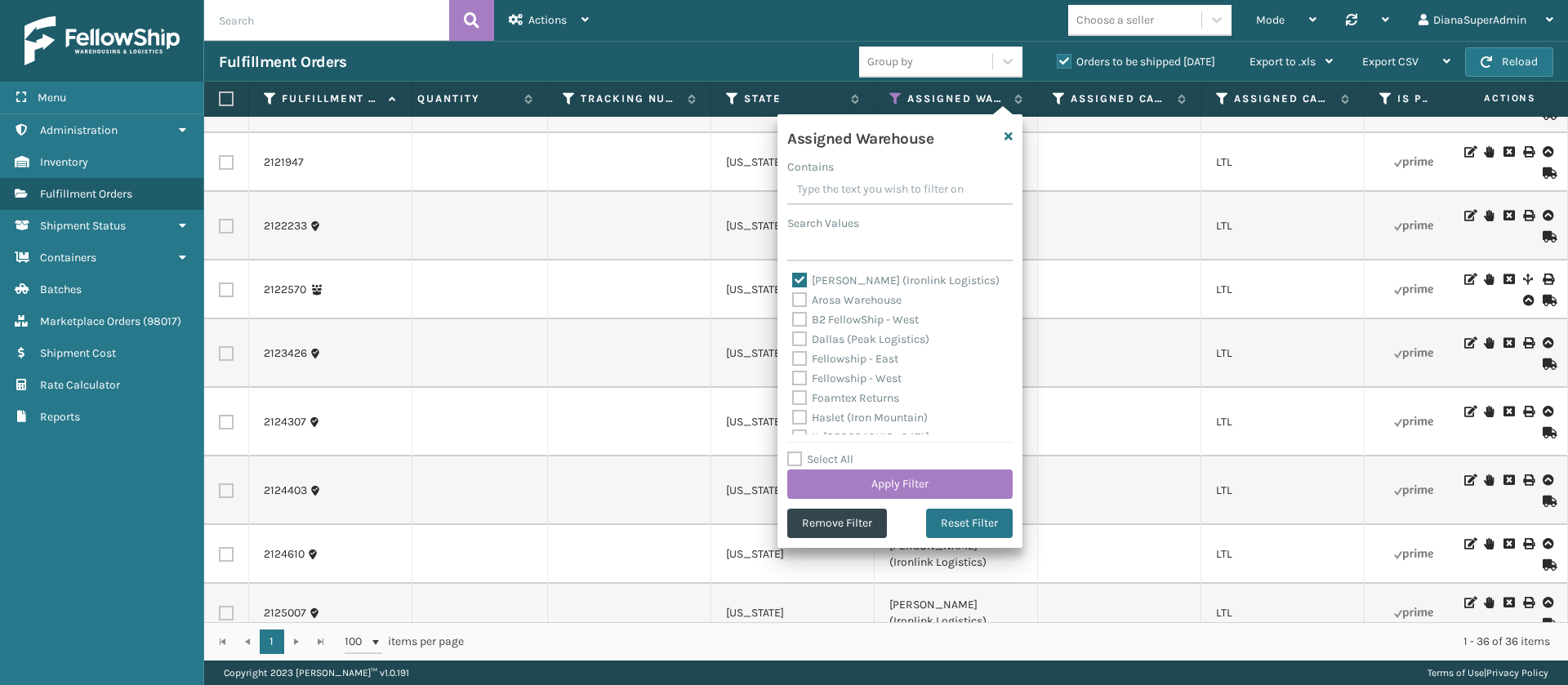
click at [805, 278] on label "[PERSON_NAME] (Ironlink Logistics)" at bounding box center [895, 280] width 207 height 13
click at [793, 278] on input "[PERSON_NAME] (Ironlink Logistics)" at bounding box center [792, 276] width 1 height 11
checkbox input "false"
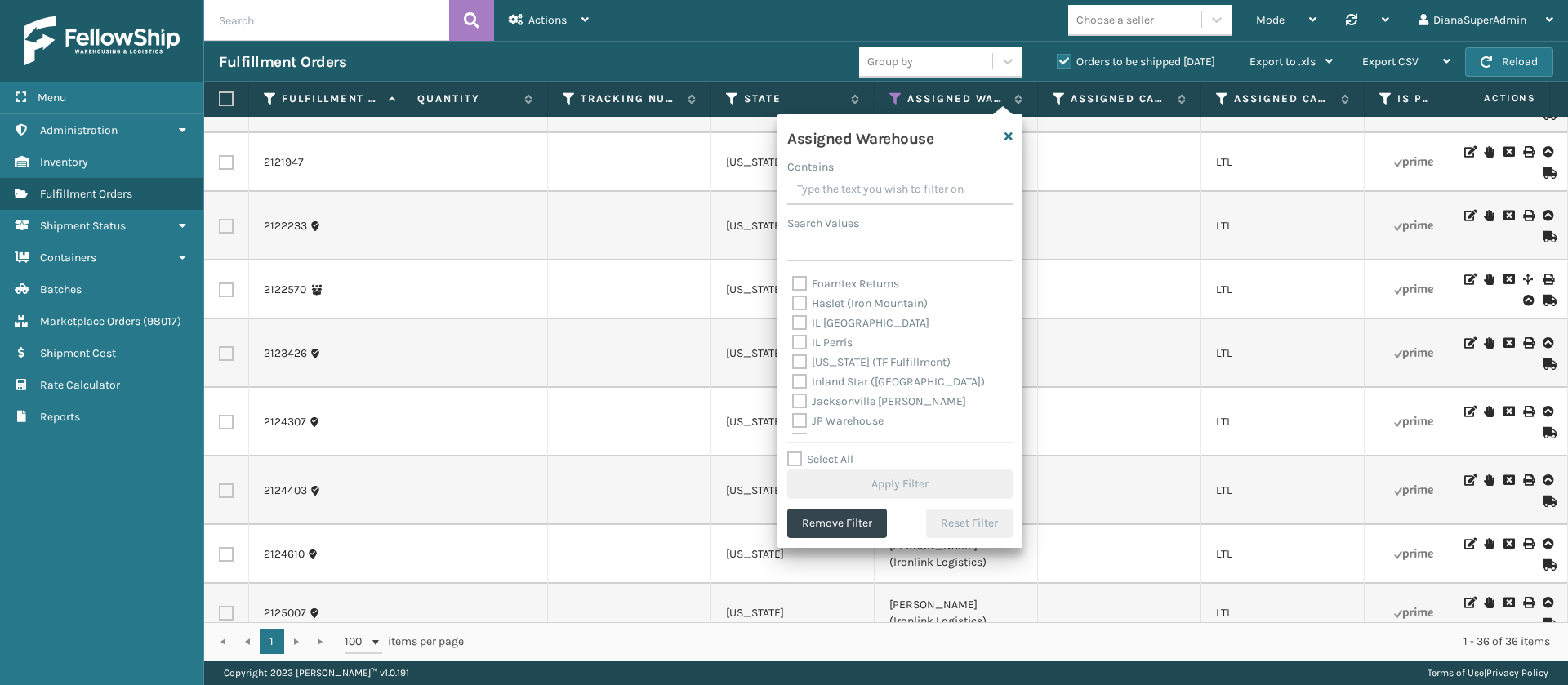
scroll to position [115, 0]
click at [804, 357] on label "[US_STATE] (TF Fulfillment)" at bounding box center [871, 361] width 158 height 13
click at [793, 357] on input "[US_STATE] (TF Fulfillment)" at bounding box center [792, 356] width 1 height 11
checkbox input "true"
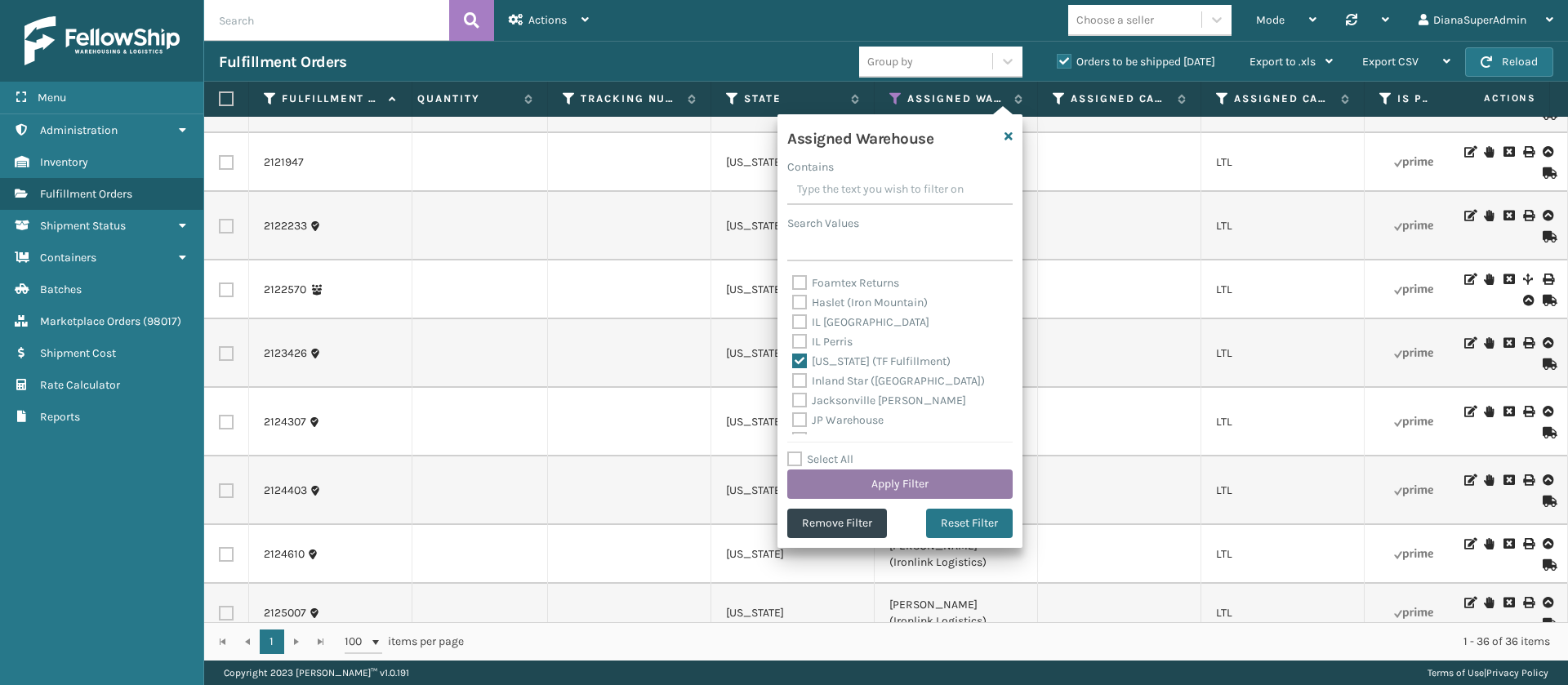
click at [920, 477] on button "Apply Filter" at bounding box center [900, 484] width 226 height 30
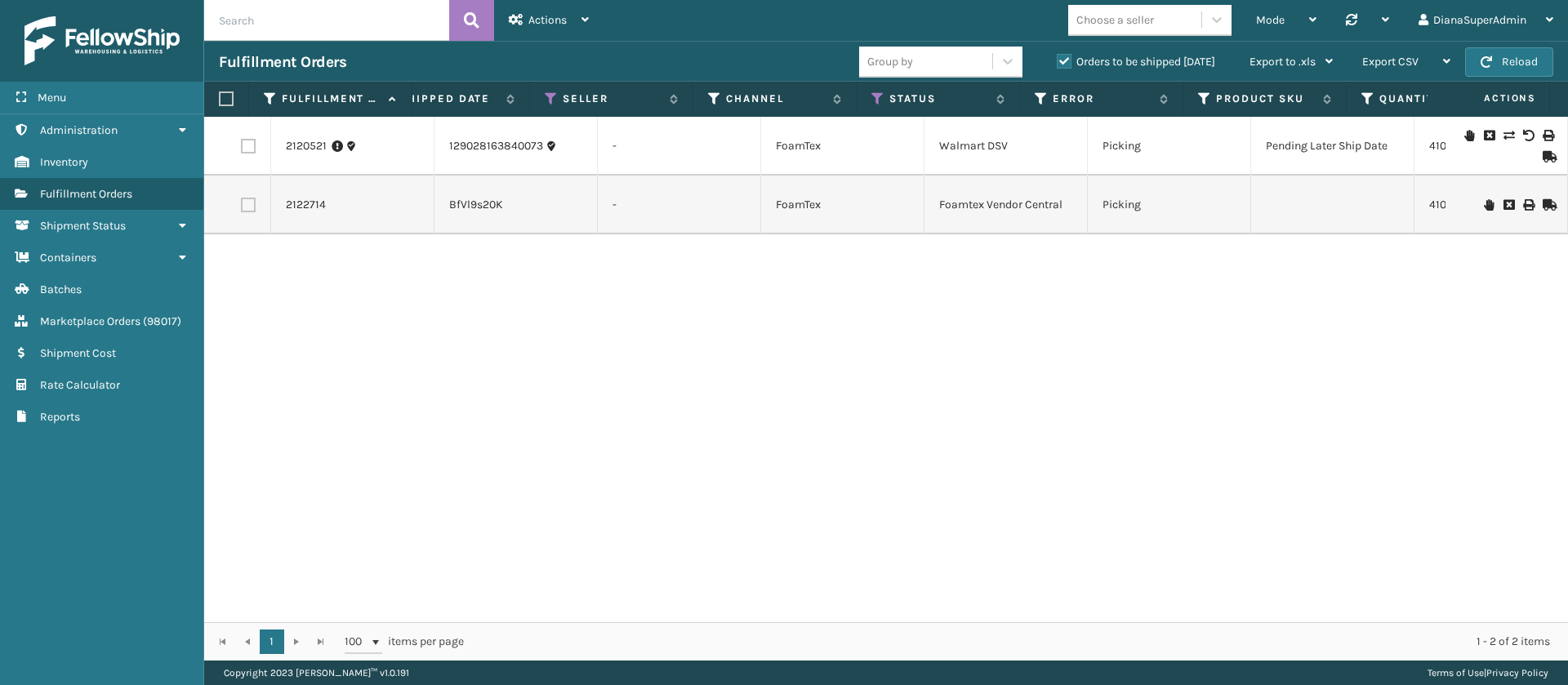
scroll to position [0, 0]
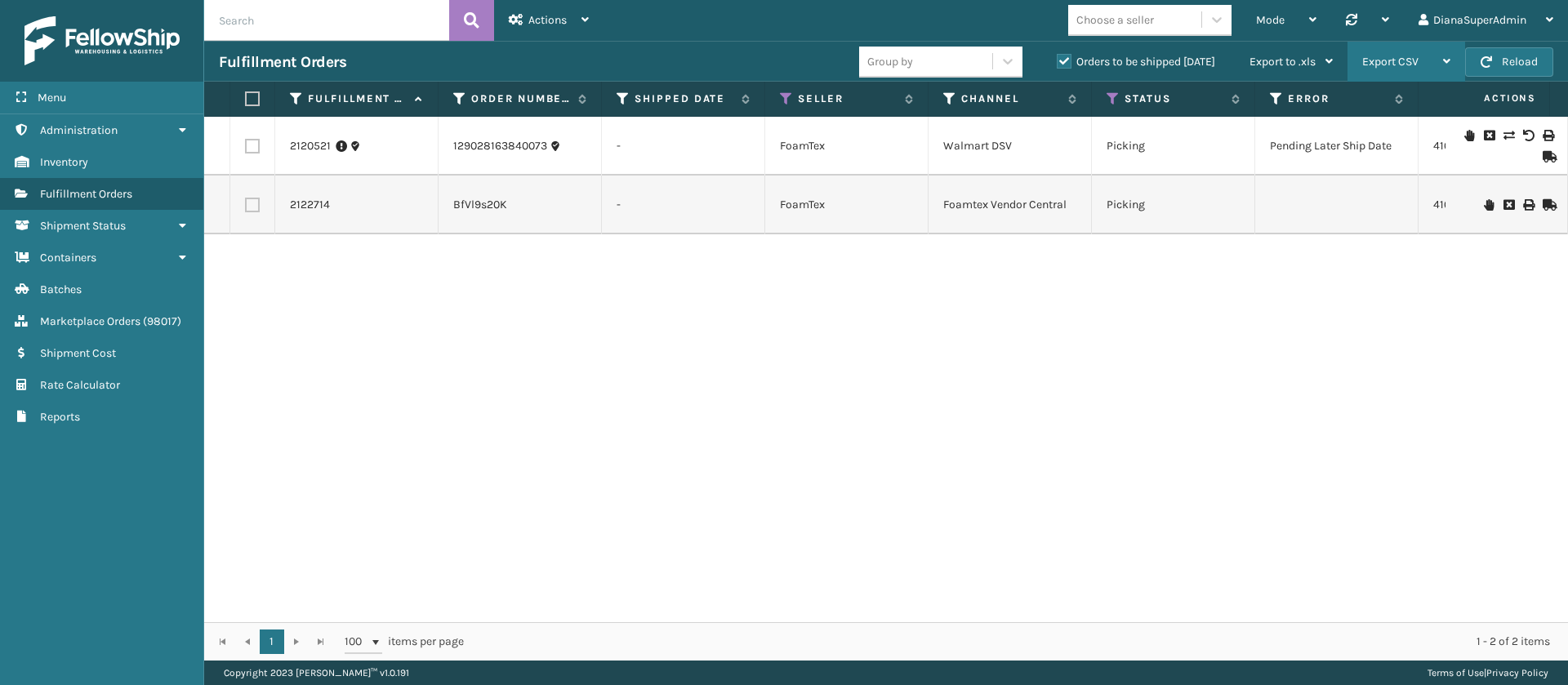
click at [1405, 48] on div "Export CSV" at bounding box center [1407, 62] width 89 height 40
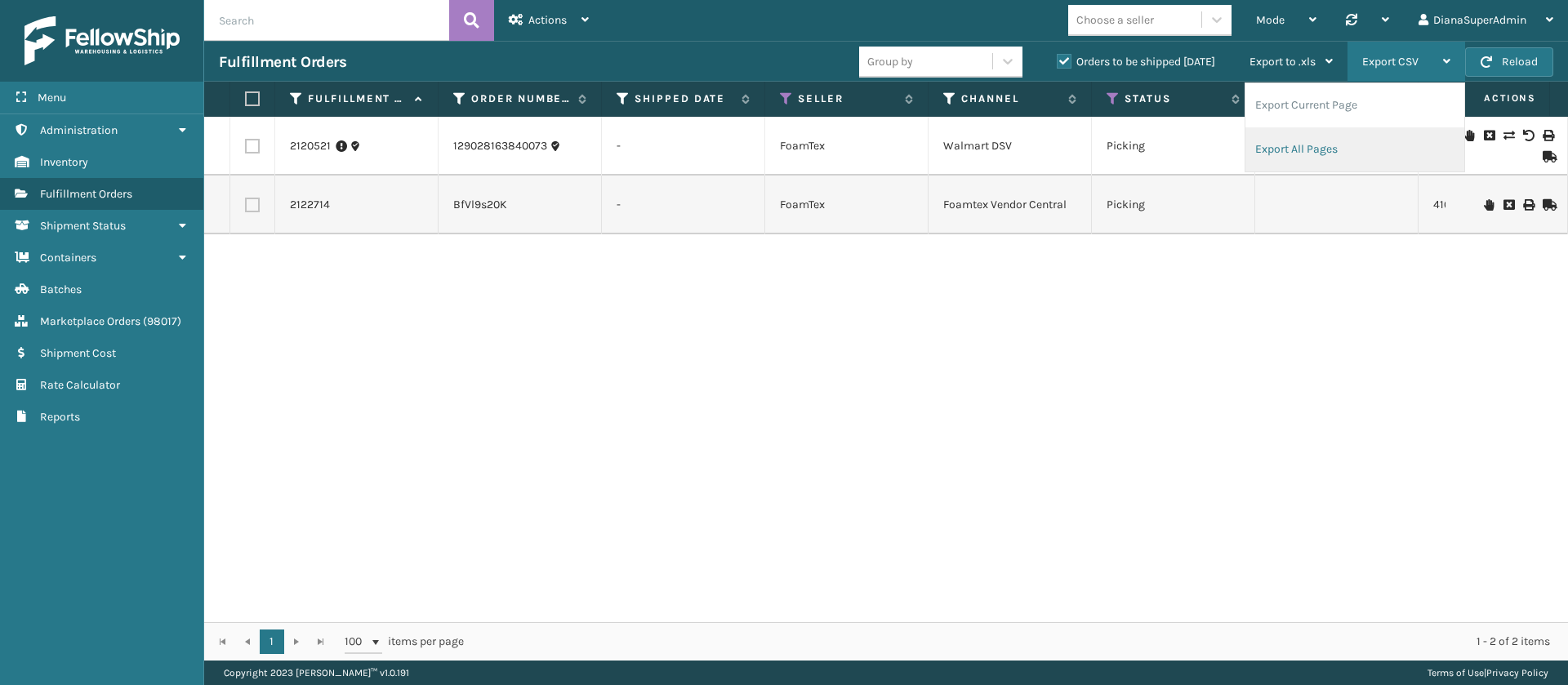
click at [1283, 145] on li "Export All Pages" at bounding box center [1354, 149] width 219 height 44
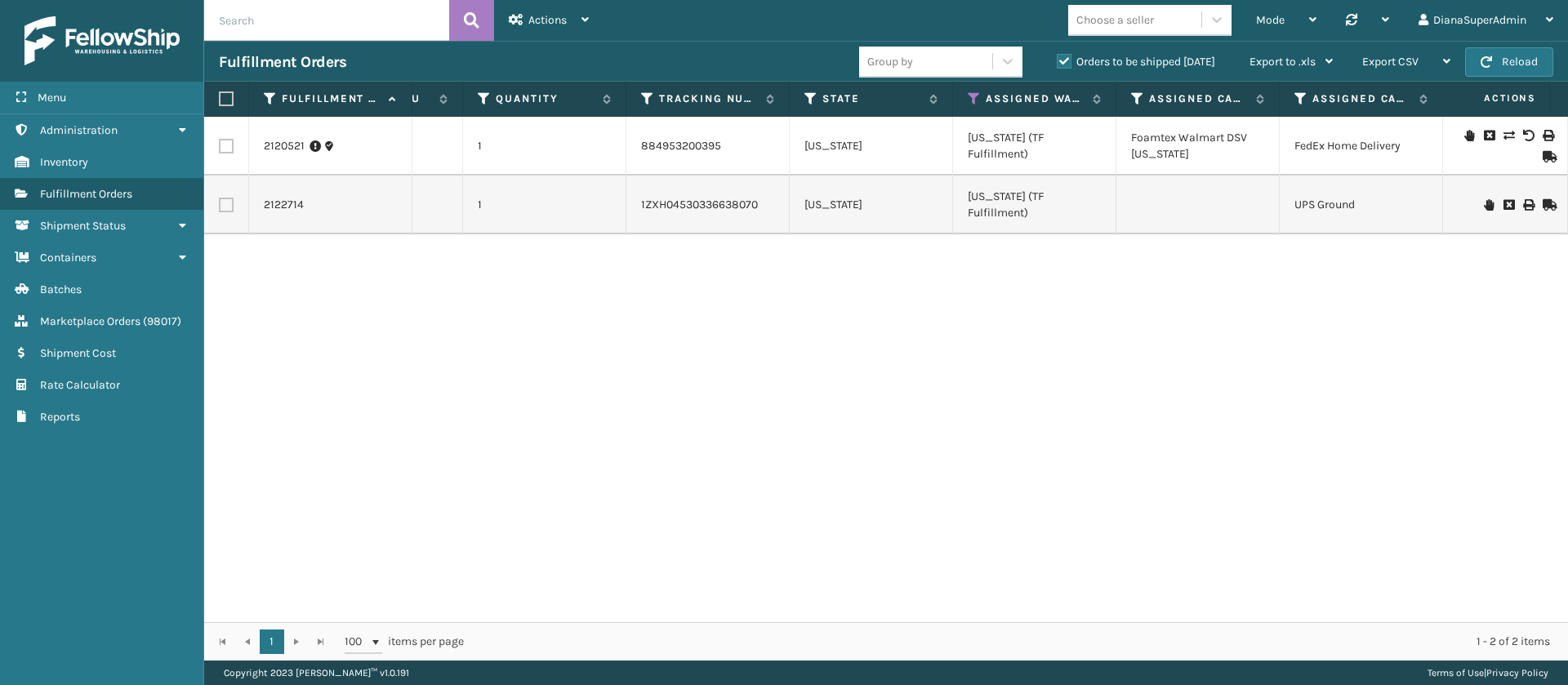
scroll to position [0, 1218]
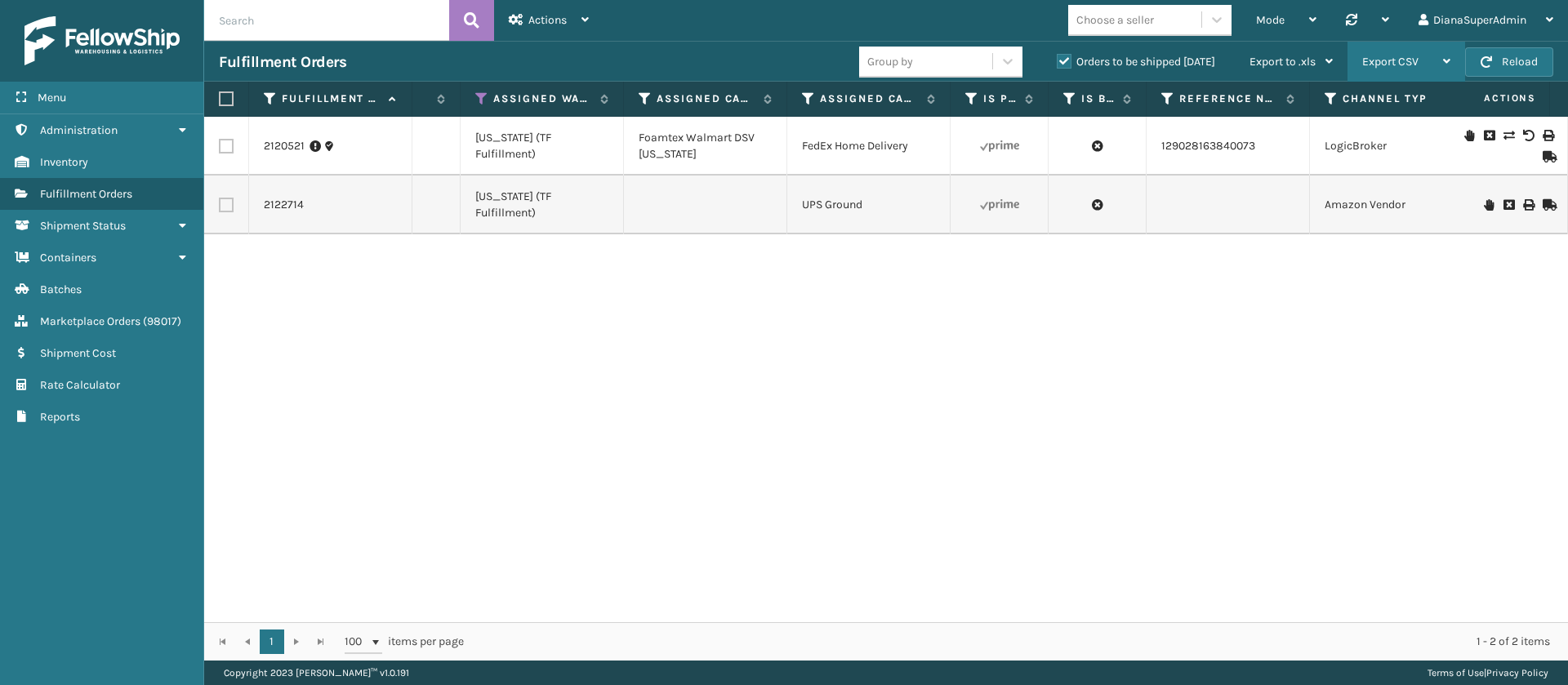
click at [1414, 65] on span "Export CSV" at bounding box center [1391, 62] width 56 height 13
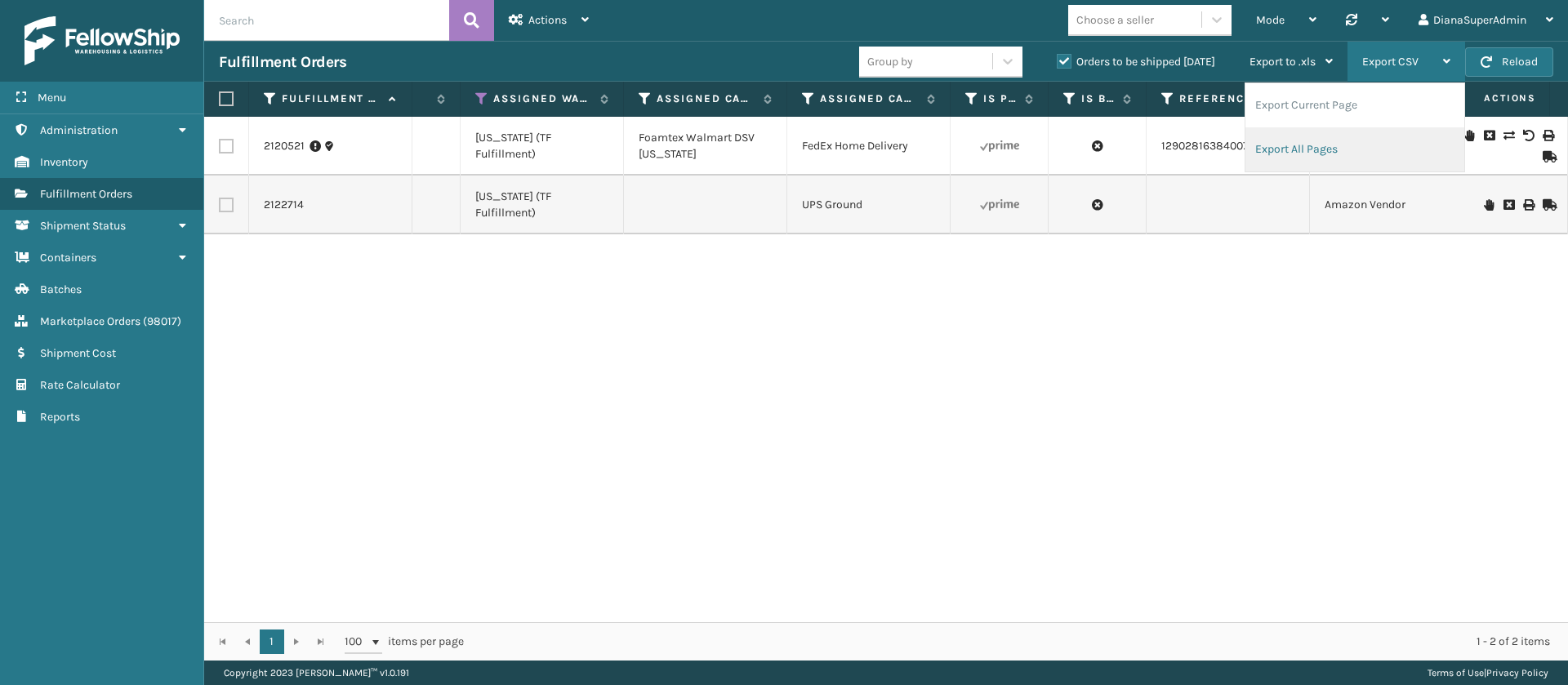
click at [1332, 152] on li "Export All Pages" at bounding box center [1354, 149] width 219 height 44
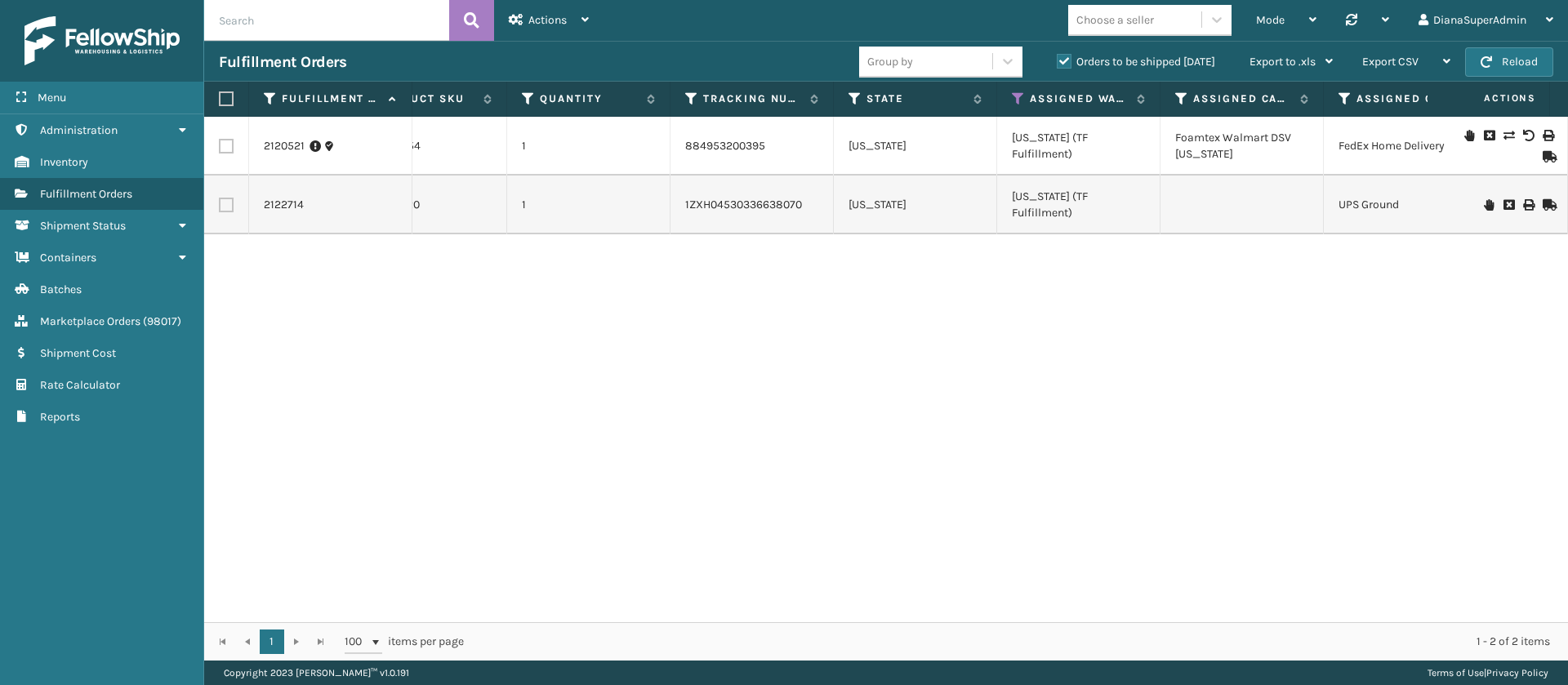
scroll to position [0, 1068]
drag, startPoint x: 275, startPoint y: 147, endPoint x: 253, endPoint y: 338, distance: 192.3
click at [253, 338] on div "2120521 129028163840073 - FoamTex Walmart DSV Picking Pending Later Ship Date 4…" at bounding box center [886, 369] width 1364 height 506
drag, startPoint x: 308, startPoint y: 157, endPoint x: 265, endPoint y: 146, distance: 44.4
click at [265, 146] on td "2120521" at bounding box center [330, 145] width 163 height 59
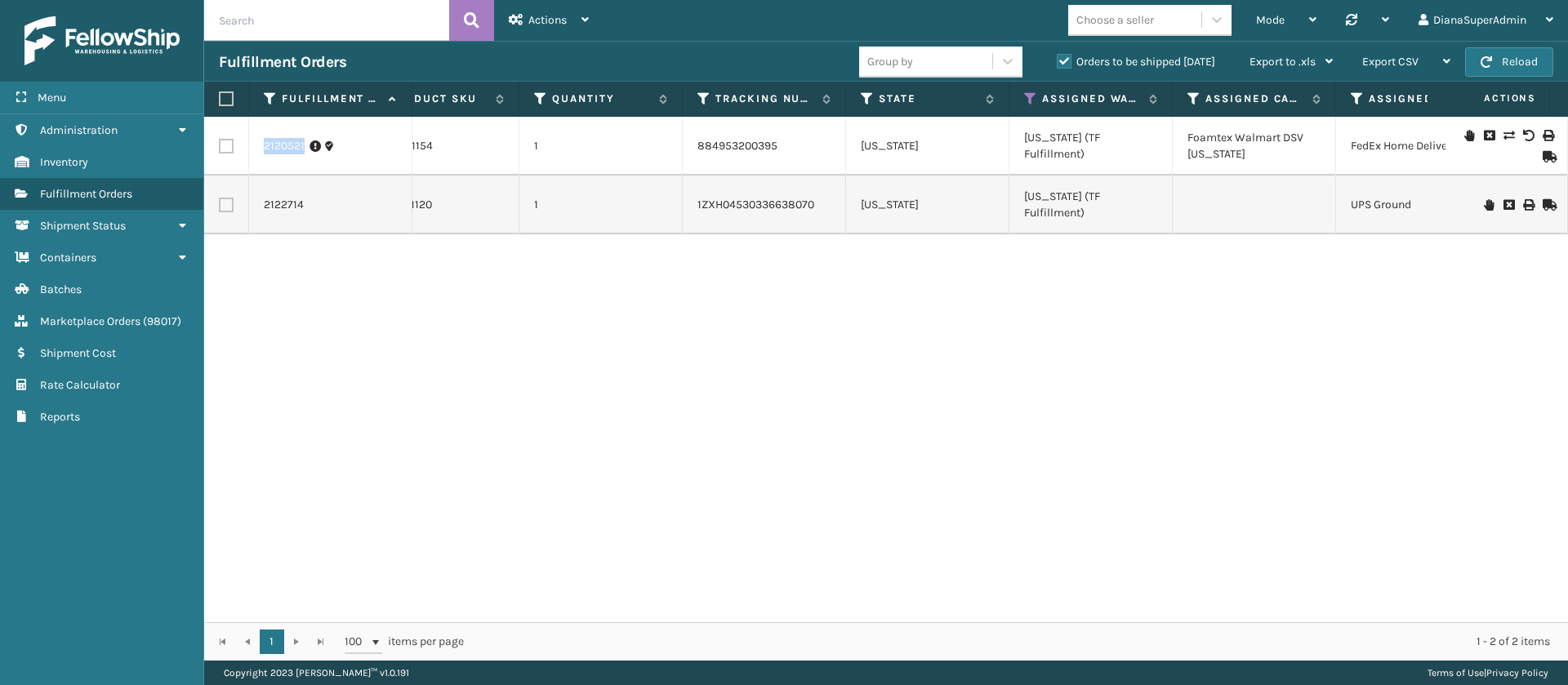
copy link "2120521"
drag, startPoint x: 318, startPoint y: 201, endPoint x: 261, endPoint y: 213, distance: 58.2
click at [261, 213] on td "2122714" at bounding box center [330, 204] width 163 height 59
copy link "2122714"
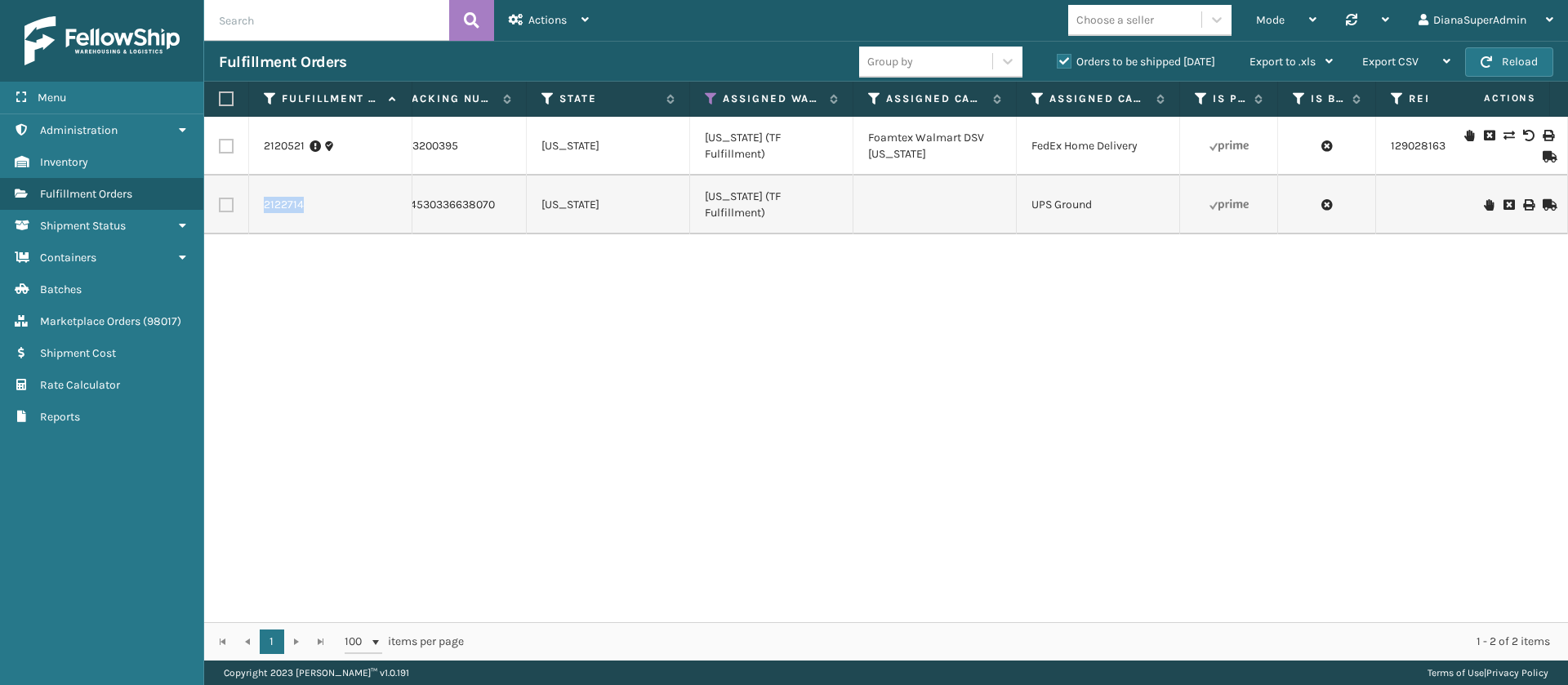
scroll to position [0, 1384]
click at [708, 93] on icon at bounding box center [710, 98] width 13 height 14
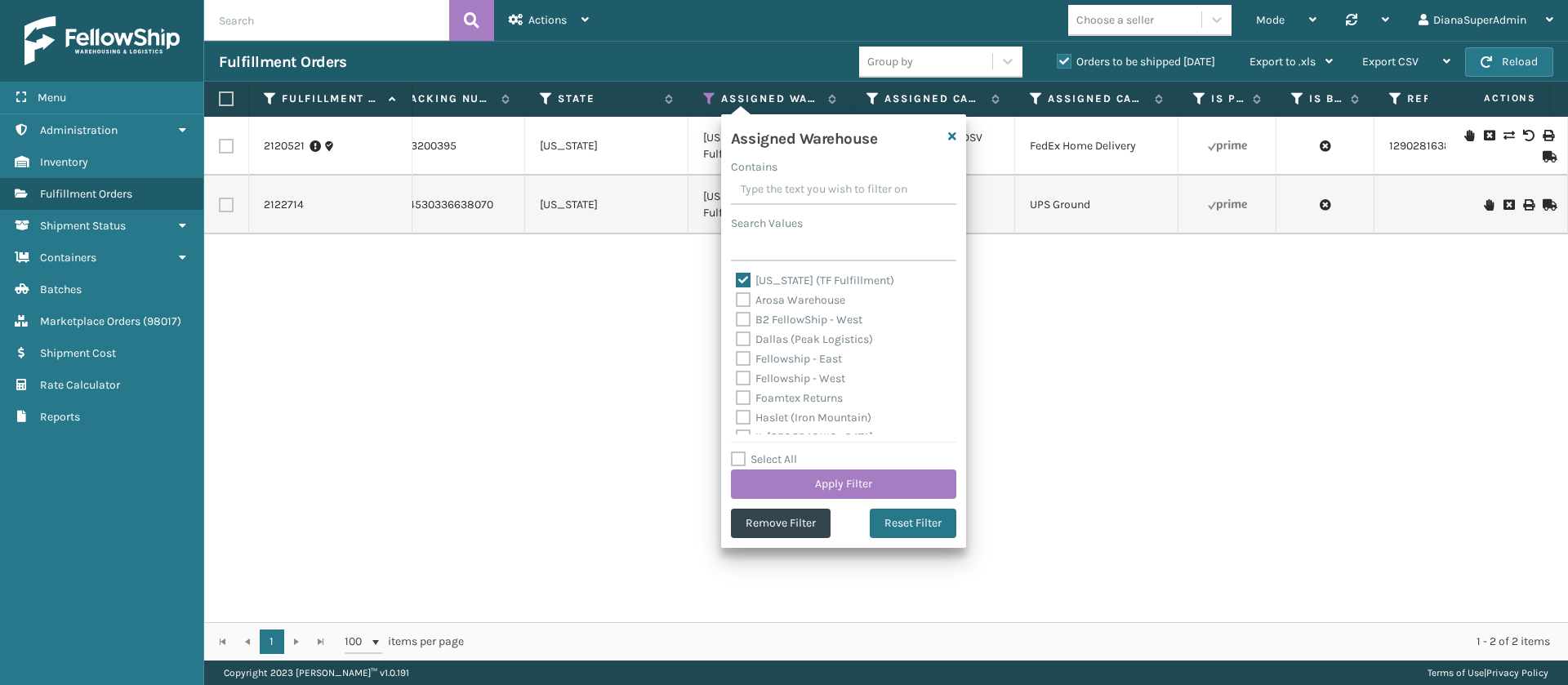
click at [741, 277] on label "[US_STATE] (TF Fulfillment)" at bounding box center [815, 280] width 158 height 13
click at [736, 277] on input "[US_STATE] (TF Fulfillment)" at bounding box center [736, 276] width 1 height 11
checkbox input "false"
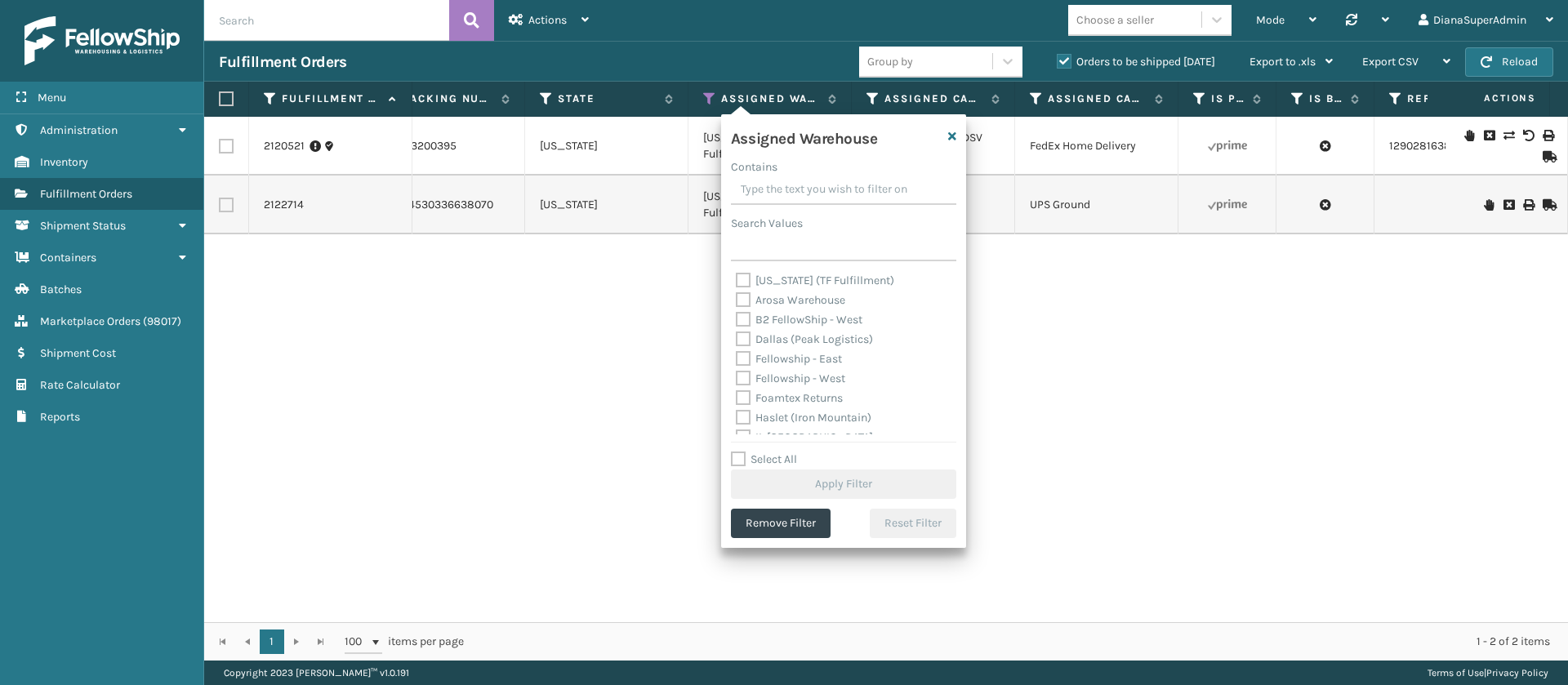
click at [748, 333] on label "Dallas (Peak Logistics)" at bounding box center [805, 339] width 137 height 13
click at [736, 333] on input "Dallas (Peak Logistics)" at bounding box center [736, 334] width 1 height 11
checkbox input "true"
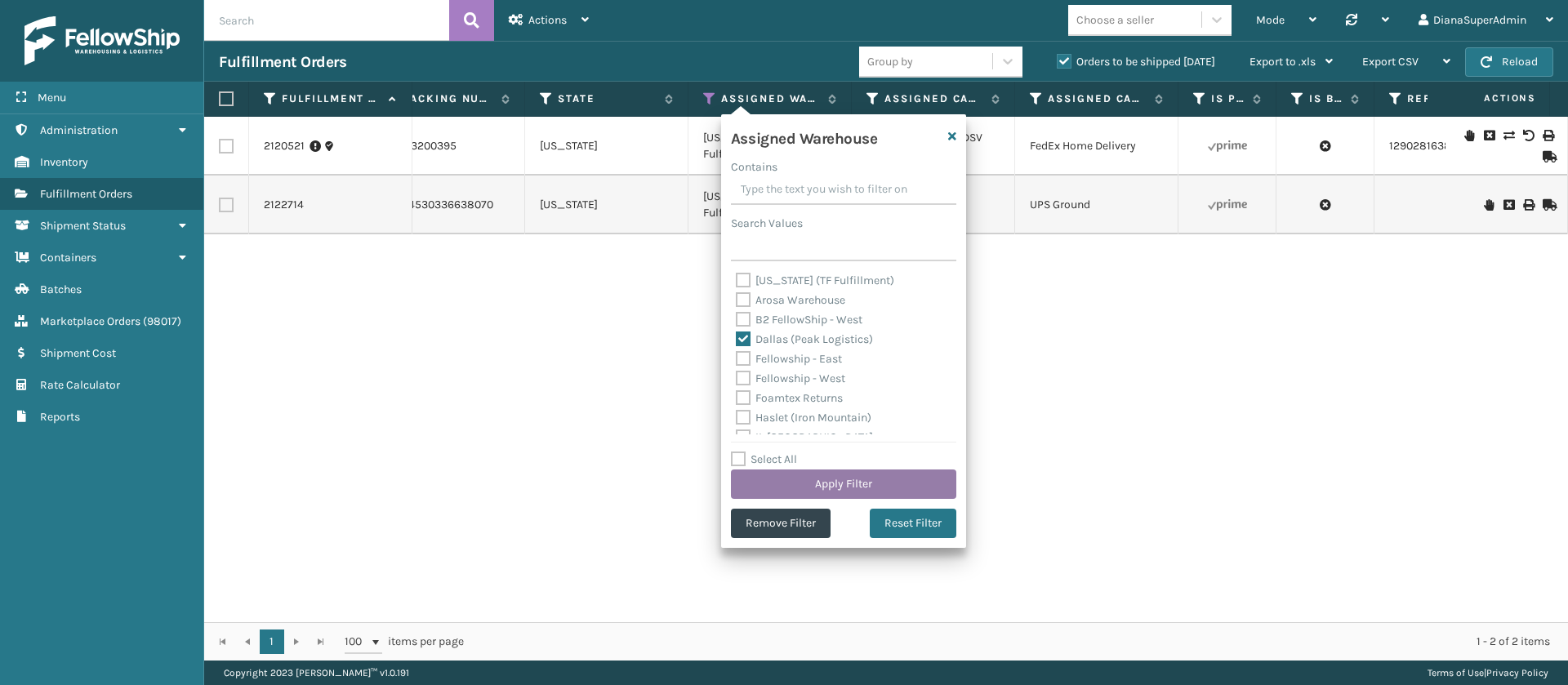
click at [832, 481] on button "Apply Filter" at bounding box center [843, 484] width 226 height 30
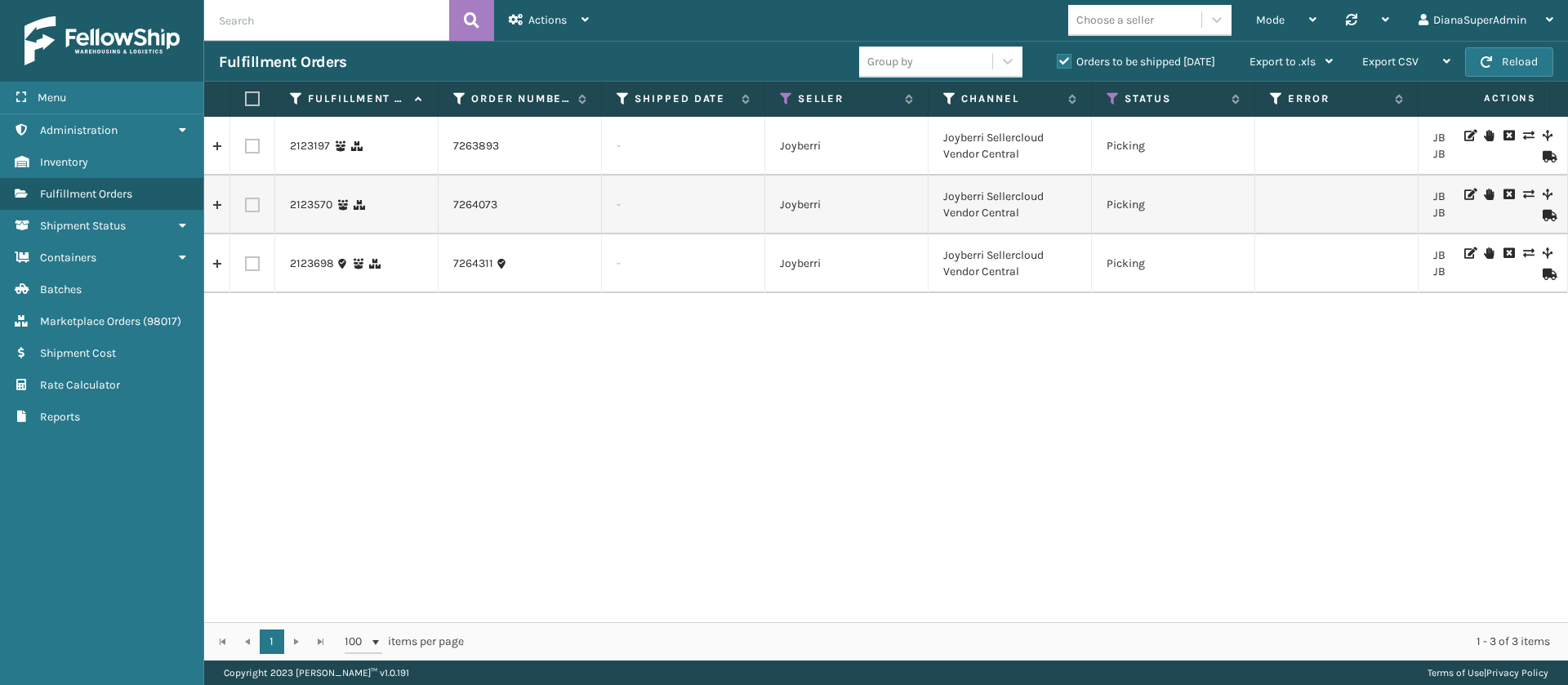
click at [686, 397] on div "2123197 7263893 - Joyberri Joyberri Sellercloud Vendor Central Picking JB-UPSRG…" at bounding box center [886, 369] width 1364 height 506
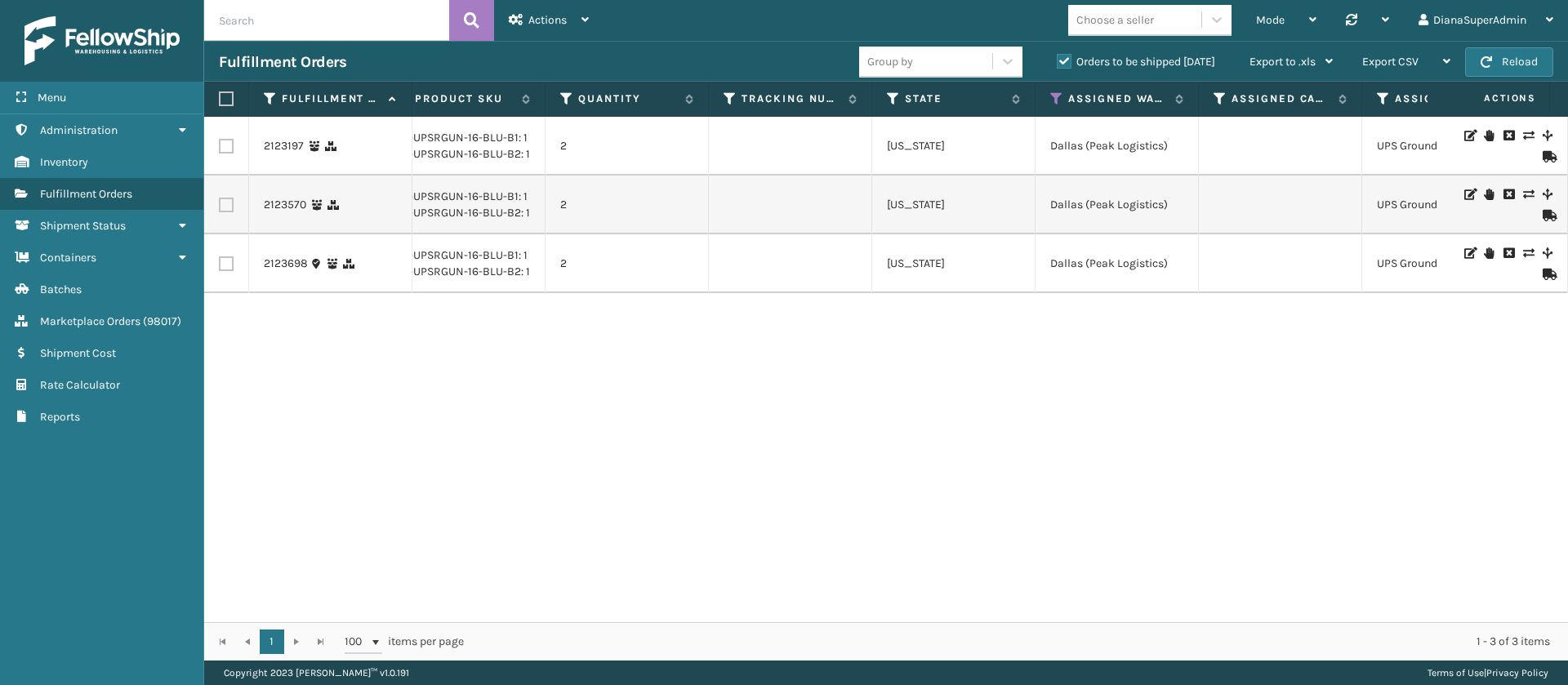
scroll to position [0, 1345]
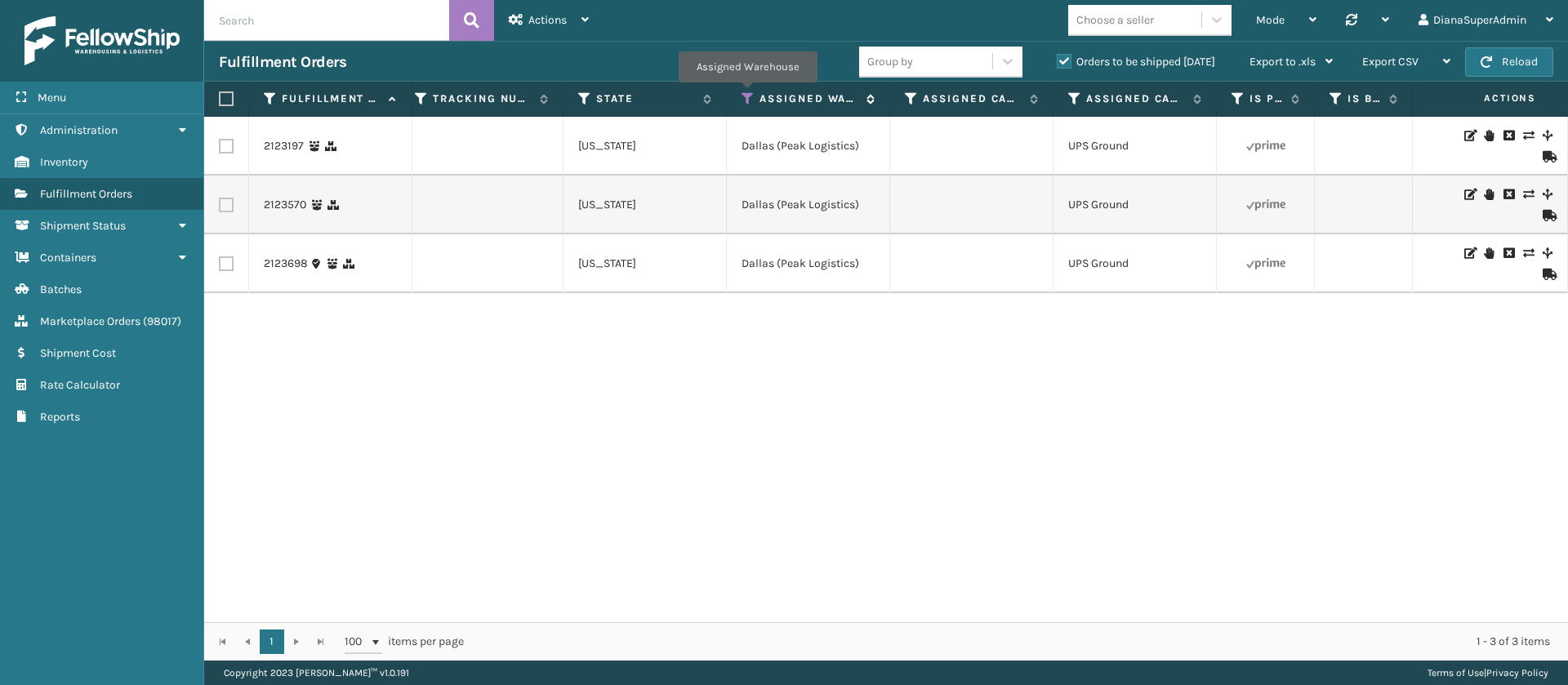
click at [747, 94] on icon at bounding box center [748, 98] width 13 height 14
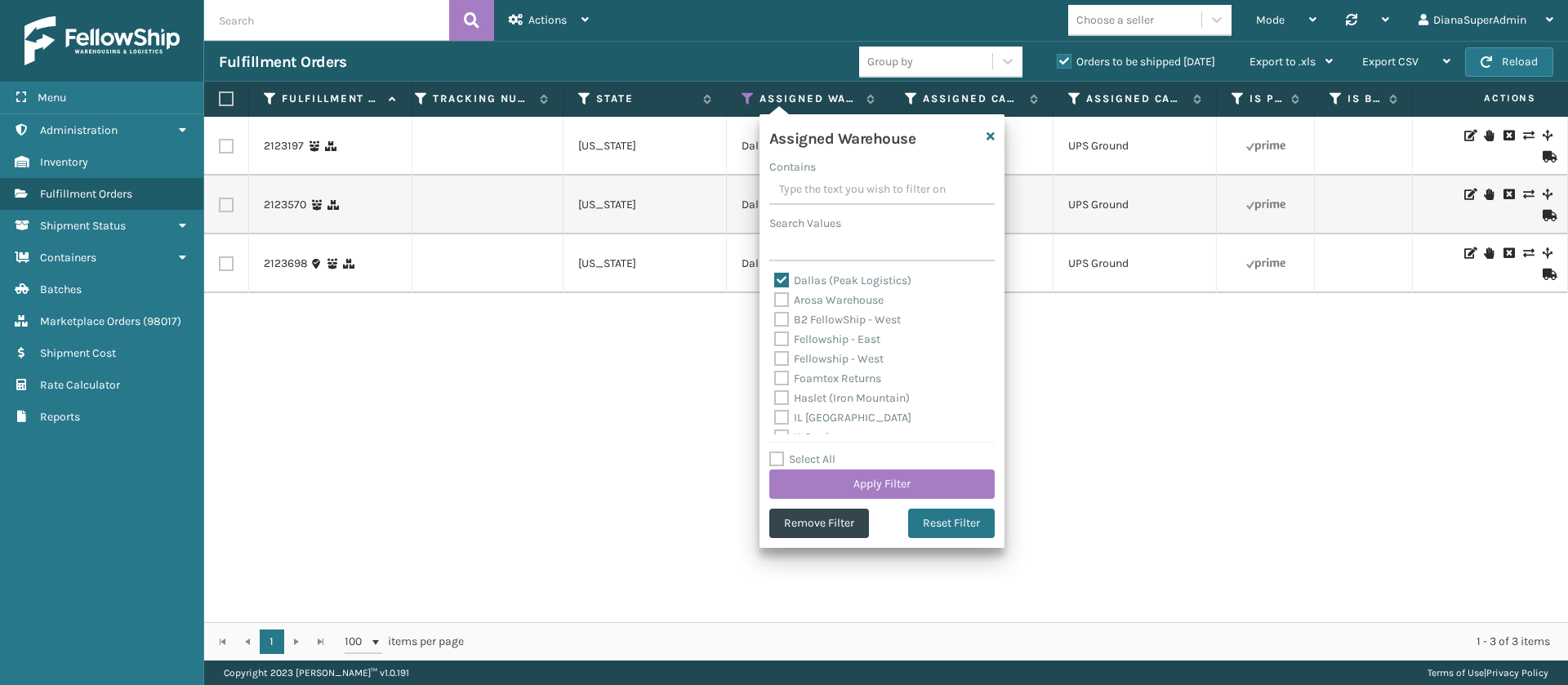
click at [782, 277] on label "Dallas (Peak Logistics)" at bounding box center [842, 280] width 137 height 13
click at [775, 277] on input "Dallas (Peak Logistics)" at bounding box center [774, 276] width 1 height 11
checkbox input "false"
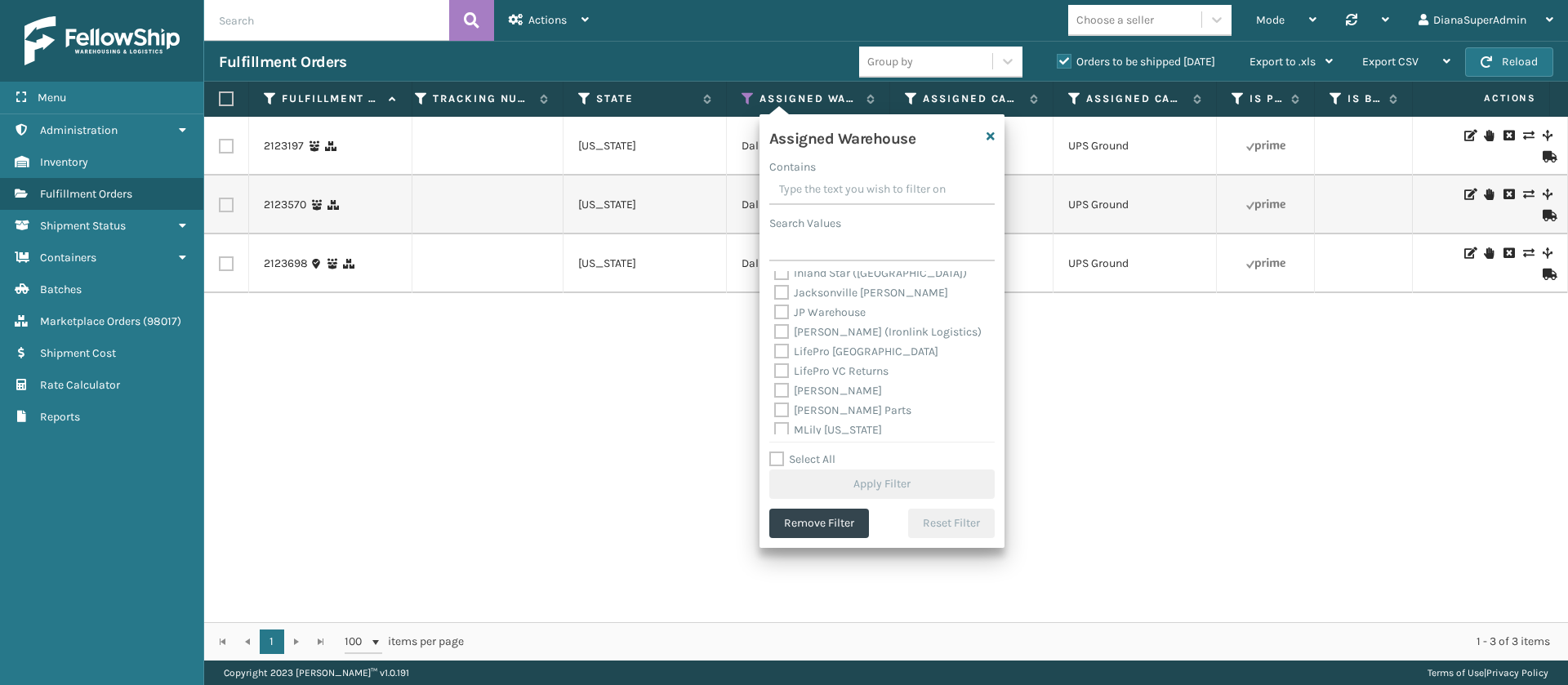
scroll to position [206, 0]
click at [784, 382] on label "[PERSON_NAME]" at bounding box center [828, 388] width 108 height 13
click at [775, 382] on input "[PERSON_NAME]" at bounding box center [774, 383] width 1 height 11
checkbox input "true"
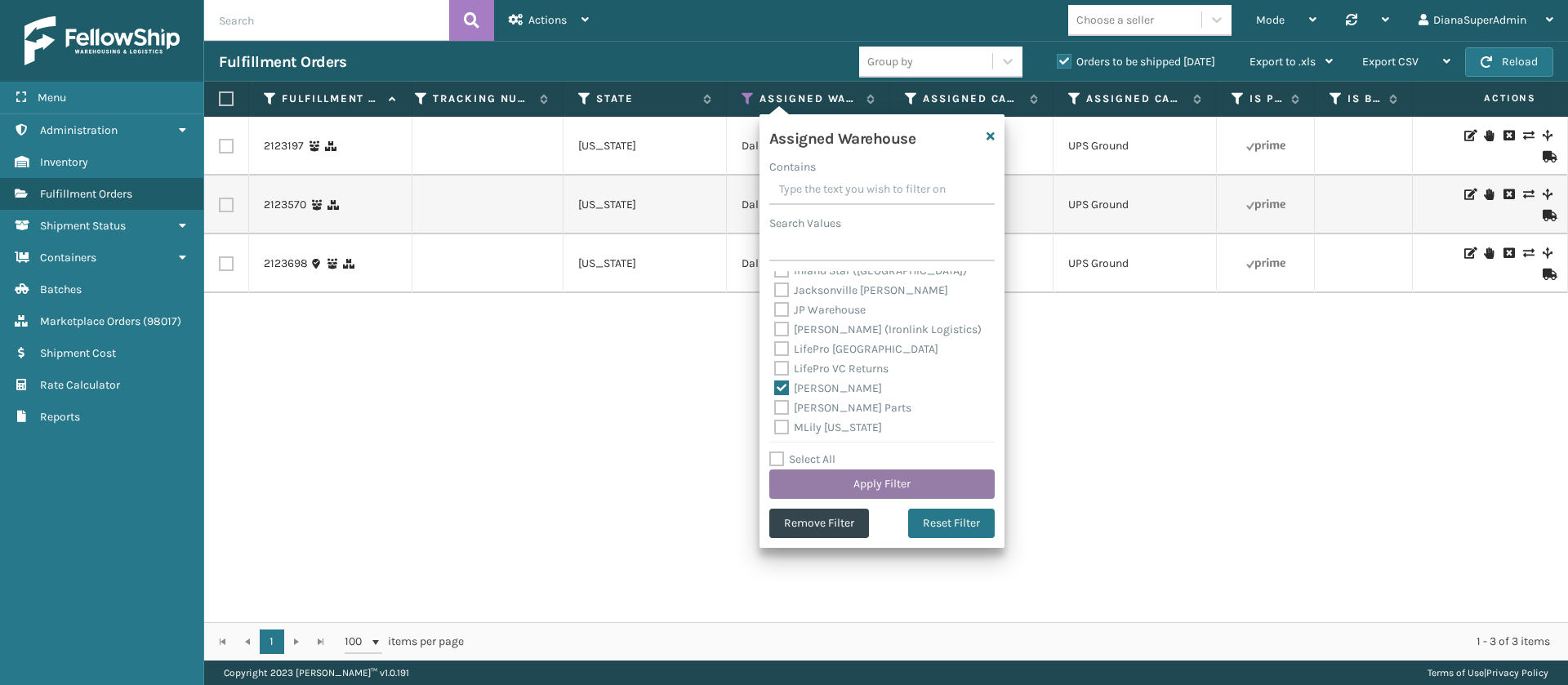
click at [929, 479] on button "Apply Filter" at bounding box center [882, 484] width 226 height 30
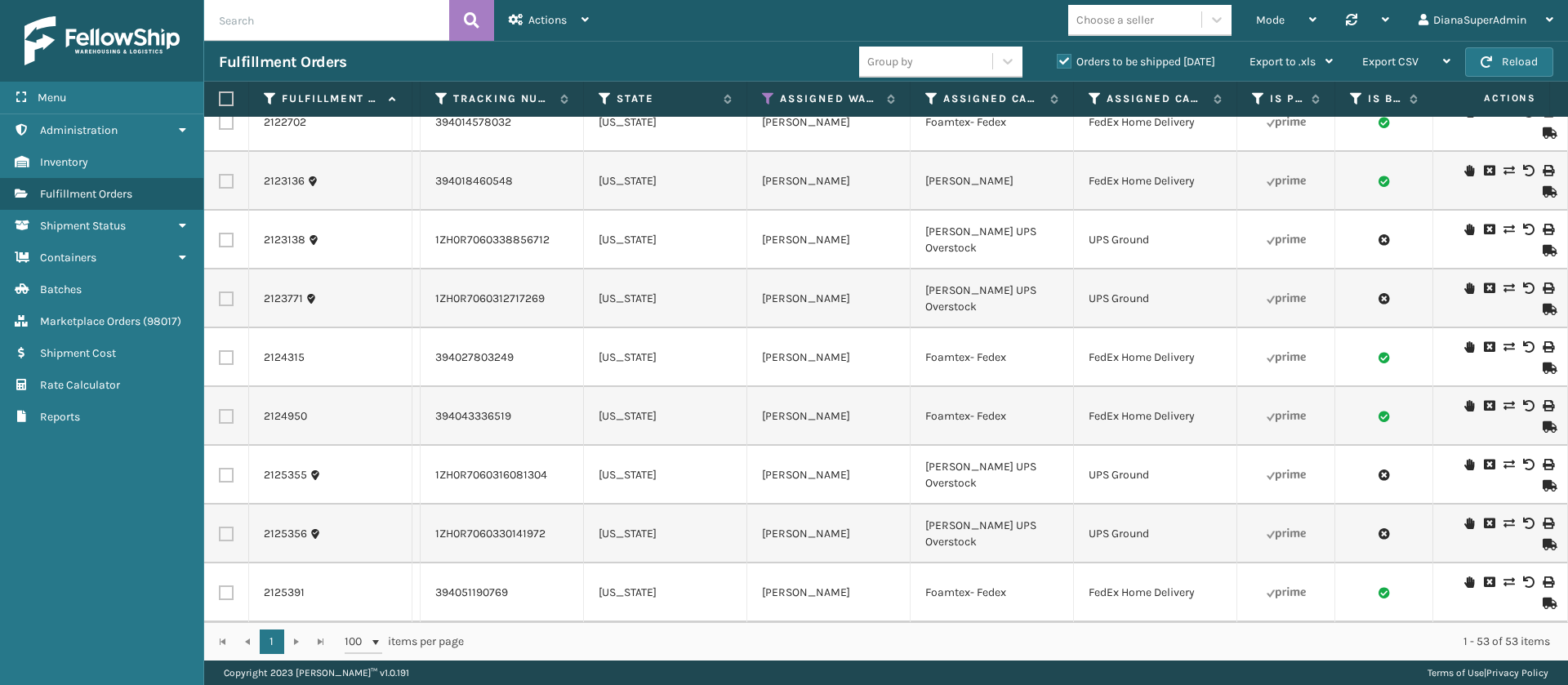
scroll to position [2629, 1413]
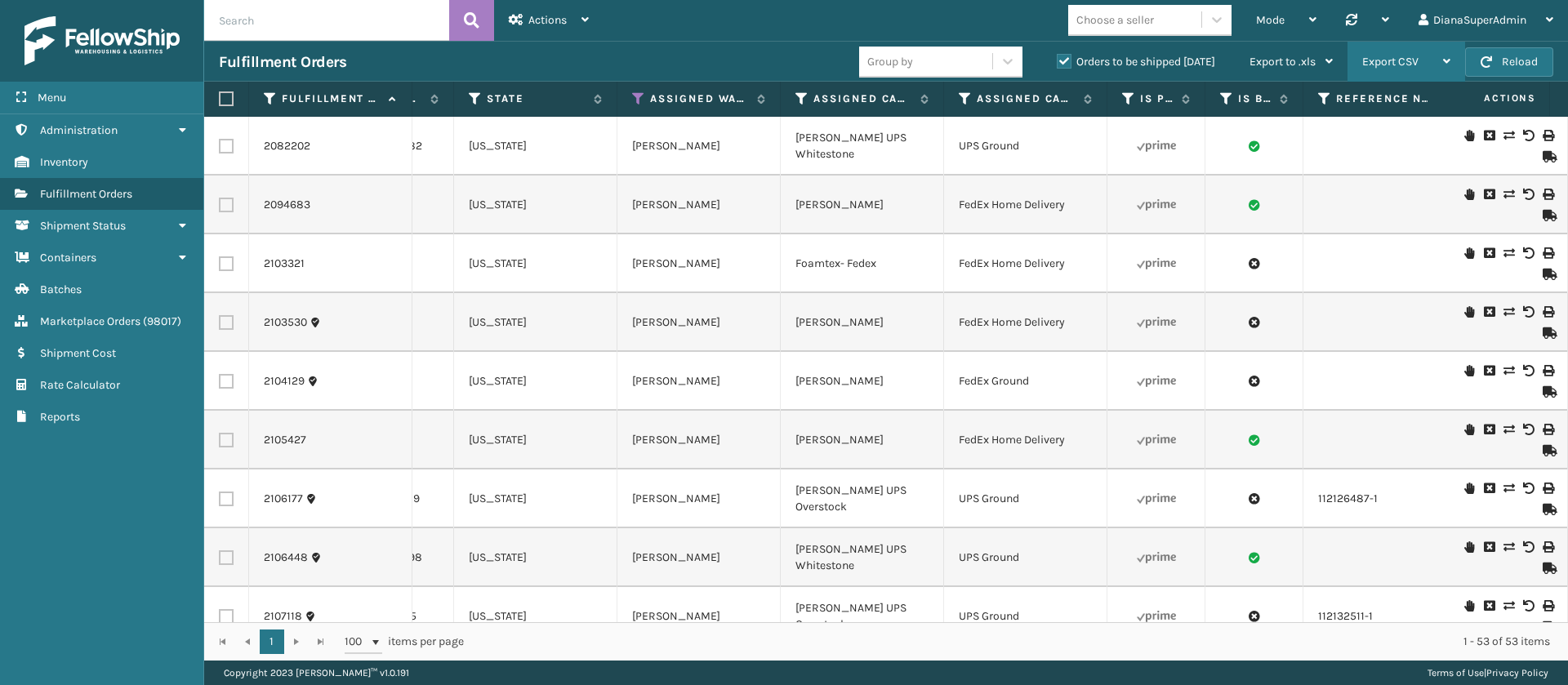
click at [1411, 56] on span "Export CSV" at bounding box center [1391, 62] width 56 height 13
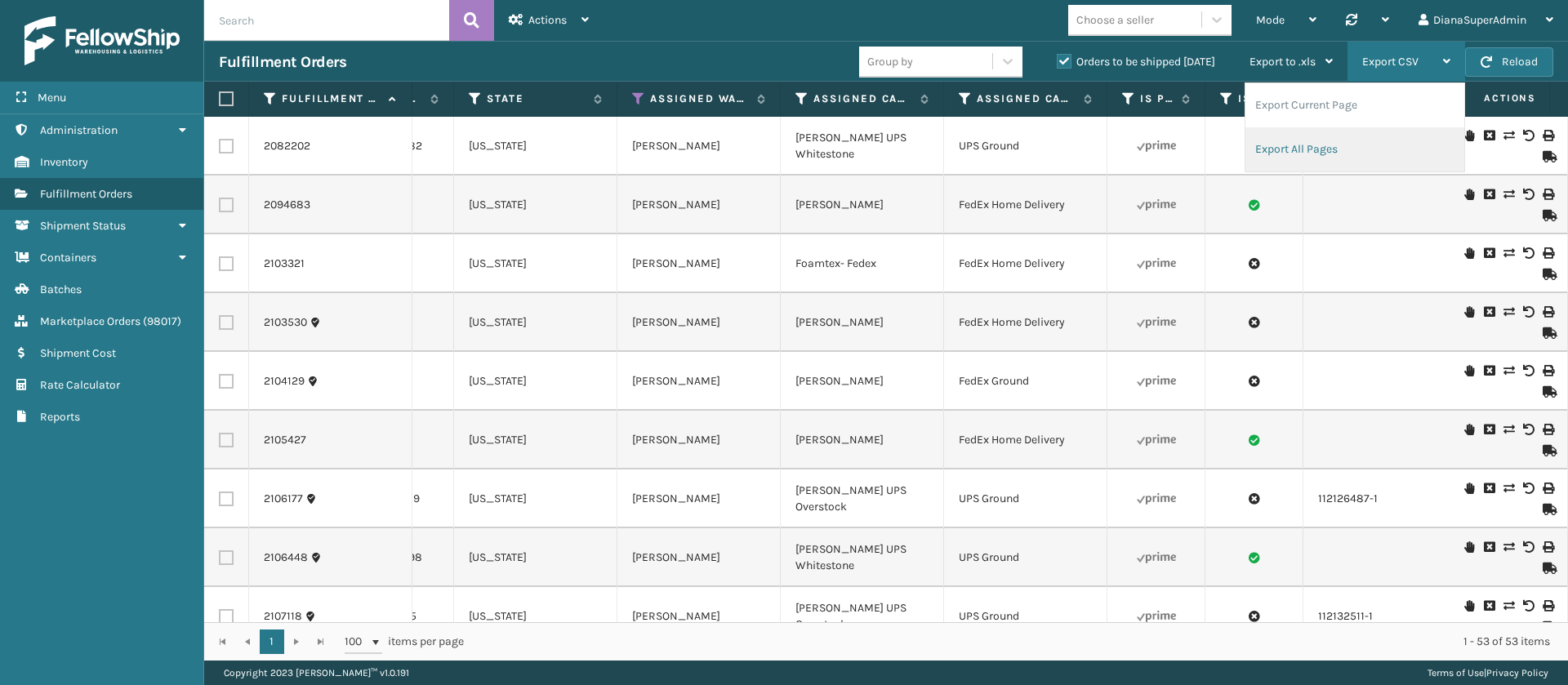
click at [1308, 146] on li "Export All Pages" at bounding box center [1354, 149] width 219 height 44
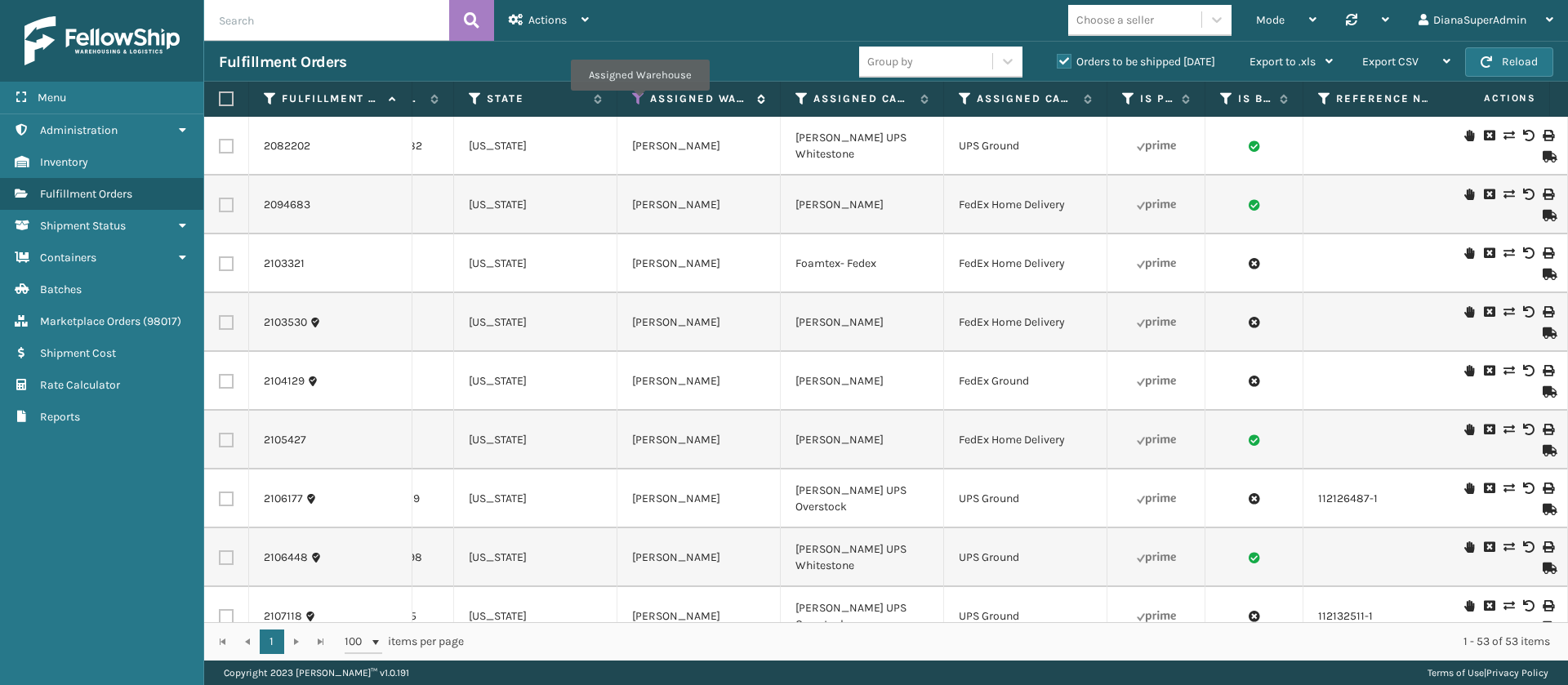
click at [640, 102] on icon at bounding box center [639, 98] width 13 height 14
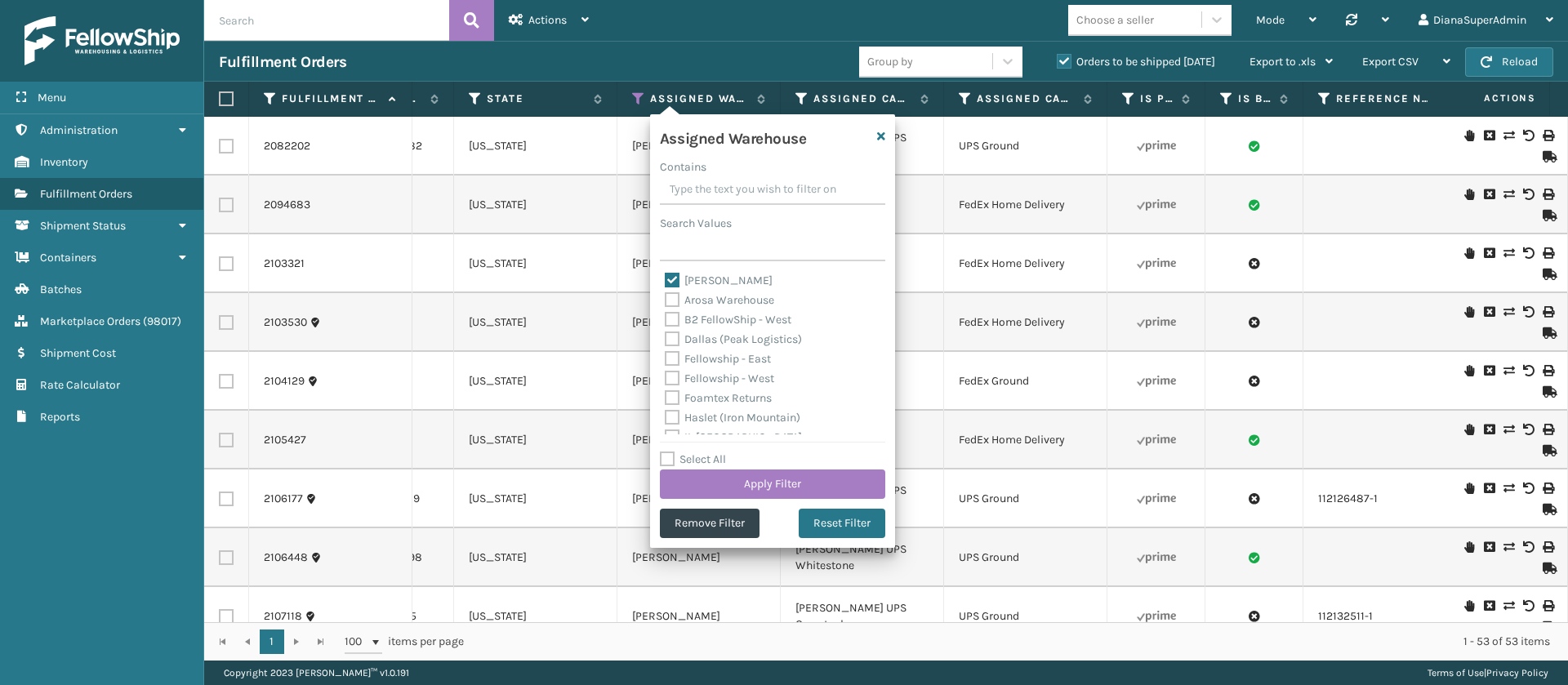
click at [671, 281] on label "[PERSON_NAME]" at bounding box center [719, 280] width 108 height 13
click at [666, 281] on input "[PERSON_NAME]" at bounding box center [665, 276] width 1 height 11
checkbox input "false"
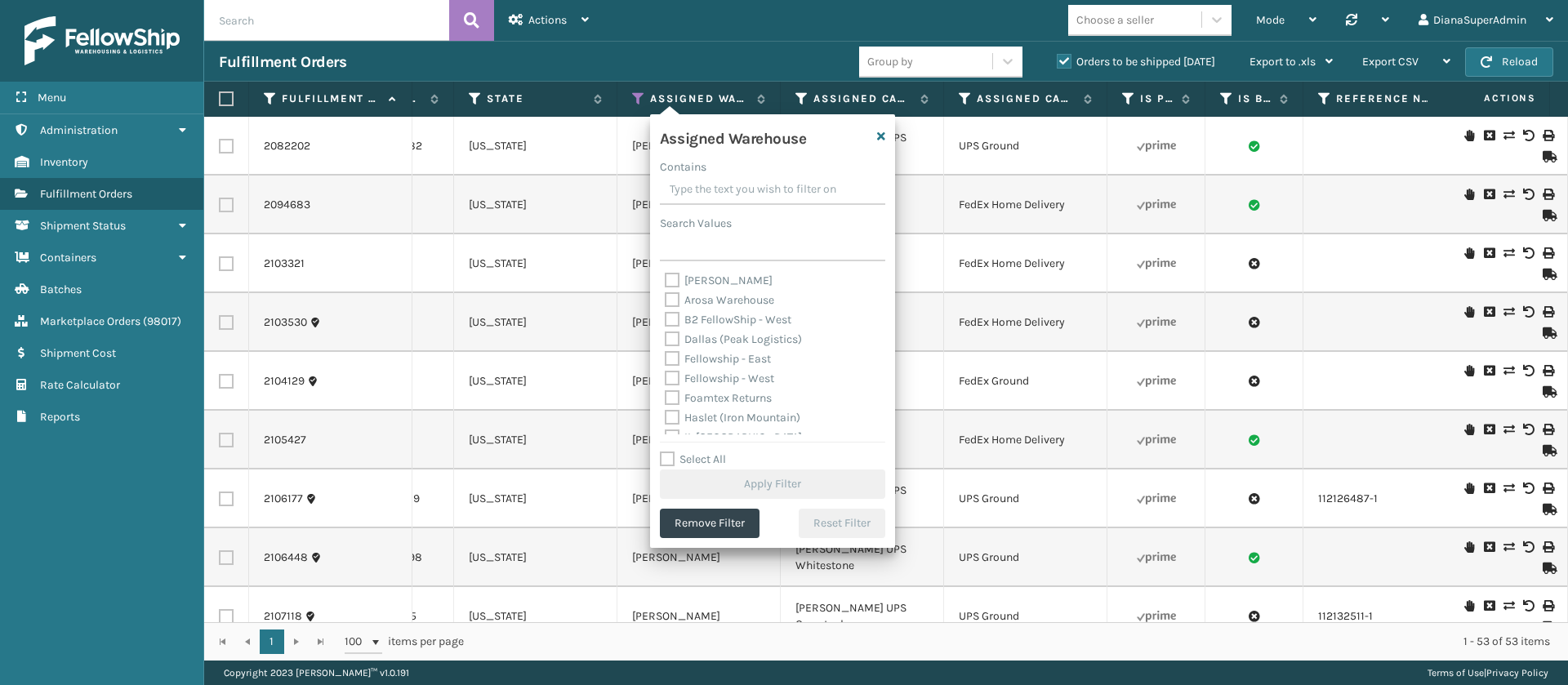
click at [666, 378] on label "Fellowship - West" at bounding box center [720, 379] width 110 height 13
click at [666, 378] on input "Fellowship - West" at bounding box center [665, 374] width 1 height 11
checkbox input "true"
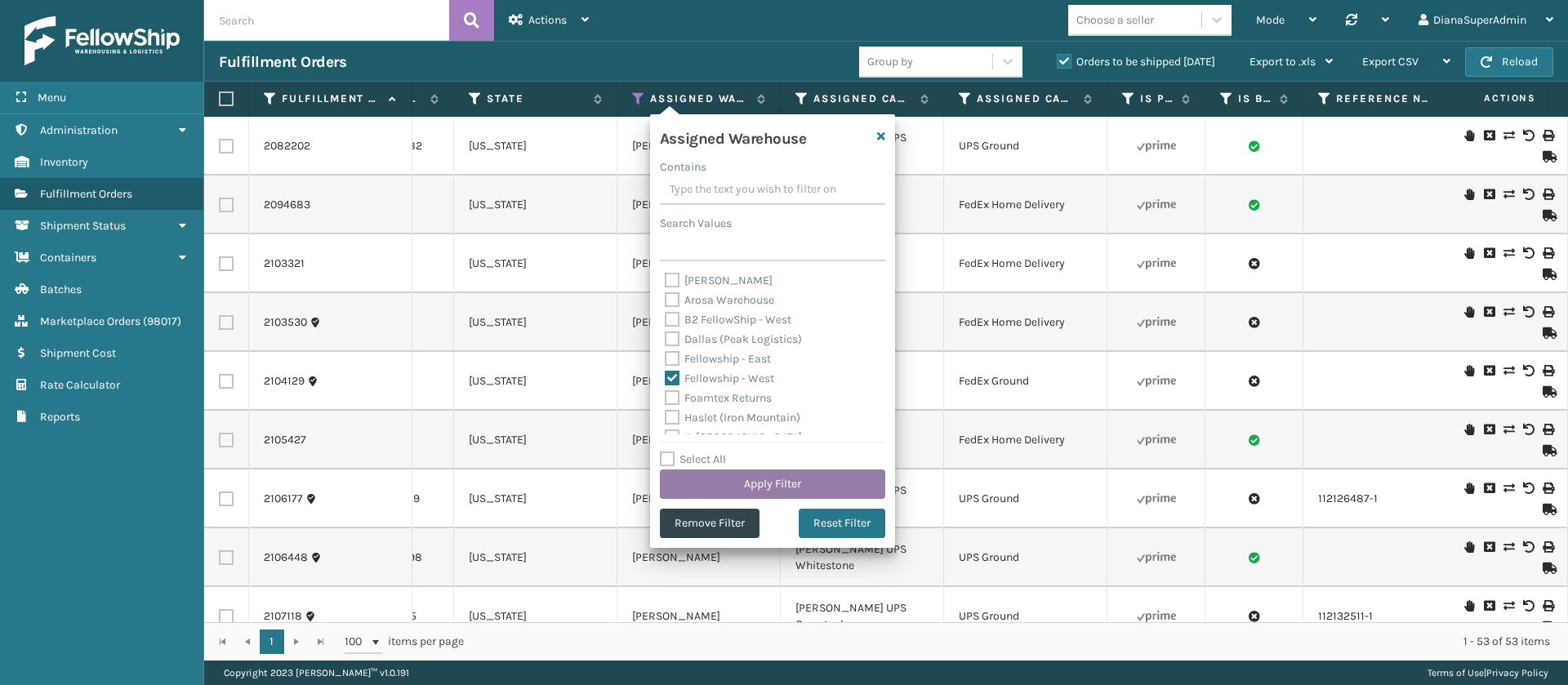
click at [787, 474] on button "Apply Filter" at bounding box center [773, 484] width 226 height 30
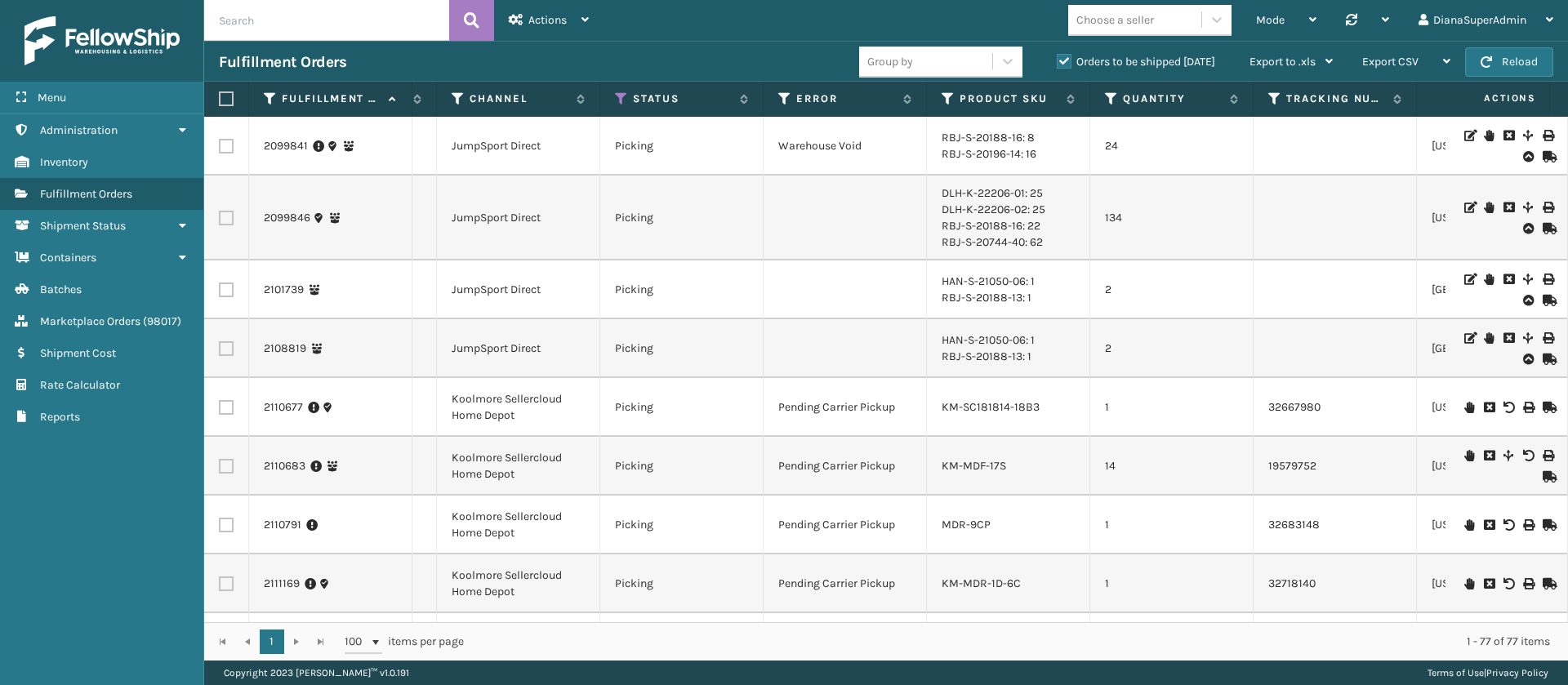
scroll to position [0, 0]
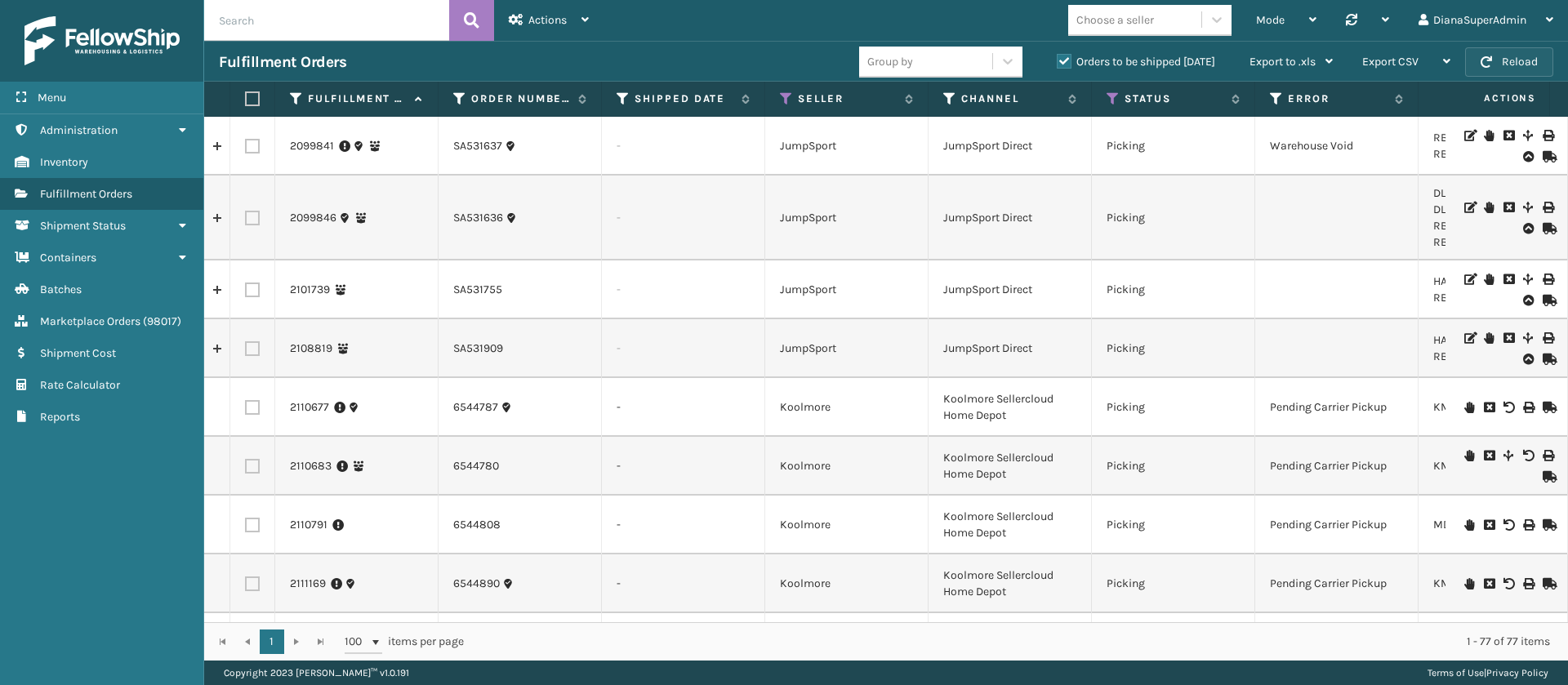
click at [1533, 66] on button "Reload" at bounding box center [1509, 62] width 89 height 30
click at [1525, 70] on button "Reload" at bounding box center [1509, 62] width 89 height 30
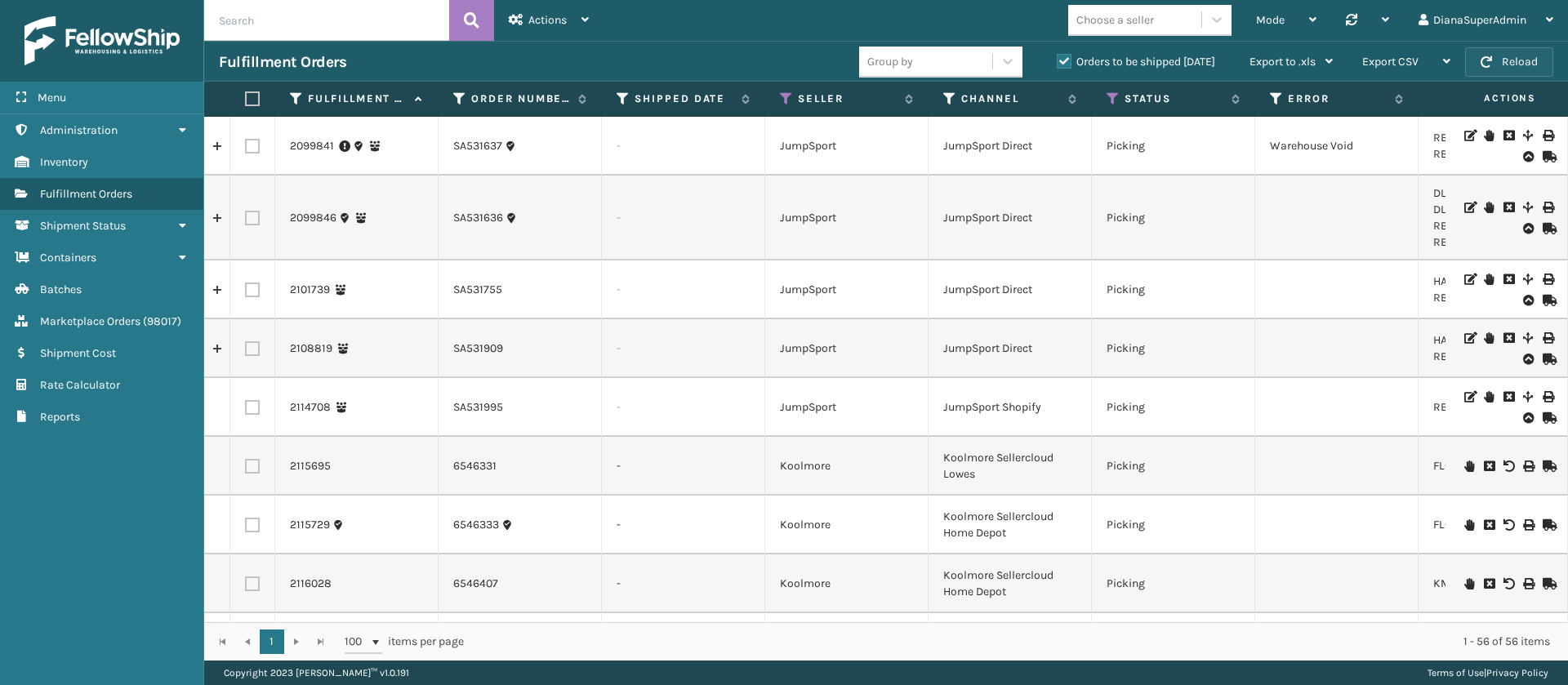
click at [1520, 58] on button "Reload" at bounding box center [1509, 62] width 89 height 30
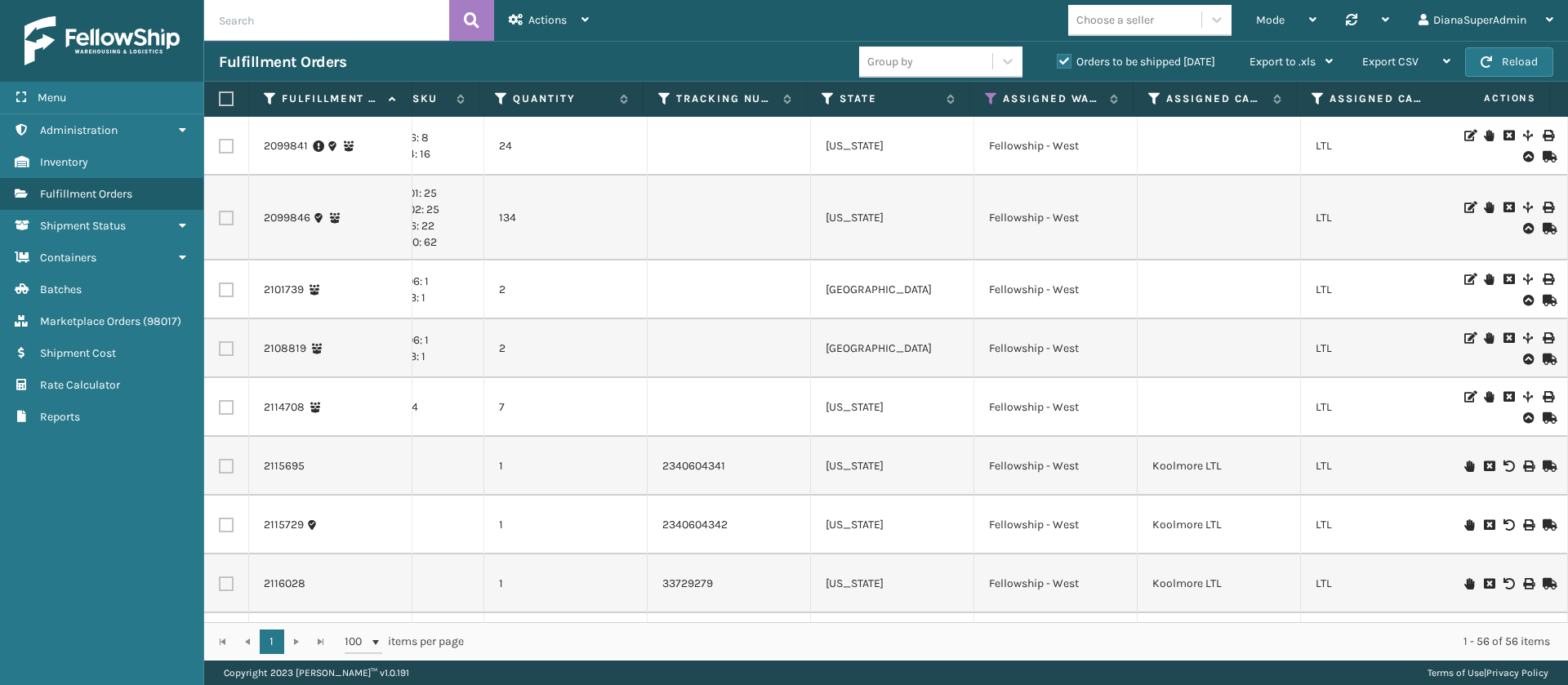
scroll to position [0, 1098]
